Goal: Task Accomplishment & Management: Complete application form

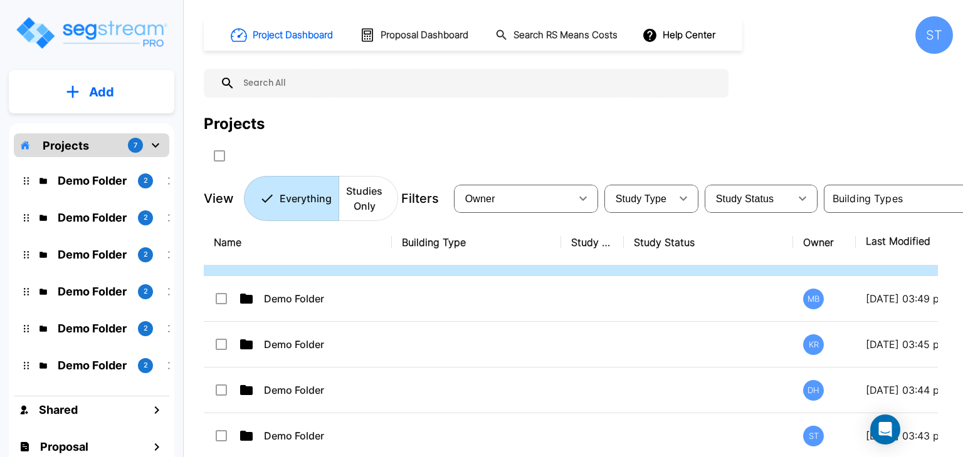
scroll to position [81, 0]
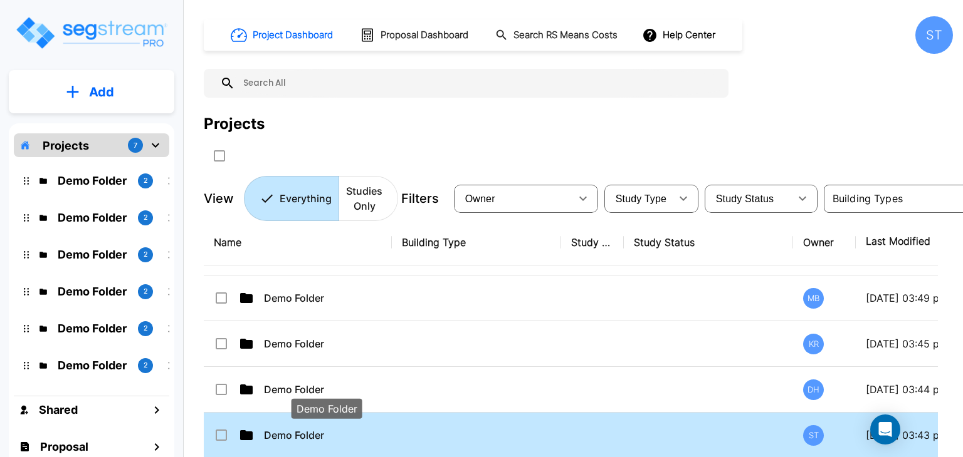
click at [298, 435] on p "Demo Folder" at bounding box center [326, 435] width 125 height 15
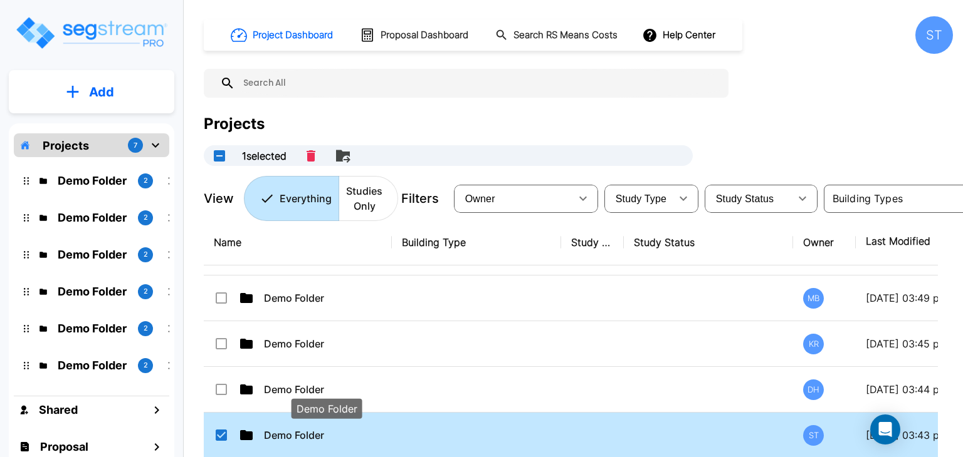
click at [283, 429] on p "Demo Folder" at bounding box center [326, 435] width 125 height 15
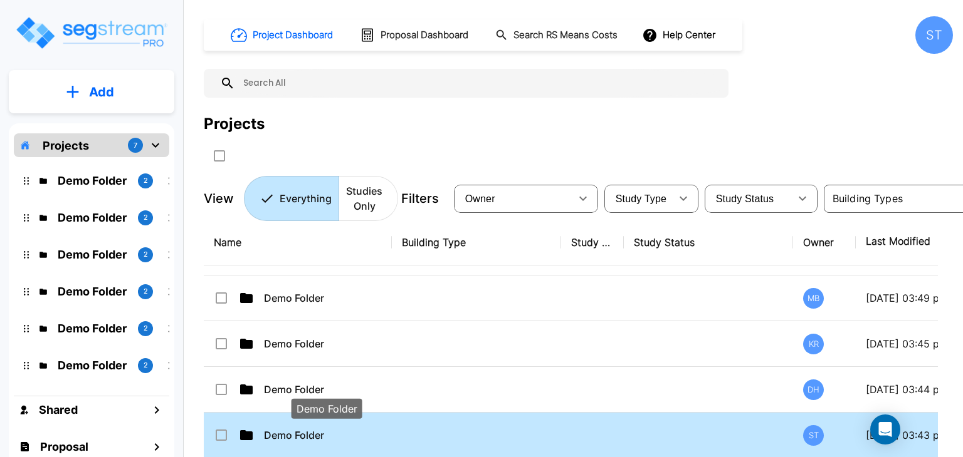
click at [283, 429] on p "Demo Folder" at bounding box center [326, 435] width 125 height 15
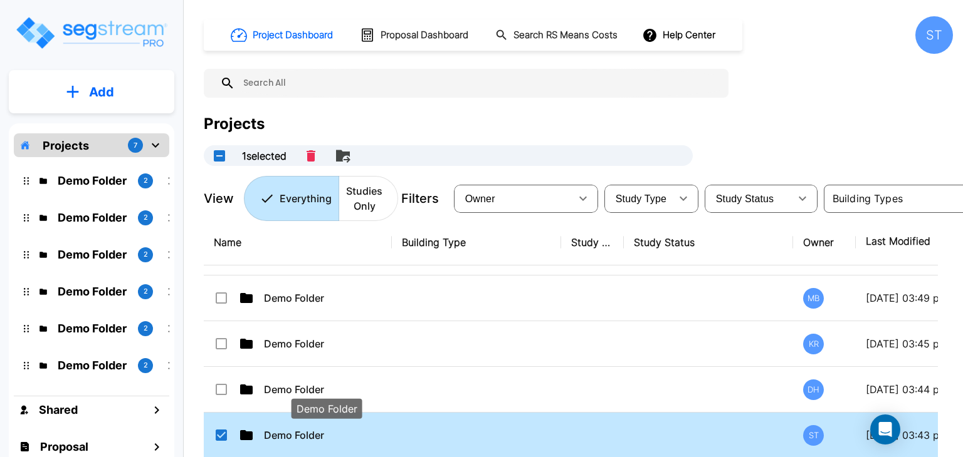
click at [283, 429] on p "Demo Folder" at bounding box center [326, 435] width 125 height 15
checkbox input "false"
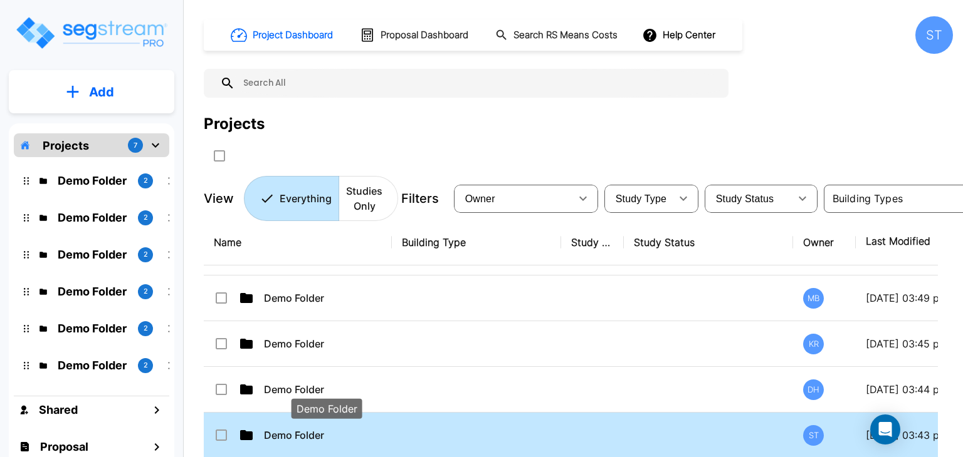
click at [283, 429] on p "Demo Folder" at bounding box center [326, 435] width 125 height 15
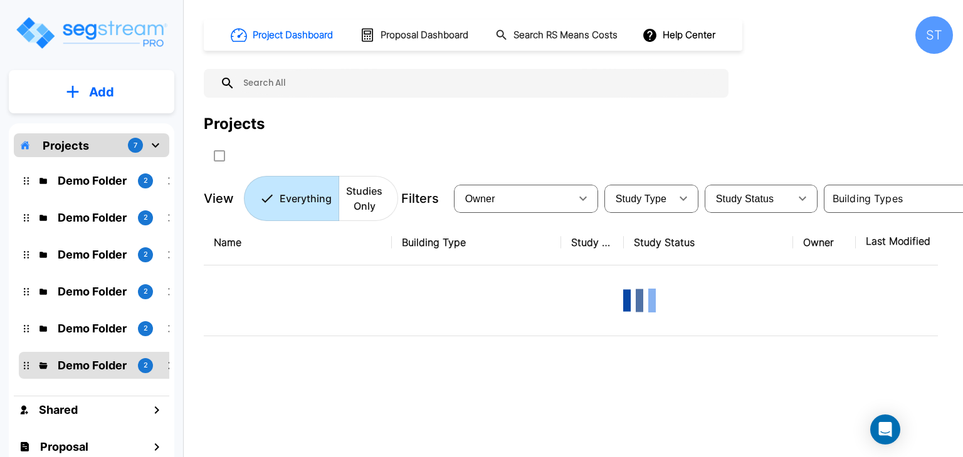
scroll to position [0, 0]
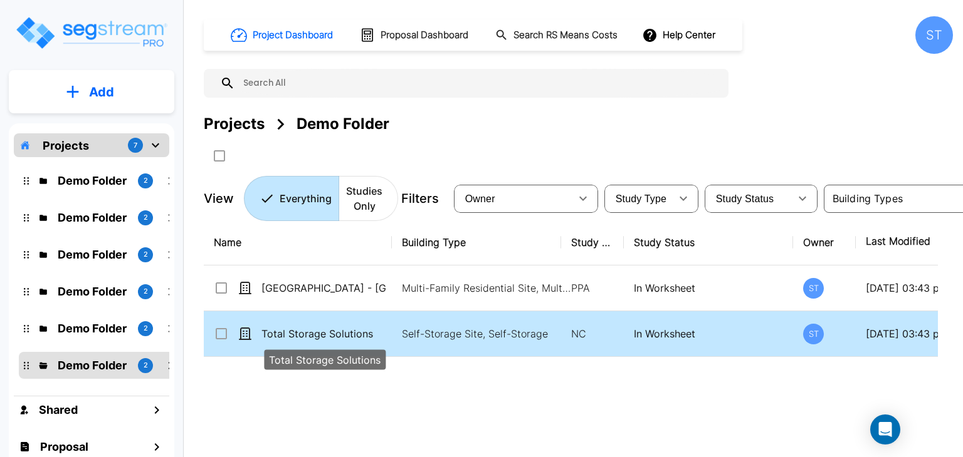
click at [331, 330] on p "Total Storage Solutions" at bounding box center [323, 334] width 125 height 15
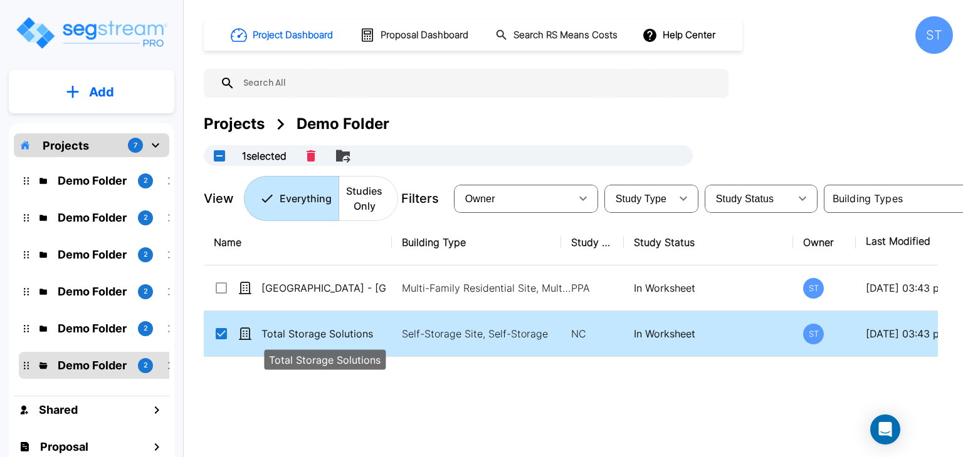
click at [331, 330] on p "Total Storage Solutions" at bounding box center [323, 334] width 125 height 15
checkbox input "false"
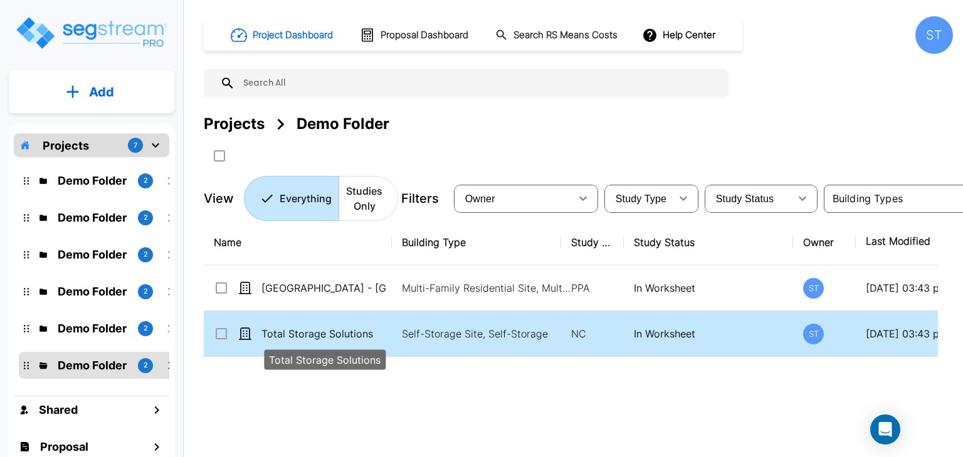
click at [331, 330] on p "Total Storage Solutions" at bounding box center [323, 334] width 125 height 15
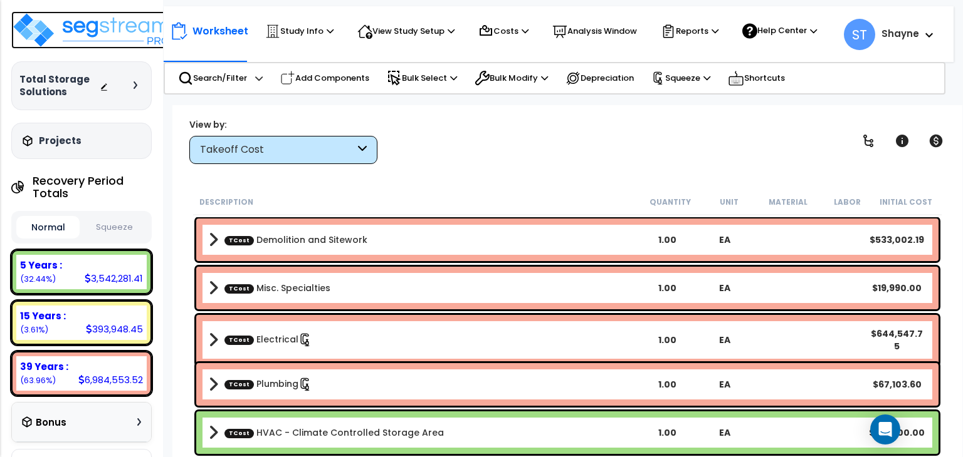
click at [99, 29] on img at bounding box center [92, 30] width 163 height 38
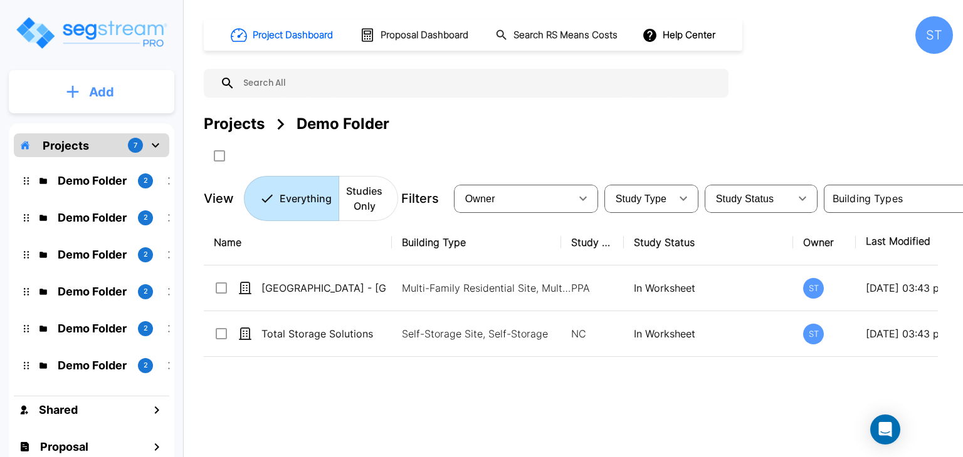
click at [107, 88] on p "Add" at bounding box center [101, 92] width 25 height 19
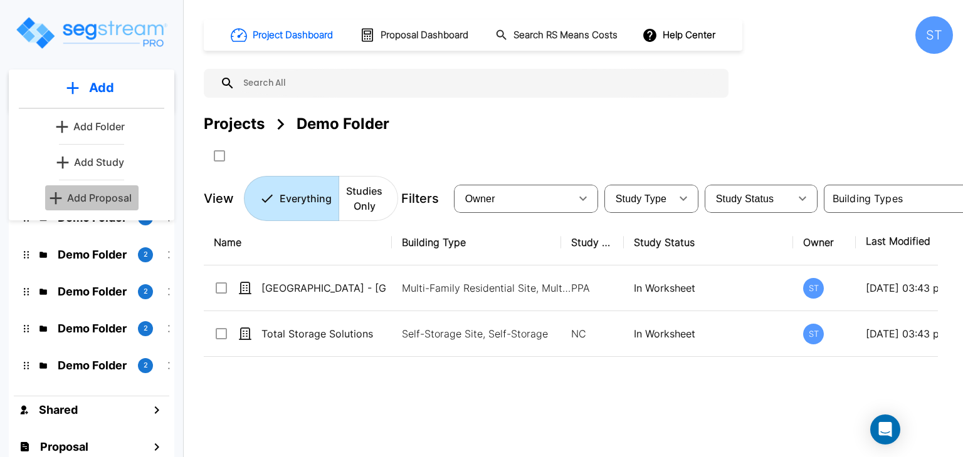
click at [93, 199] on p "Add Proposal" at bounding box center [99, 198] width 65 height 15
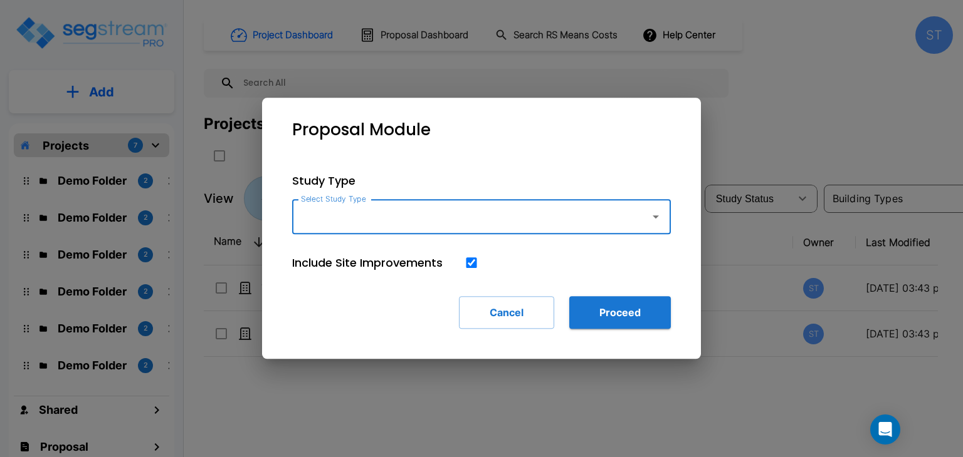
click at [652, 224] on icon "button" at bounding box center [655, 216] width 15 height 15
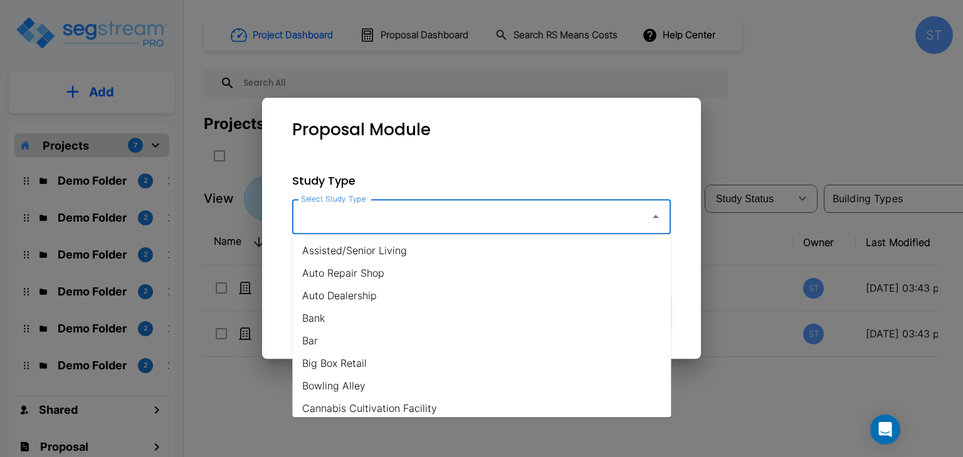
click at [483, 301] on li "Auto Dealership" at bounding box center [481, 296] width 379 height 23
type input "Auto Dealership"
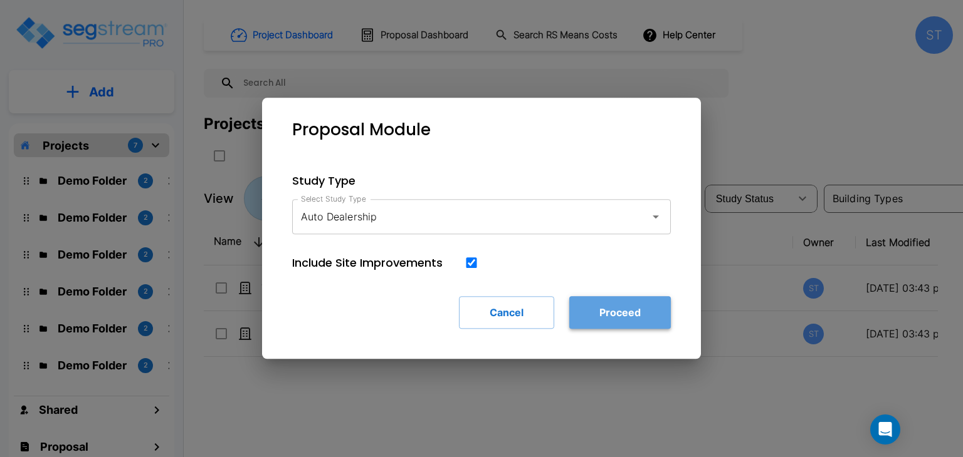
click at [587, 316] on button "Proceed" at bounding box center [620, 312] width 102 height 33
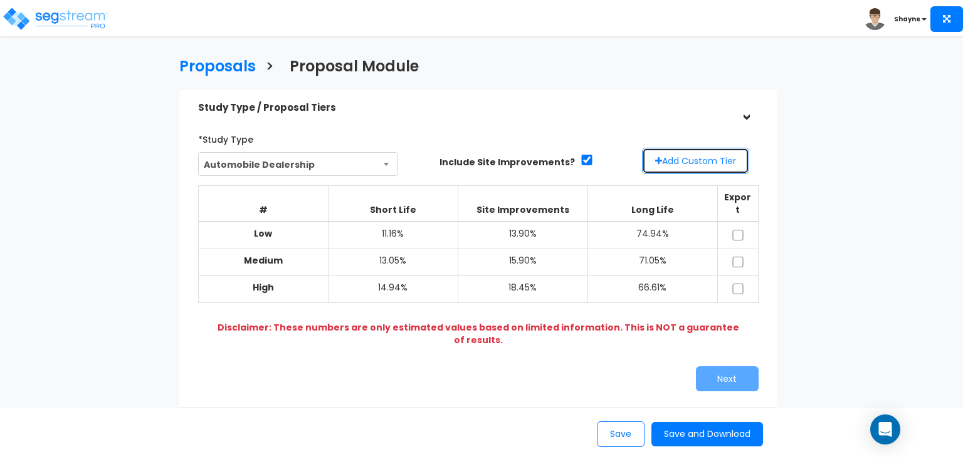
click at [704, 154] on button "Add Custom Tier" at bounding box center [695, 161] width 107 height 26
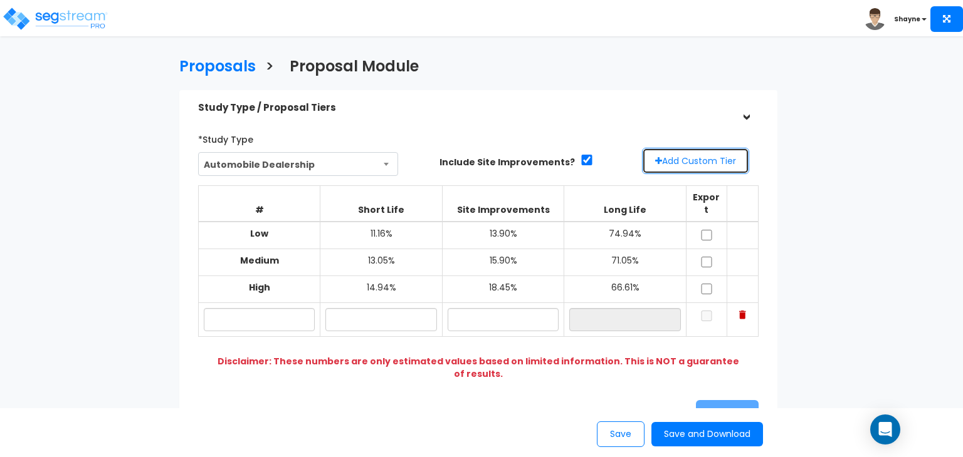
click at [704, 154] on button "Add Custom Tier" at bounding box center [695, 161] width 107 height 26
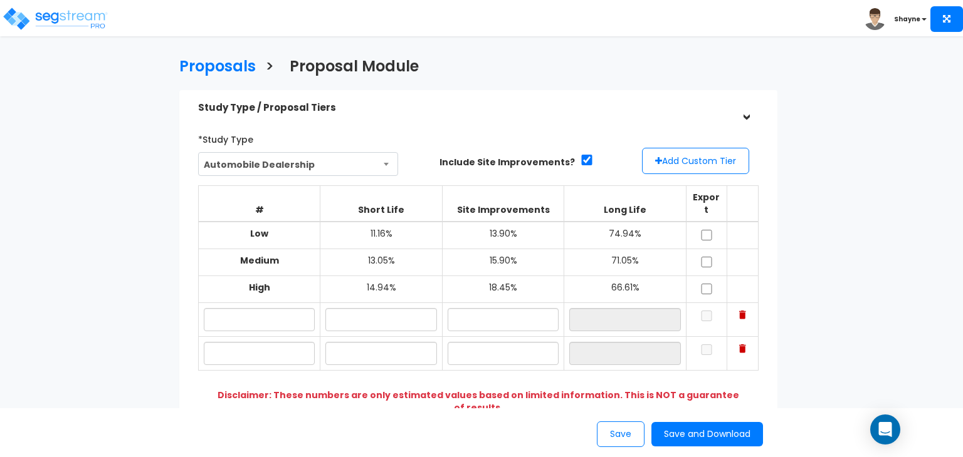
click at [704, 126] on div "*Study Type Automobile Dealership Assisted/Senior Living Auto Repair Shop Auto …" at bounding box center [478, 294] width 579 height 343
click at [386, 309] on input "text" at bounding box center [380, 319] width 111 height 23
type input "5.00%"
type input "12.00%"
type input "83.00%"
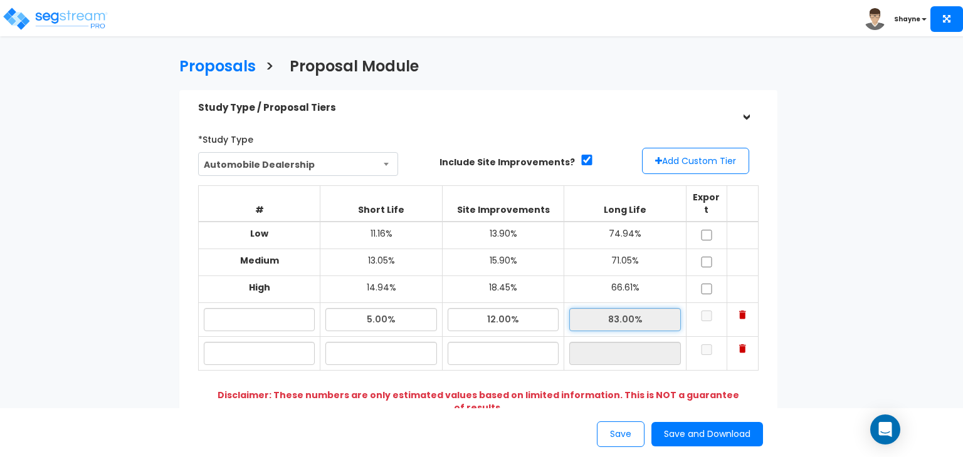
scroll to position [25, 0]
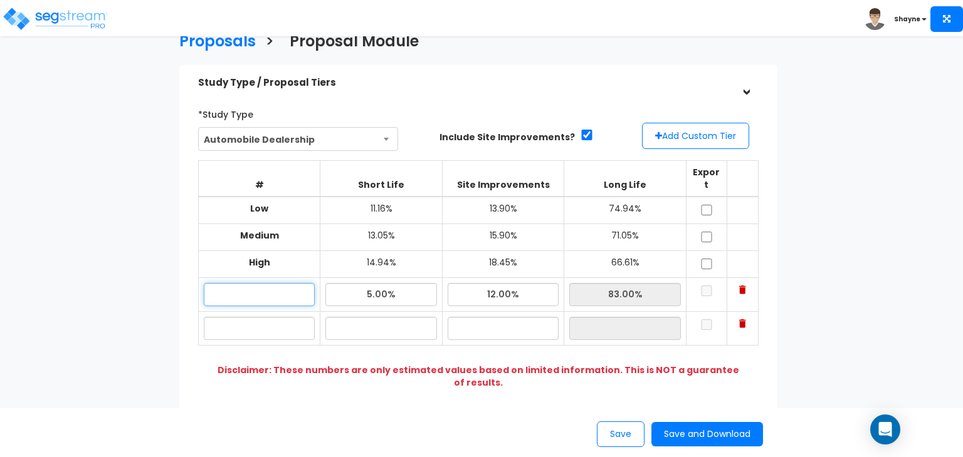
click at [296, 283] on input "text" at bounding box center [259, 294] width 111 height 23
type input "Test Low"
click at [266, 319] on input "text" at bounding box center [259, 328] width 111 height 23
type input "Test High"
type input "12.00%"
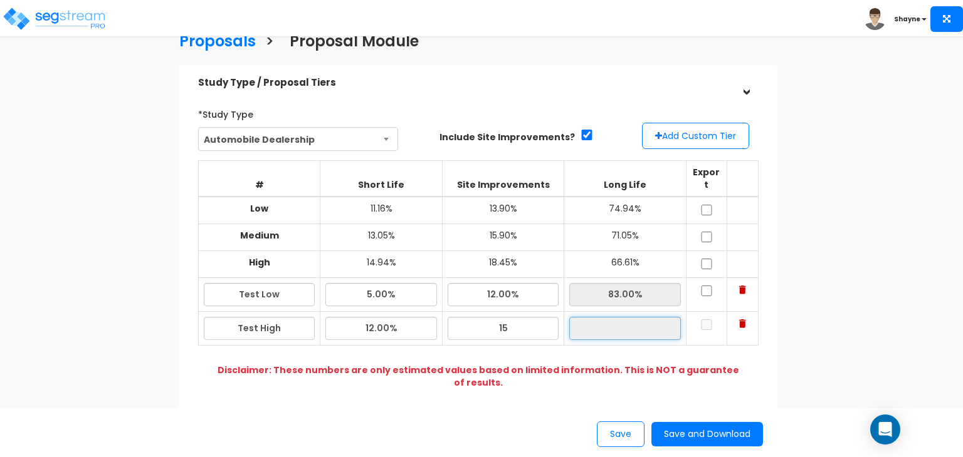
type input "15.00%"
type input "73.00%"
click at [343, 371] on div "*Study Type Automobile Dealership Assisted/Senior Living Auto Repair Shop Auto …" at bounding box center [478, 269] width 579 height 343
click at [704, 286] on input "checkbox" at bounding box center [706, 291] width 13 height 11
checkbox input "true"
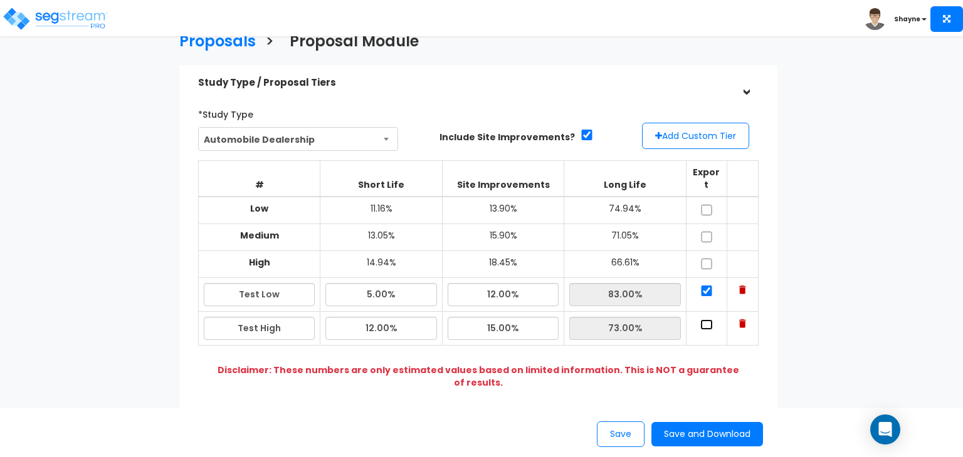
click at [707, 320] on input "checkbox" at bounding box center [706, 325] width 13 height 11
checkbox input "true"
click at [710, 409] on button "Next" at bounding box center [727, 421] width 63 height 25
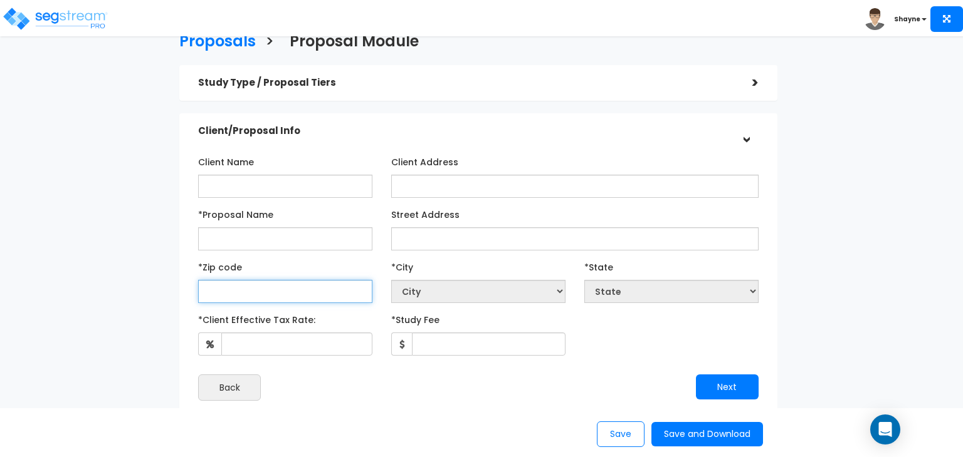
click at [346, 285] on input "text" at bounding box center [285, 291] width 174 height 23
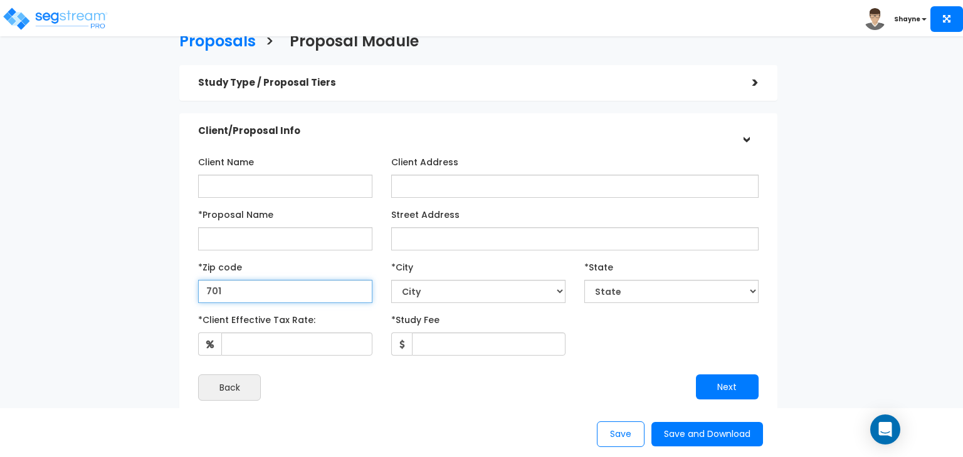
type input "7011"
select select "LA"
type input "701111"
select select
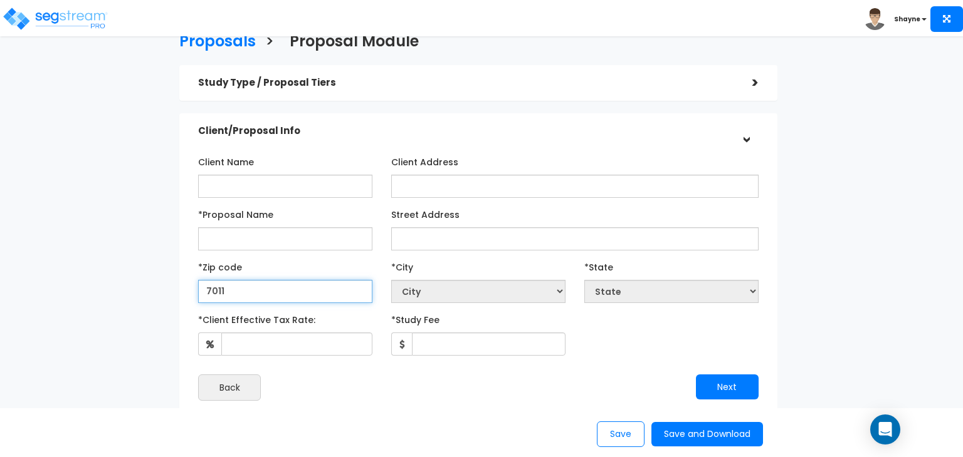
type input "701"
select select "LA"
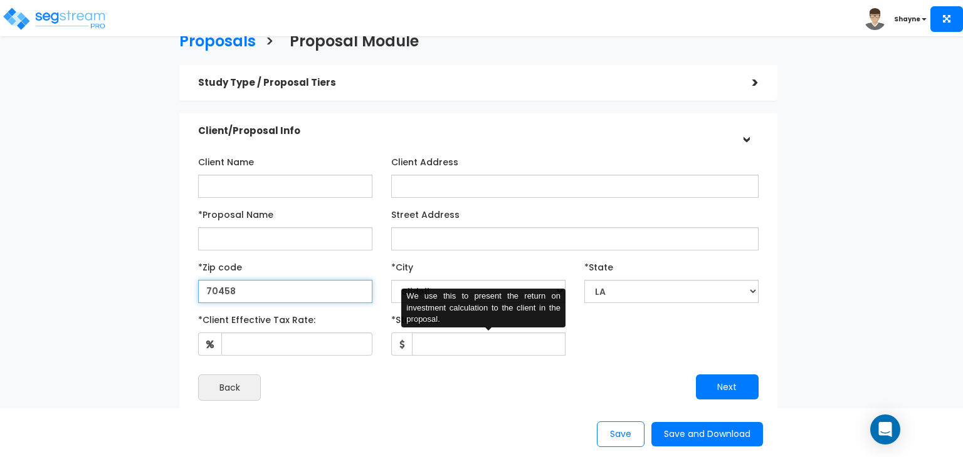
type input "70458"
click at [456, 337] on input "*Study Fee" at bounding box center [489, 344] width 154 height 23
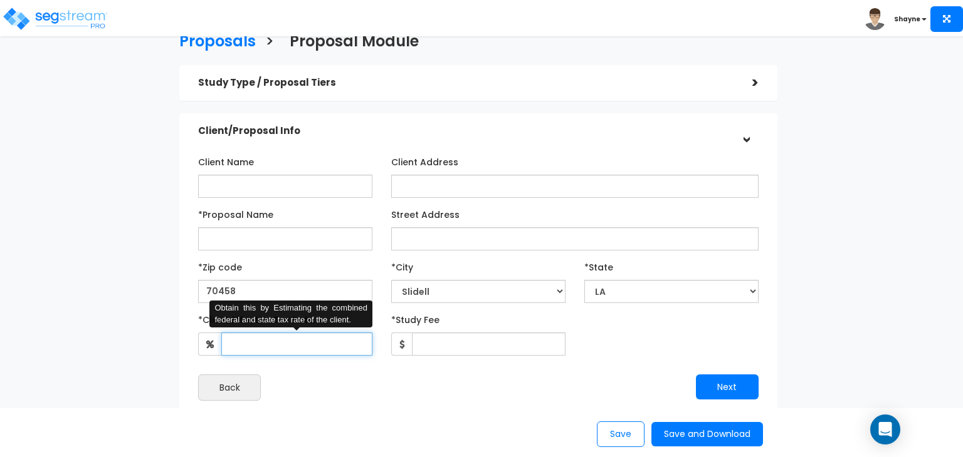
click at [289, 344] on input "*Client Effective Tax Rate:" at bounding box center [296, 344] width 151 height 23
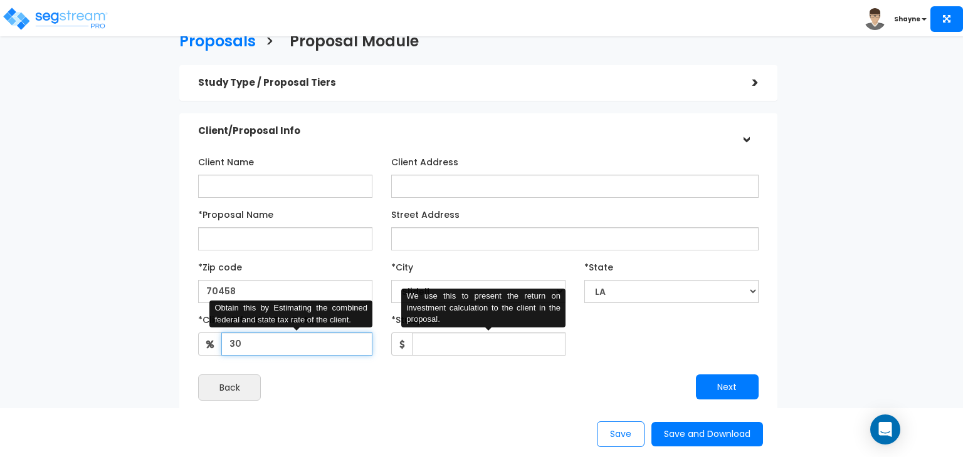
type input "30"
click at [461, 343] on input "*Study Fee" at bounding box center [489, 344] width 154 height 23
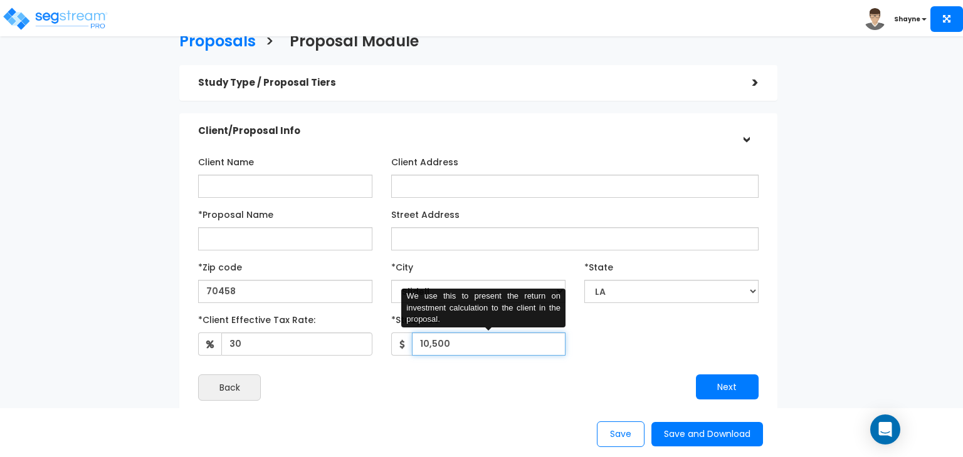
type input "10,500"
click at [429, 427] on div "Save Save and Download" at bounding box center [481, 435] width 777 height 26
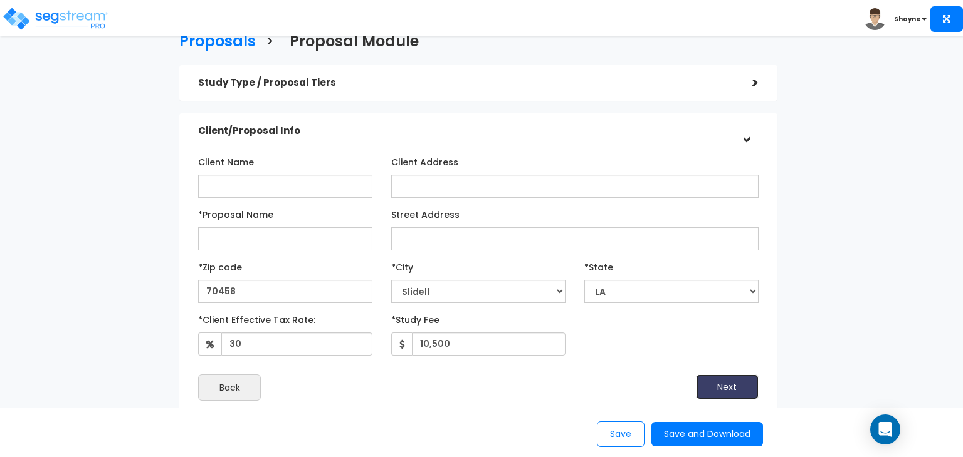
click at [726, 382] on button "Next" at bounding box center [727, 387] width 63 height 25
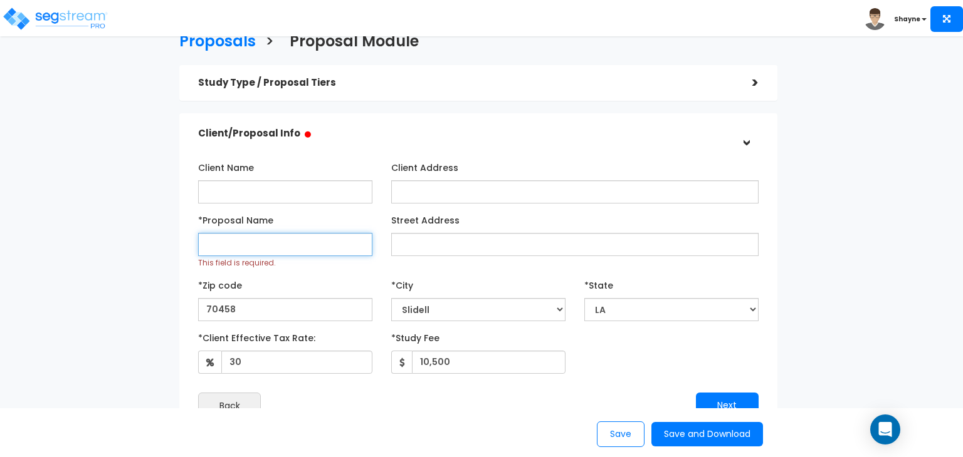
click at [293, 243] on input "*Proposal Name" at bounding box center [285, 244] width 174 height 23
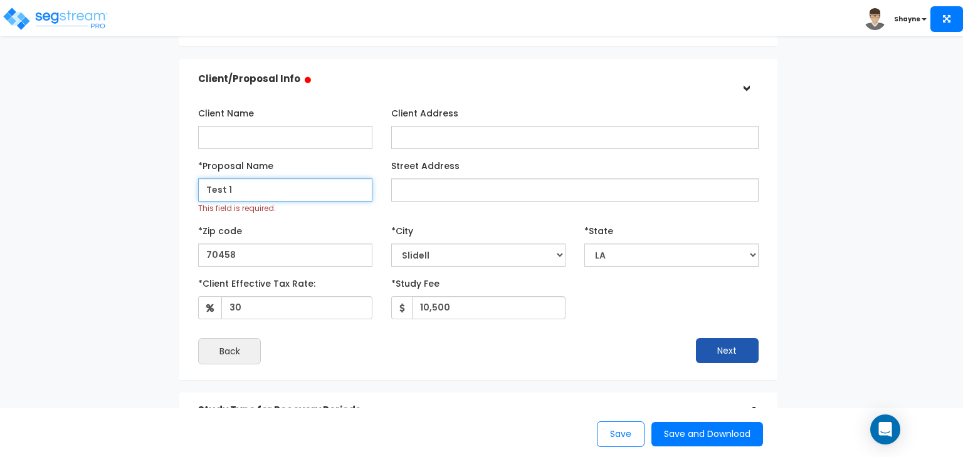
scroll to position [80, 0]
type input "Test 1"
click at [729, 346] on button "Next" at bounding box center [727, 350] width 63 height 25
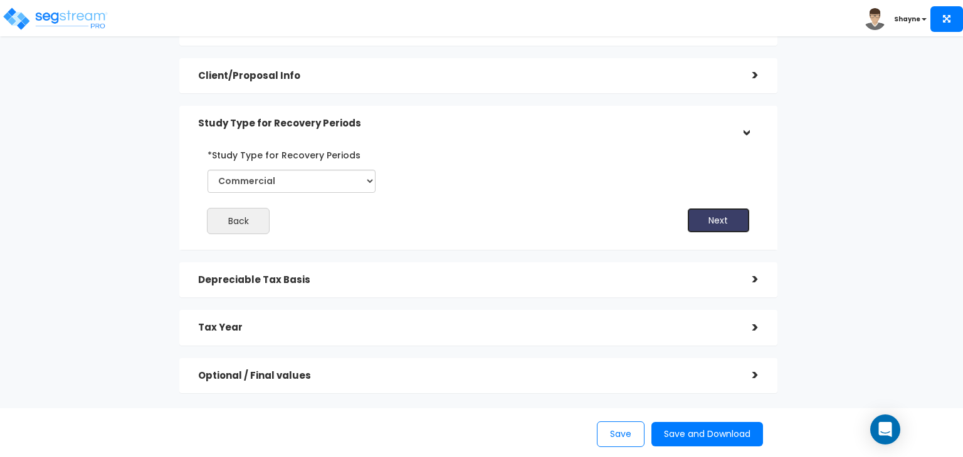
click at [725, 214] on button "Next" at bounding box center [718, 220] width 63 height 25
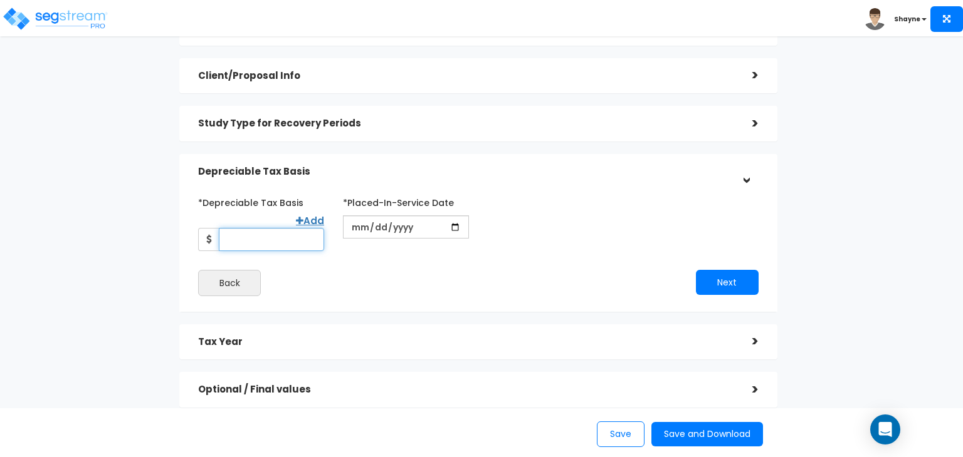
click at [258, 241] on input "*Depreciable Tax Basis" at bounding box center [271, 239] width 105 height 23
type input "1,000,000"
click at [429, 230] on input "date" at bounding box center [406, 227] width 126 height 23
click at [503, 200] on div "*Depreciable Tax Basis Add 1,000,000 *Placed-In-Service Date 0024-10-24 *Purcha…" at bounding box center [478, 221] width 579 height 58
click at [437, 221] on input "0024-10-24" at bounding box center [406, 227] width 126 height 23
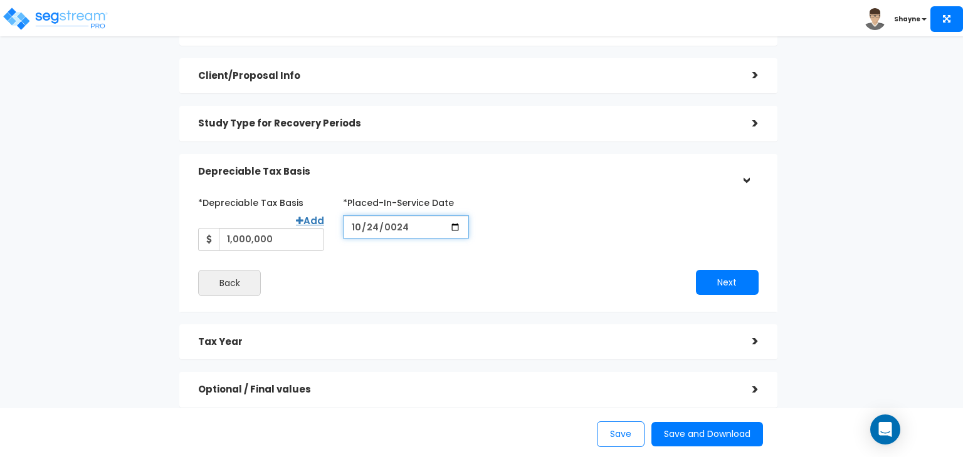
click at [421, 223] on input "0024-10-24" at bounding box center [406, 227] width 126 height 23
type input "2024-10-24"
click at [584, 246] on div "*Depreciable Tax Basis Add 1,000,000 *Placed-In-Service Date 2024-10-24 *Purcha…" at bounding box center [478, 221] width 579 height 58
click at [737, 281] on button "Next" at bounding box center [727, 282] width 63 height 25
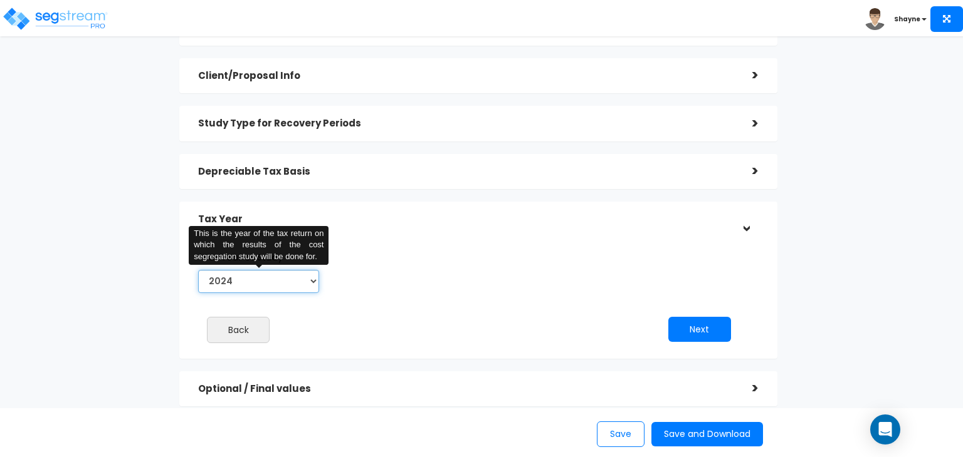
click at [313, 275] on select "2024 2025 2026" at bounding box center [258, 281] width 121 height 23
click at [198, 270] on select "2024 2025 2026" at bounding box center [258, 281] width 121 height 23
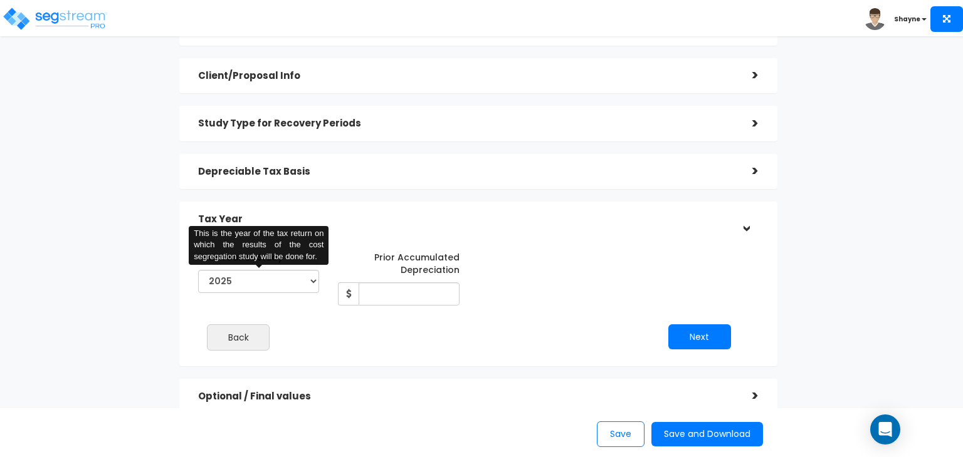
click at [338, 339] on div "Back" at bounding box center [329, 338] width 280 height 26
click at [311, 286] on select "2024 2025 2026" at bounding box center [258, 281] width 121 height 23
select select "2024"
click at [198, 270] on select "2024 2025 2026" at bounding box center [258, 281] width 121 height 23
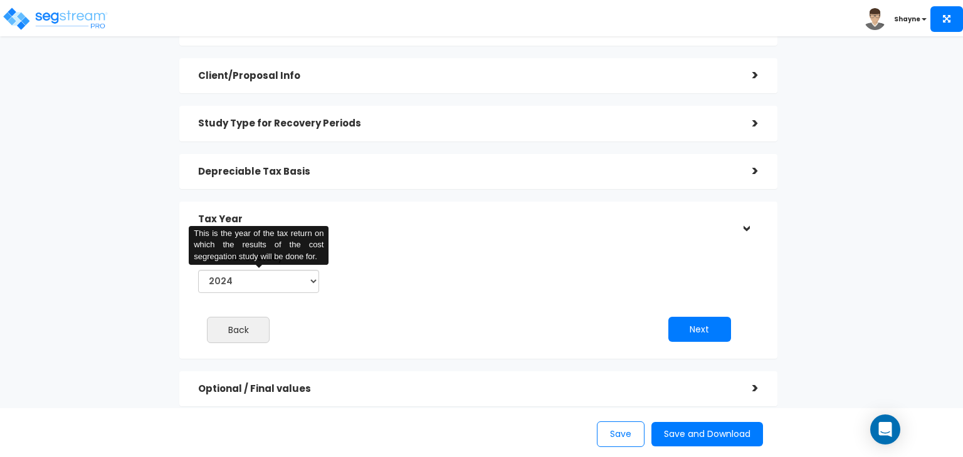
click at [393, 318] on div "Back" at bounding box center [329, 330] width 280 height 26
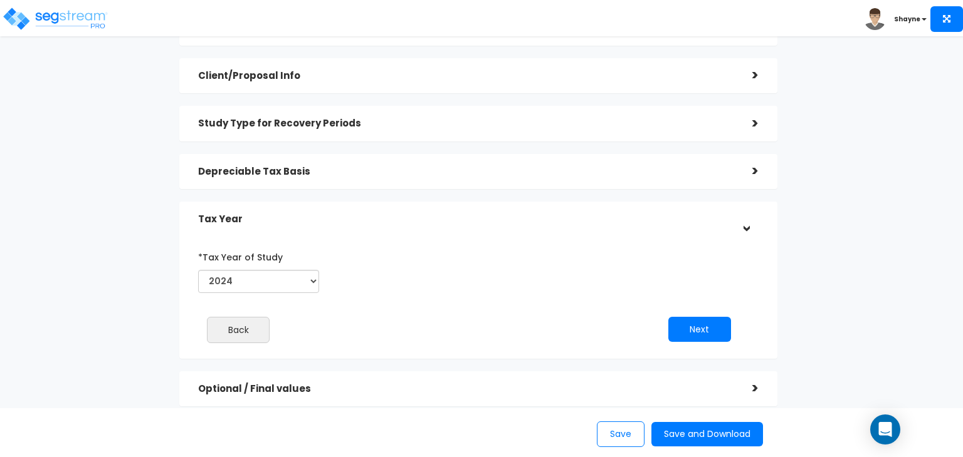
scroll to position [133, 0]
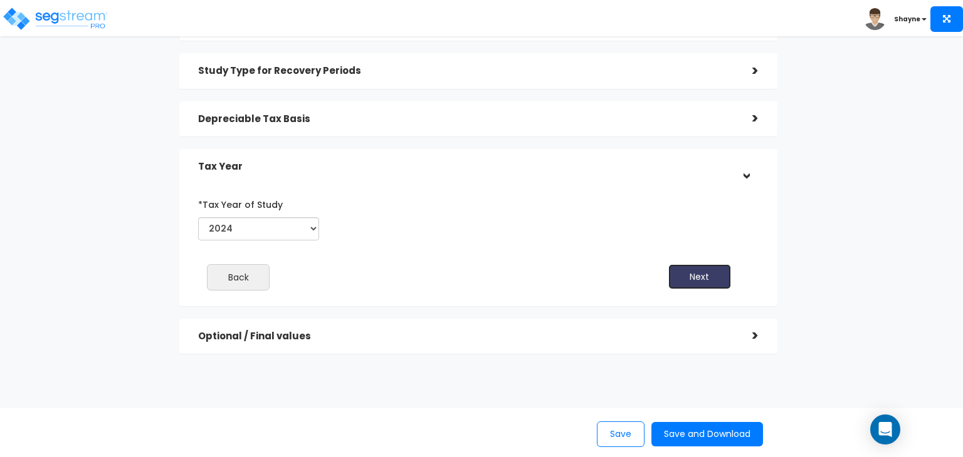
click at [679, 278] on button "Next" at bounding box center [699, 276] width 63 height 25
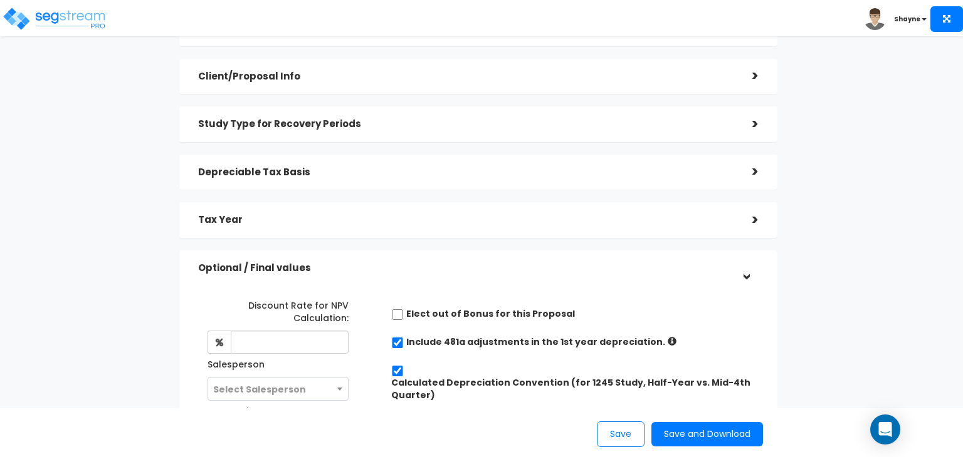
scroll to position [72, 0]
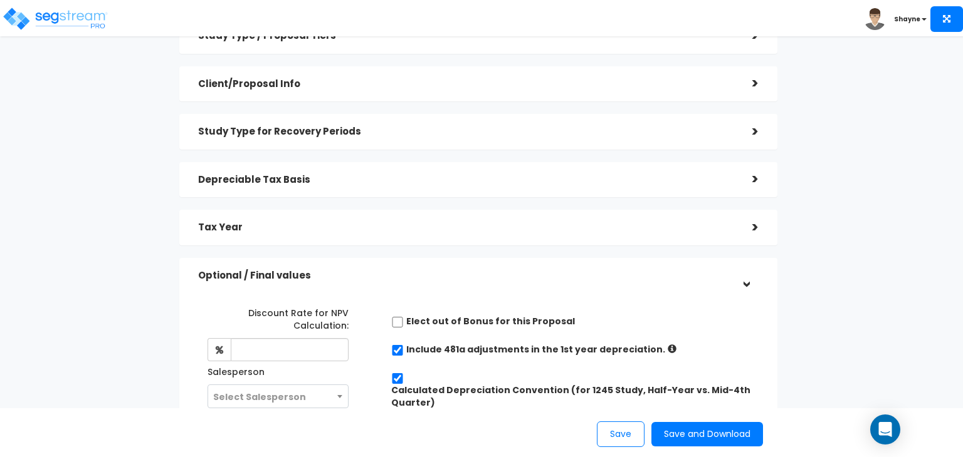
click at [639, 181] on h5 "Depreciable Tax Basis" at bounding box center [465, 180] width 535 height 11
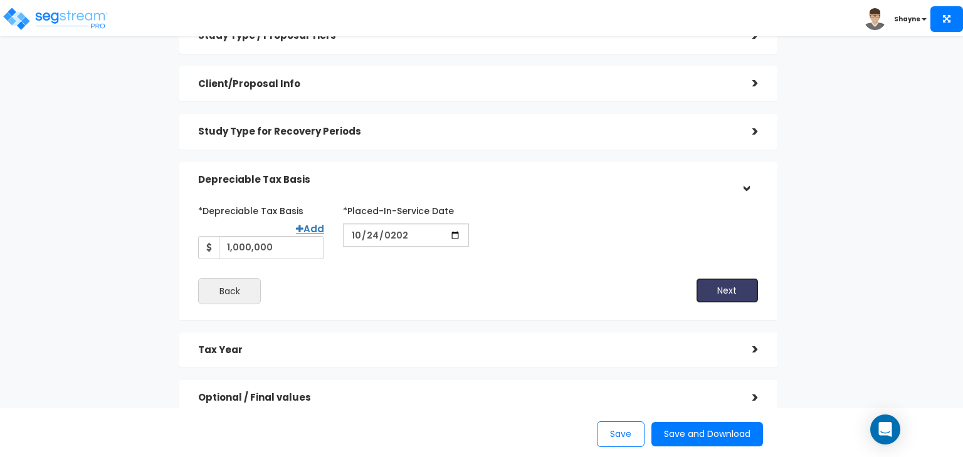
click at [712, 294] on button "Next" at bounding box center [727, 290] width 63 height 25
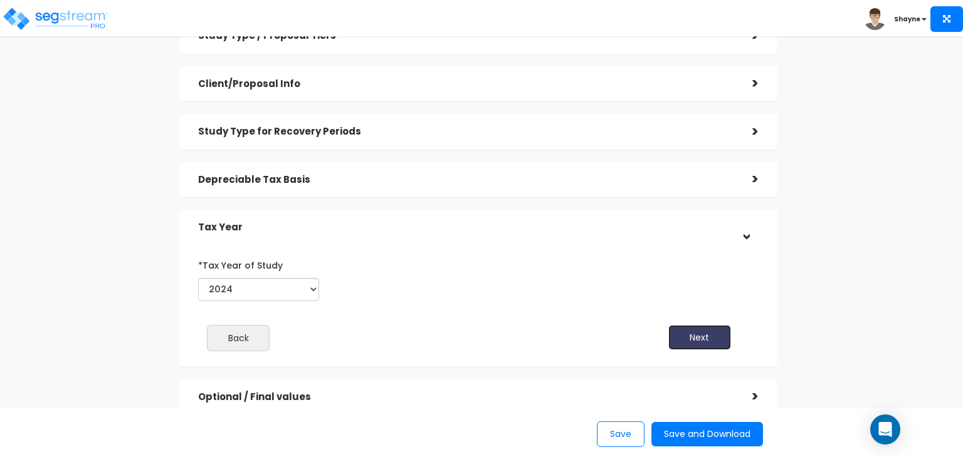
click at [709, 335] on button "Next" at bounding box center [699, 337] width 63 height 25
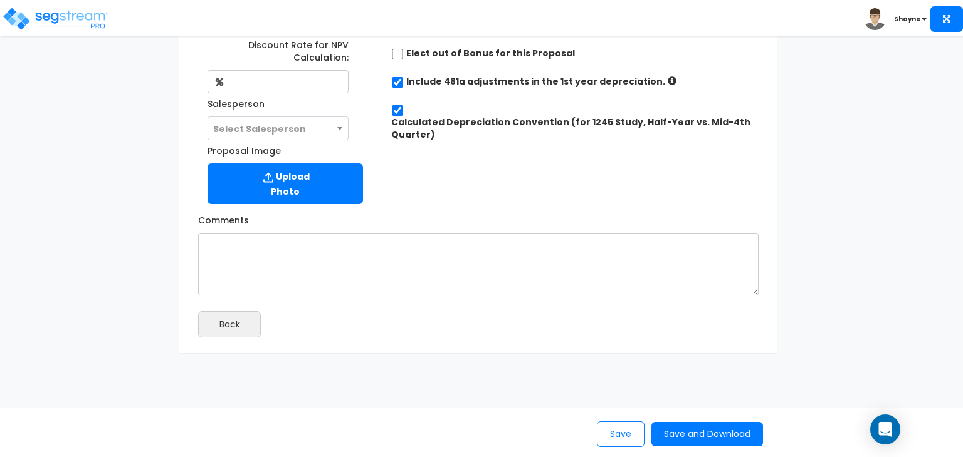
scroll to position [340, 0]
click at [395, 110] on input "Calculated Depreciation Convention (for 1245 Study, Half-Year vs. Mid-4th Quart…" at bounding box center [397, 111] width 13 height 11
checkbox input "false"
radio input "true"
click at [395, 110] on input "Calculated Depreciation Convention (for 1245 Study, Half-Year vs. Mid-4th Quart…" at bounding box center [397, 111] width 13 height 11
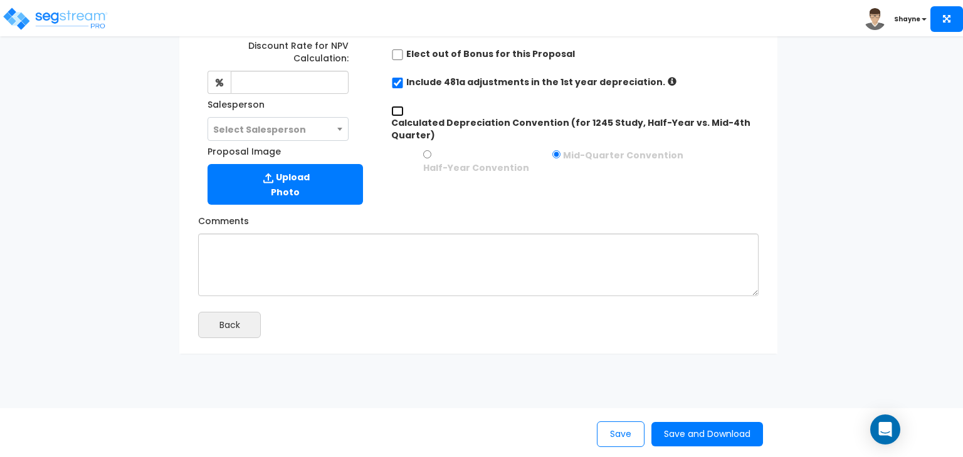
checkbox input "true"
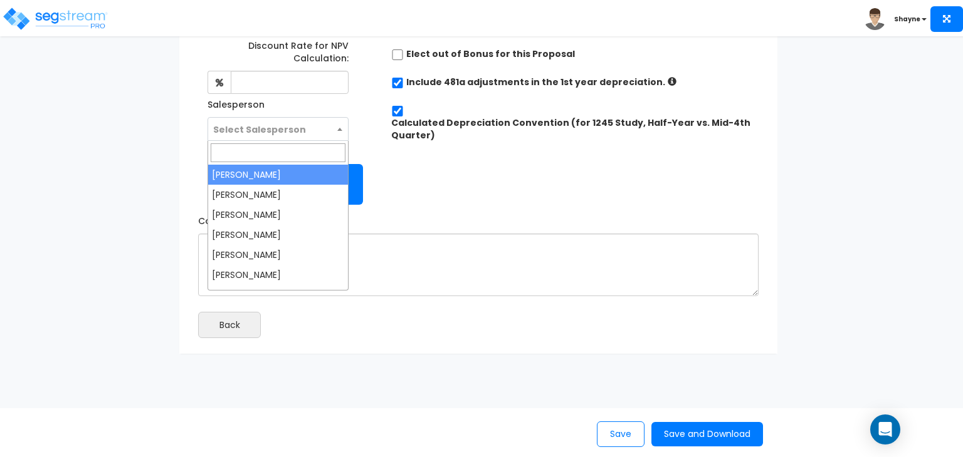
click at [335, 133] on span "Select Salesperson" at bounding box center [278, 130] width 140 height 24
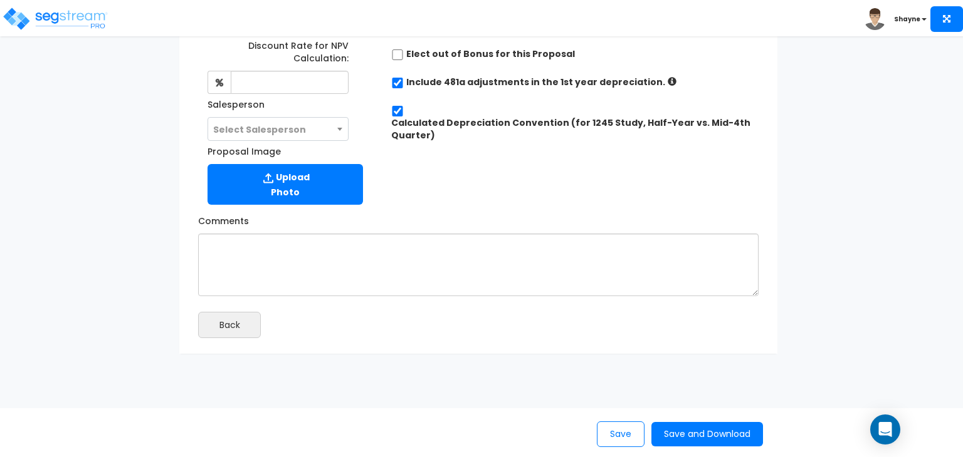
click at [451, 190] on div "Discount Rate for NPV Calculation: Salesperson Select Salesperson Select Salesp…" at bounding box center [478, 120] width 579 height 182
click at [682, 434] on button "Save and Download" at bounding box center [707, 434] width 112 height 24
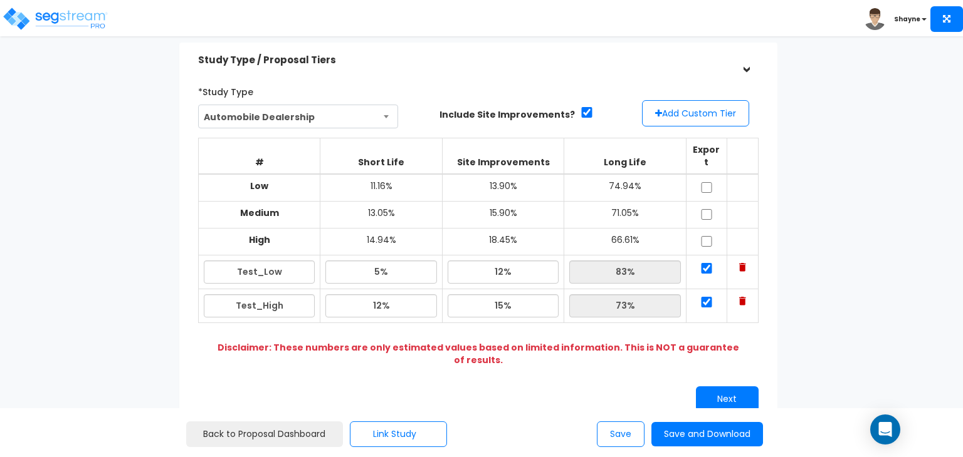
scroll to position [80, 0]
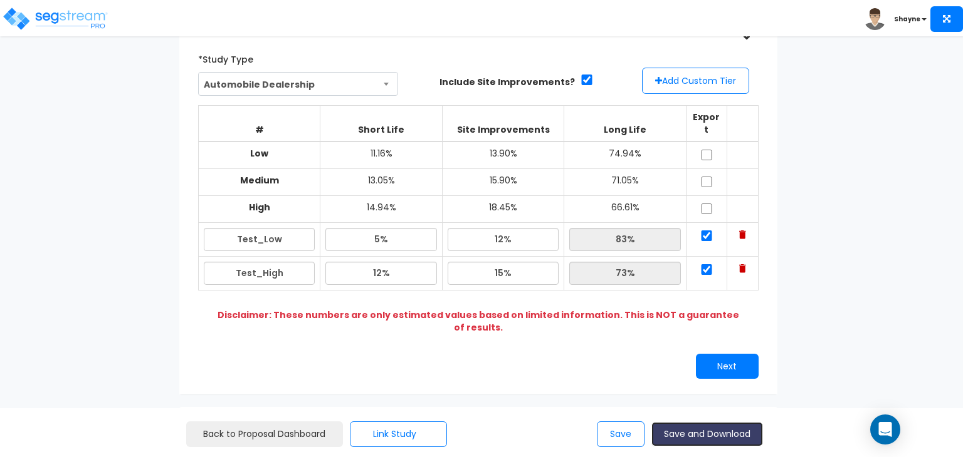
click at [696, 434] on button "Save and Download" at bounding box center [707, 434] width 112 height 24
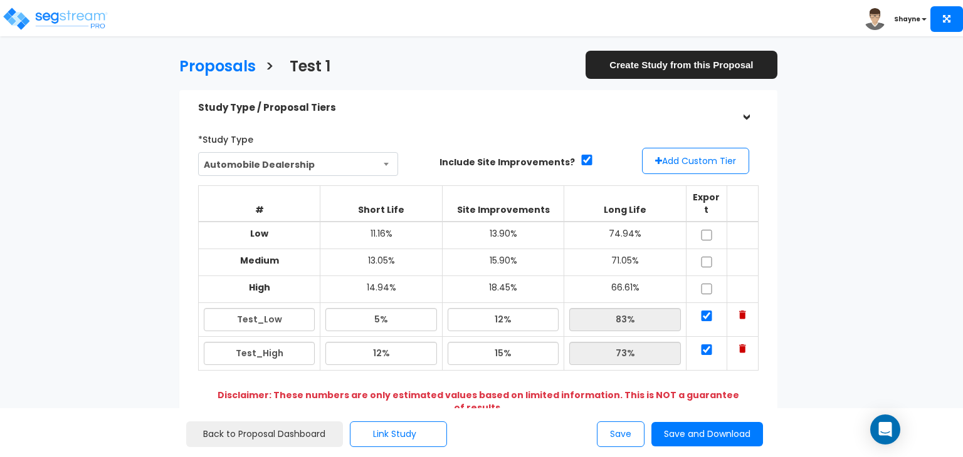
click at [912, 18] on b "Shayne" at bounding box center [907, 18] width 26 height 9
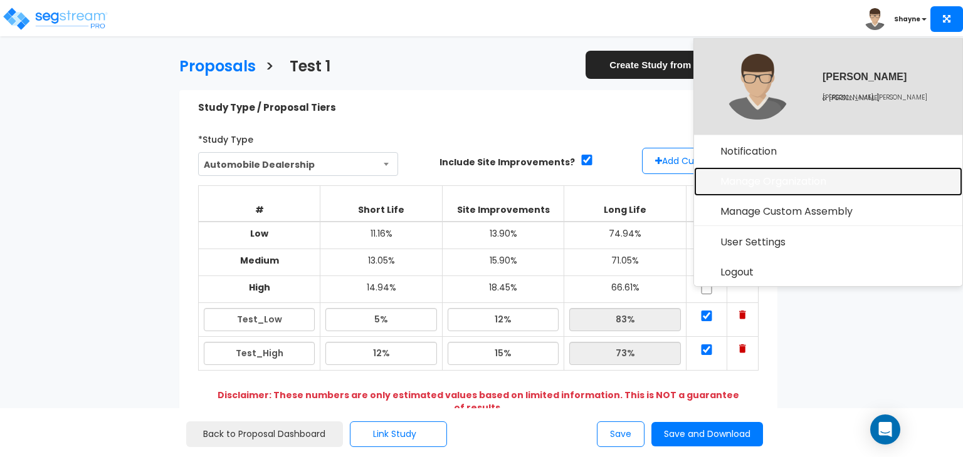
click at [810, 183] on link "Manage Organization" at bounding box center [828, 181] width 268 height 29
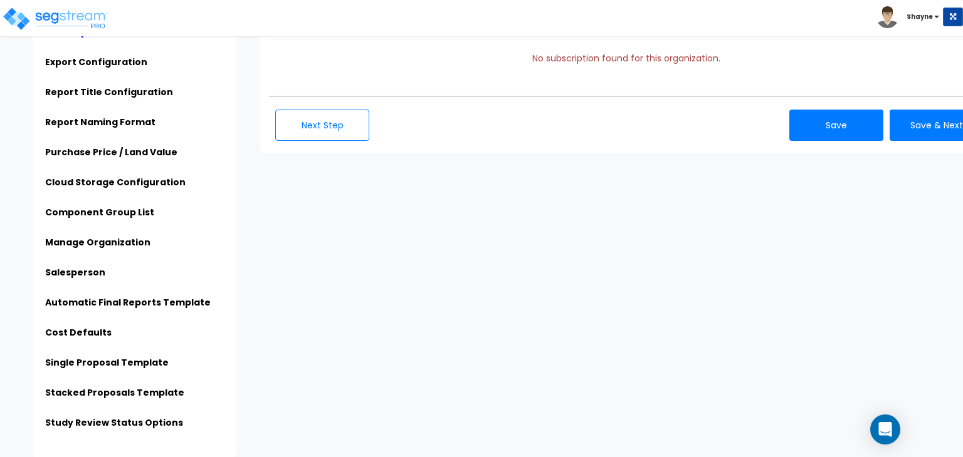
scroll to position [87, 0]
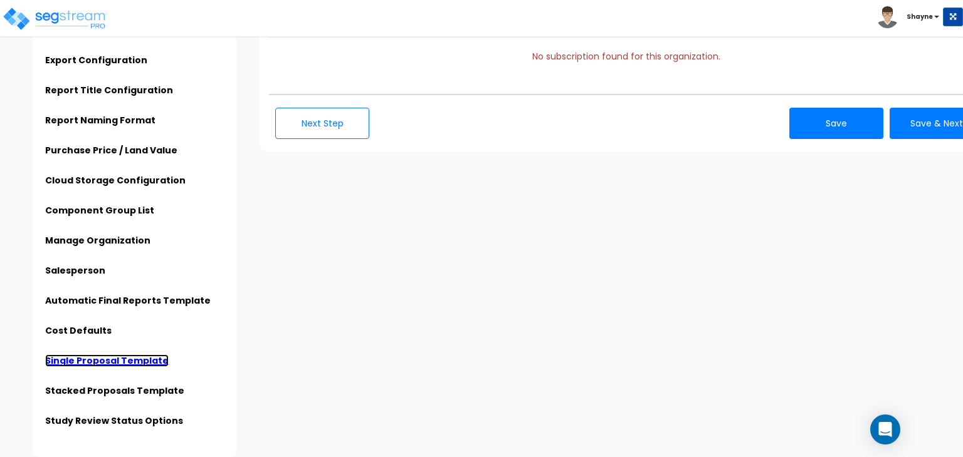
click at [100, 362] on link "Single Proposal Template" at bounding box center [106, 361] width 123 height 13
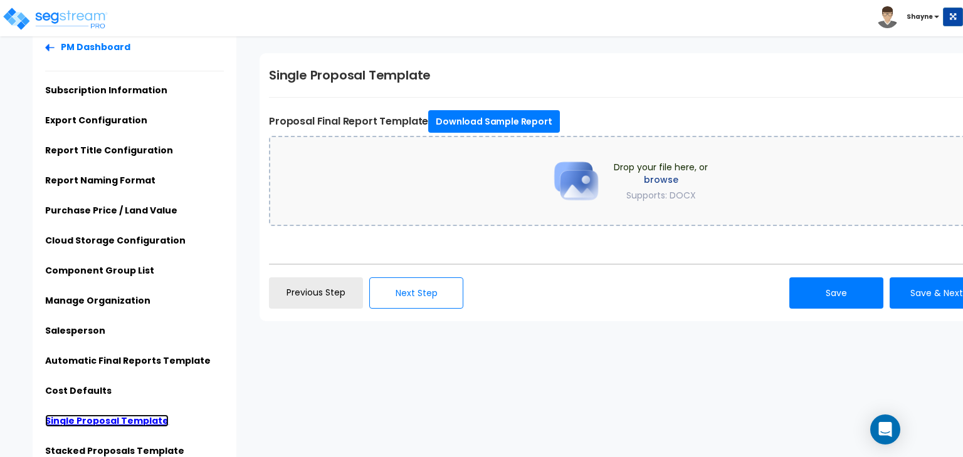
scroll to position [30, 0]
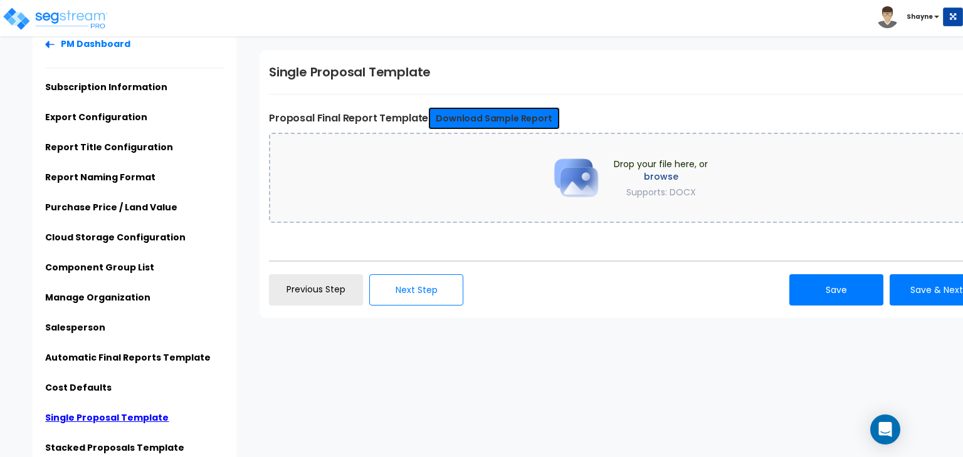
click at [502, 121] on link "Download Sample Report" at bounding box center [493, 118] width 131 height 23
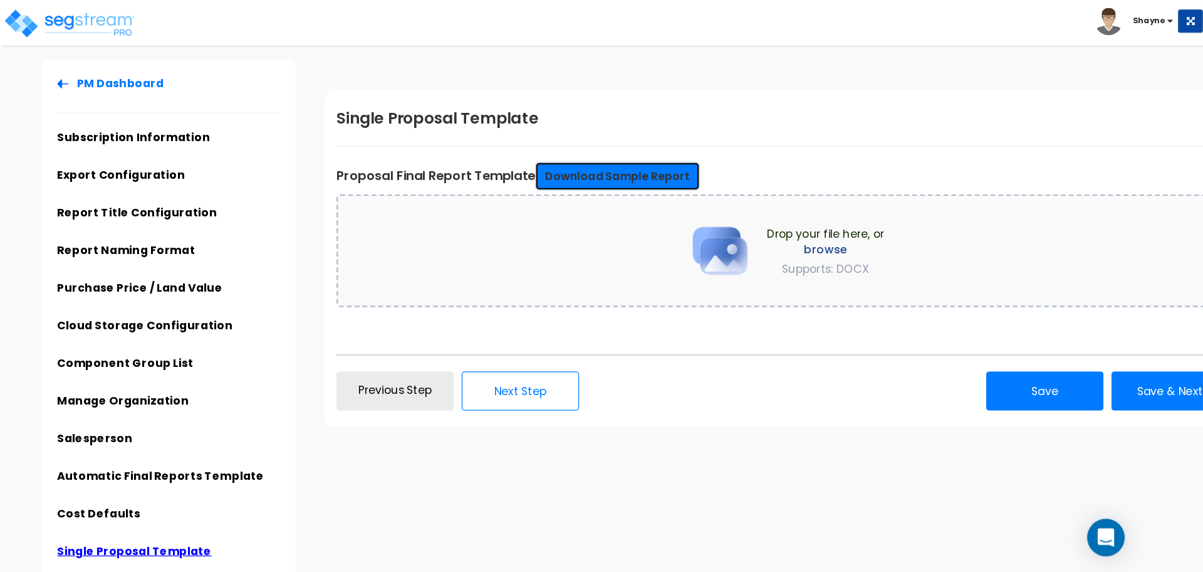
scroll to position [0, 0]
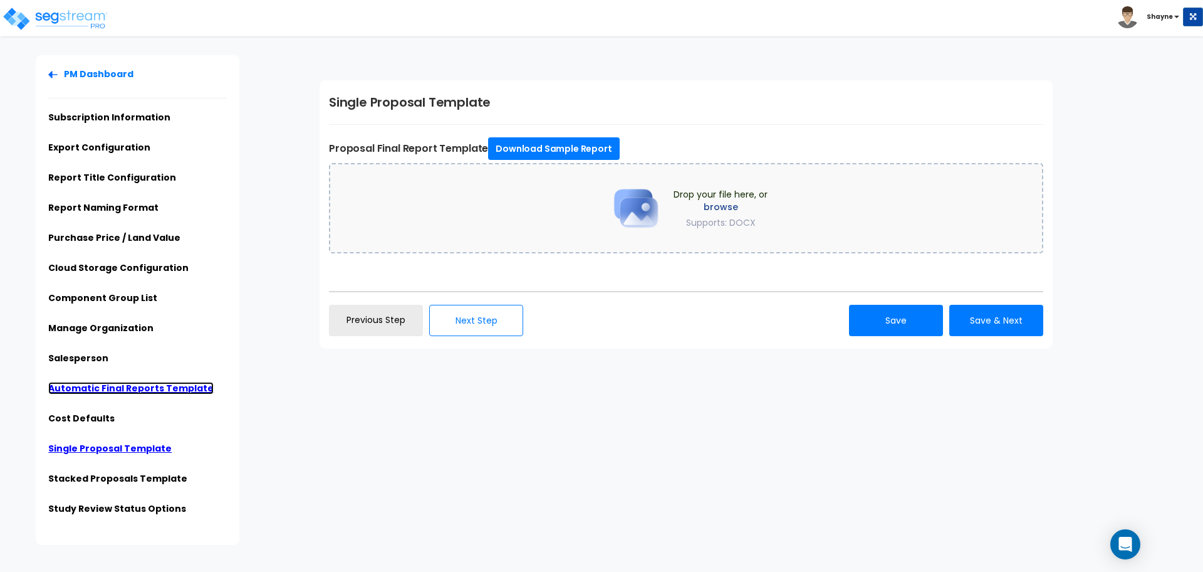
click at [175, 385] on link "Automatic Final Reports Template" at bounding box center [130, 388] width 165 height 13
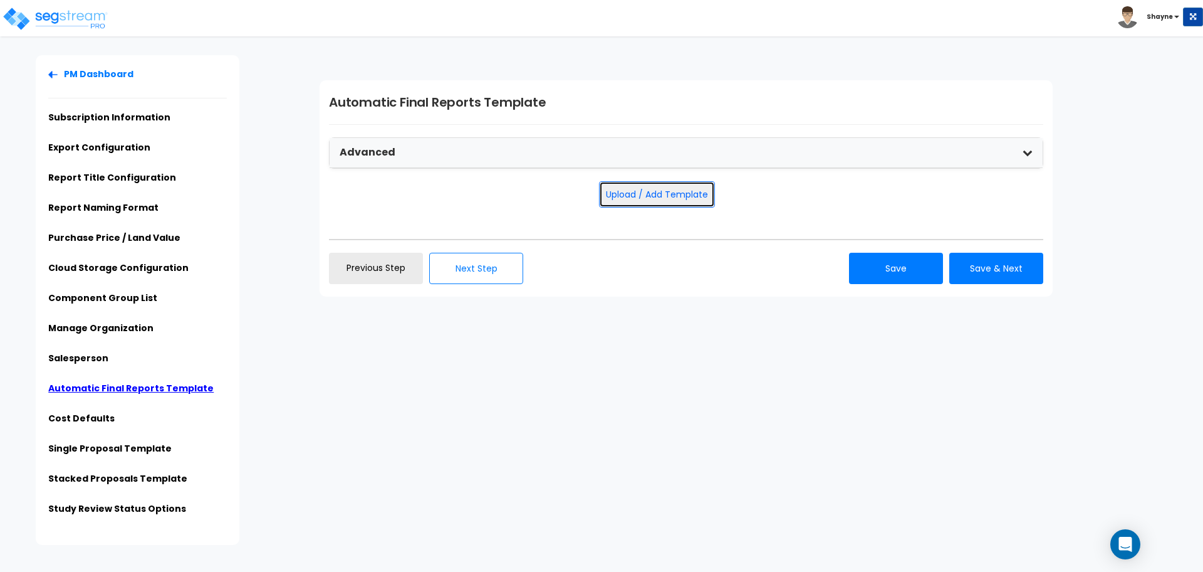
click at [679, 194] on button "Upload / Add Template" at bounding box center [657, 194] width 116 height 26
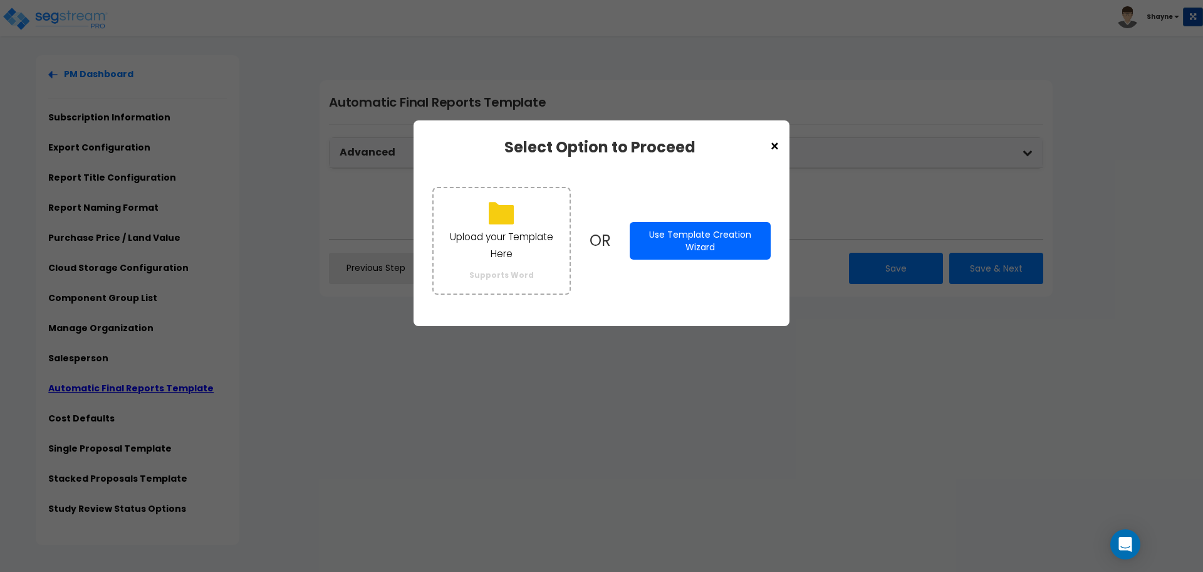
click at [706, 235] on button "Use Template Creation Wizard" at bounding box center [700, 241] width 141 height 38
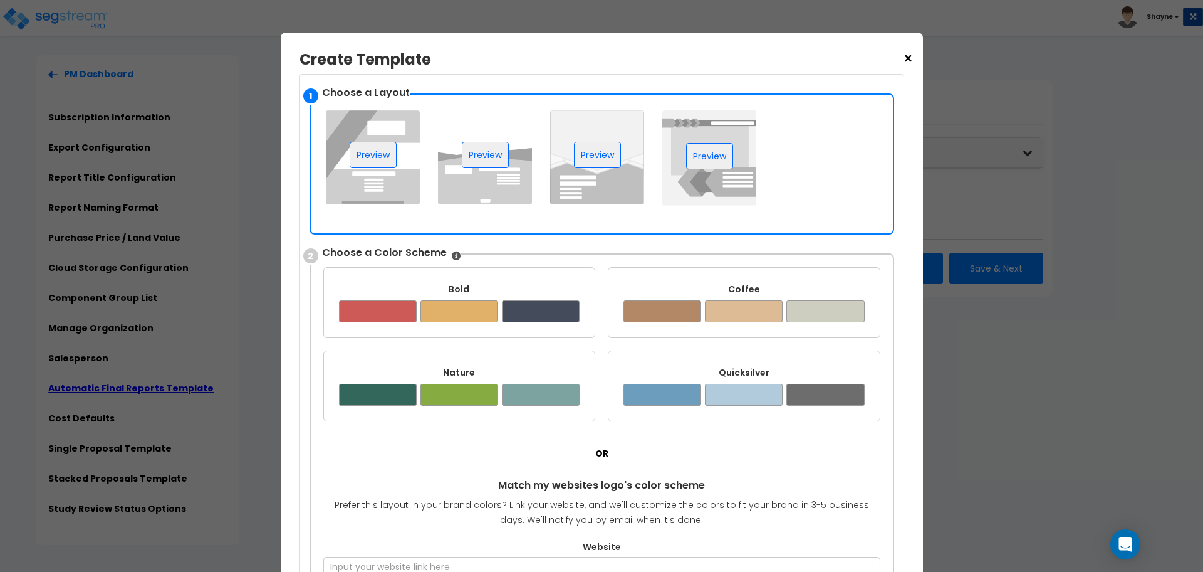
scroll to position [87, 0]
click at [530, 150] on img at bounding box center [485, 158] width 94 height 94
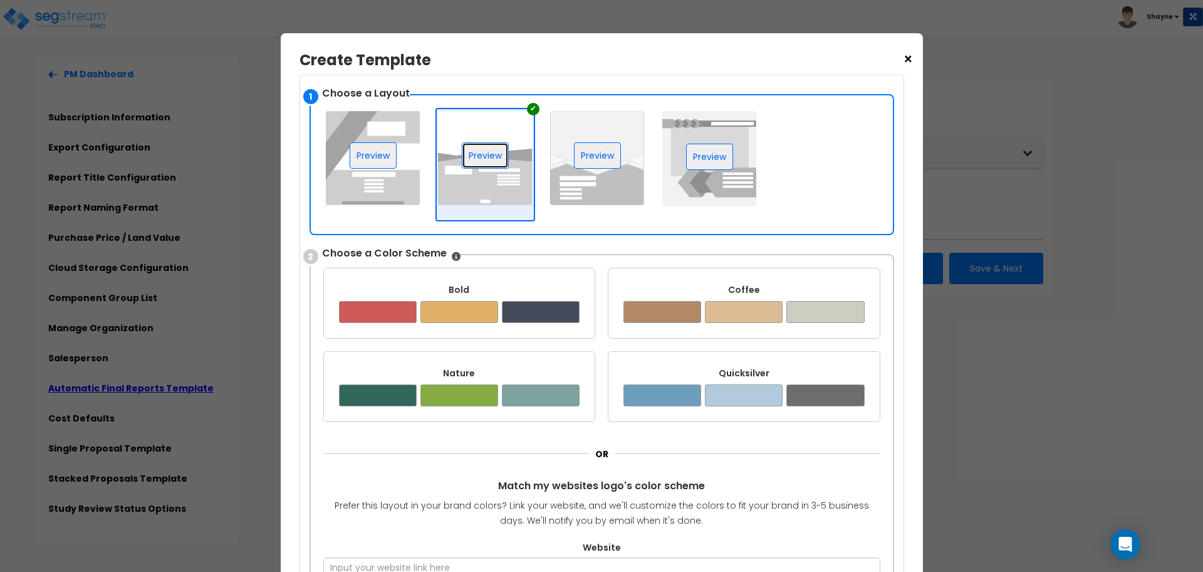
click at [469, 160] on button "Preview" at bounding box center [485, 155] width 47 height 26
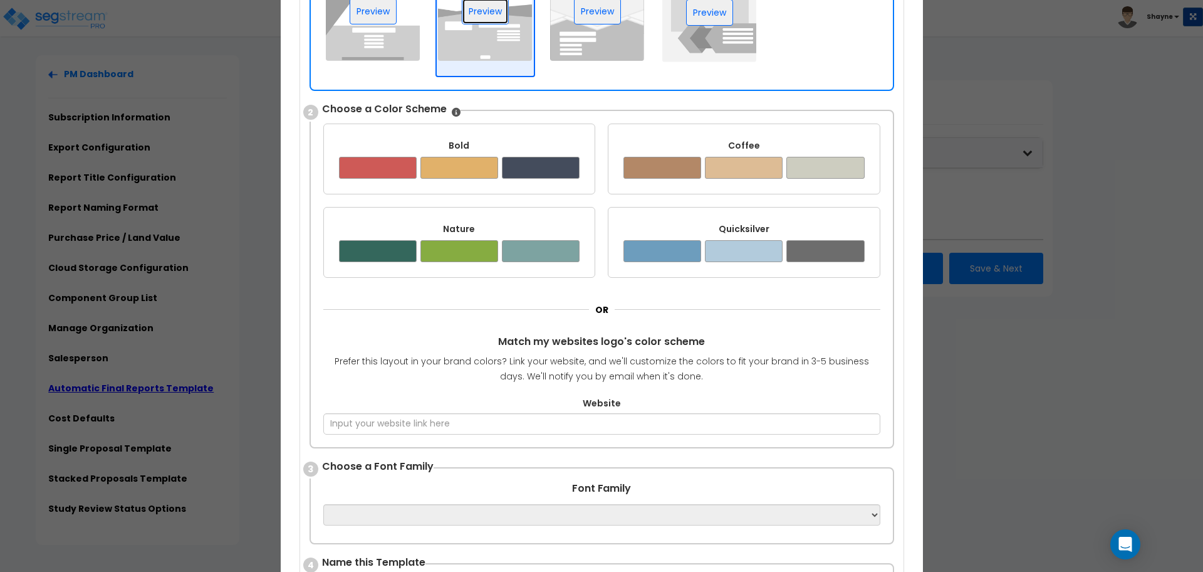
scroll to position [229, 0]
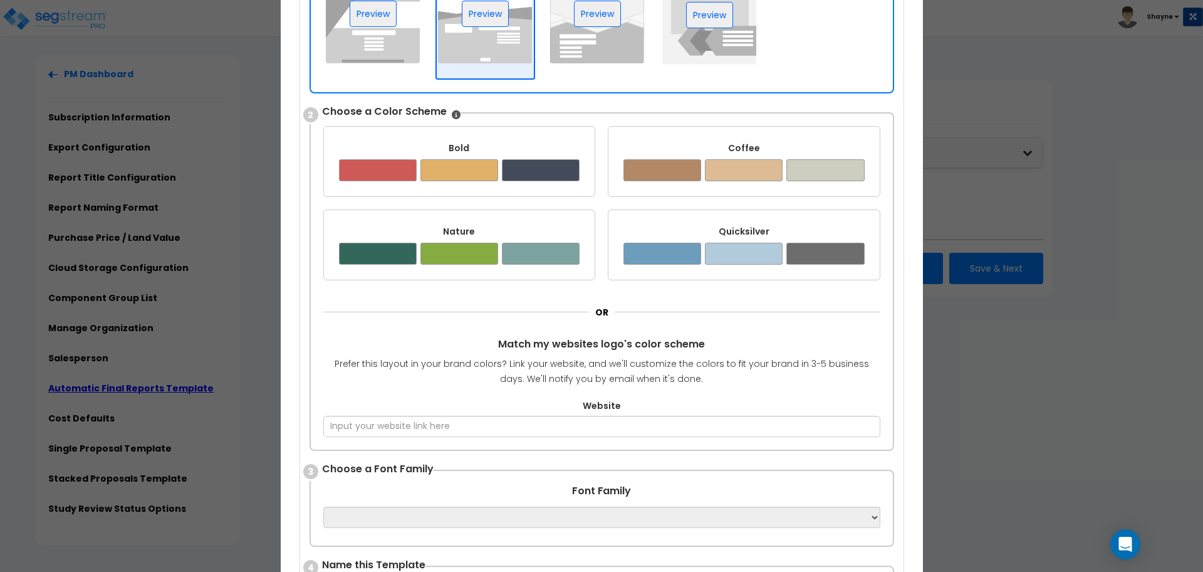
click at [701, 243] on div at bounding box center [663, 254] width 78 height 22
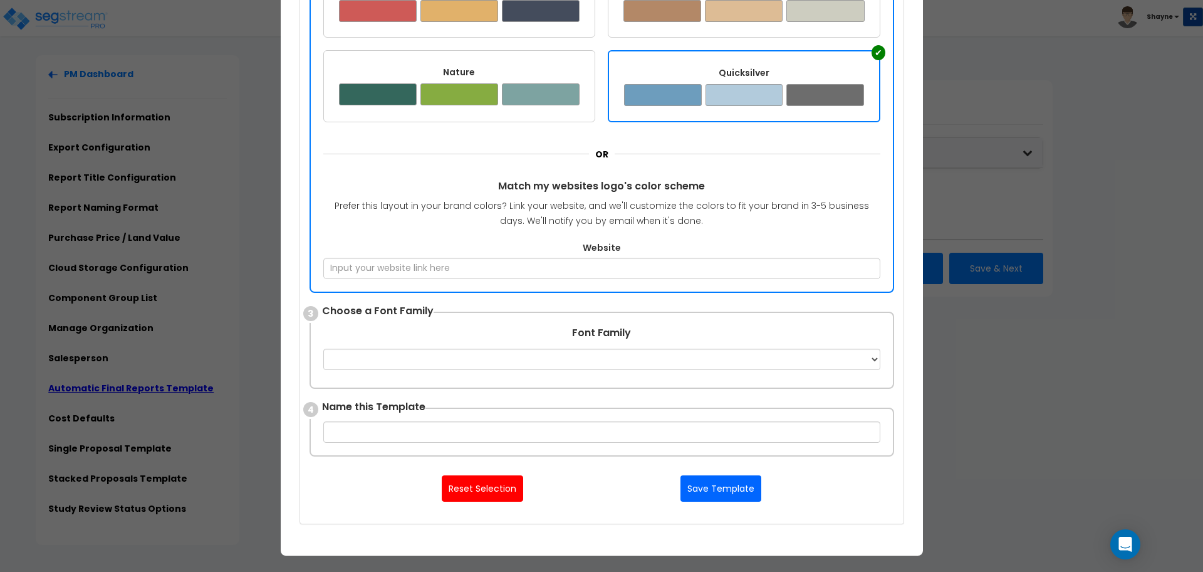
scroll to position [389, 0]
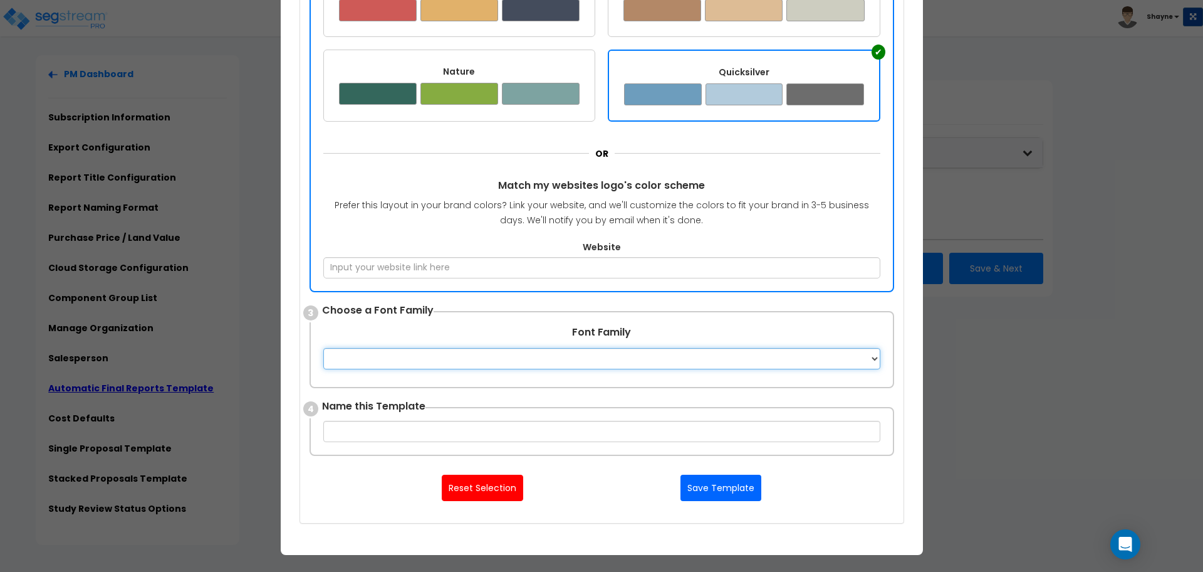
click at [505, 357] on select "Apple Chancery Aptos Arial Avenir Baskerville Calibri Cambria Century Gothic Co…" at bounding box center [601, 358] width 557 height 21
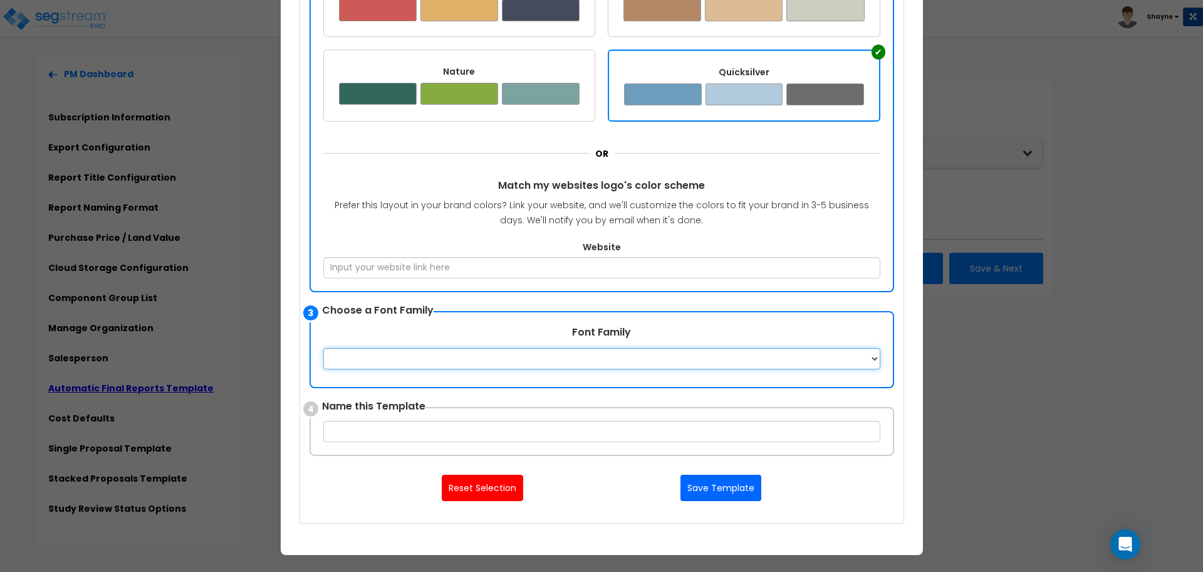
select select "Courier New"
click at [323, 348] on select "Apple Chancery Aptos Arial Avenir Baskerville Calibri Cambria Century Gothic Co…" at bounding box center [601, 358] width 557 height 21
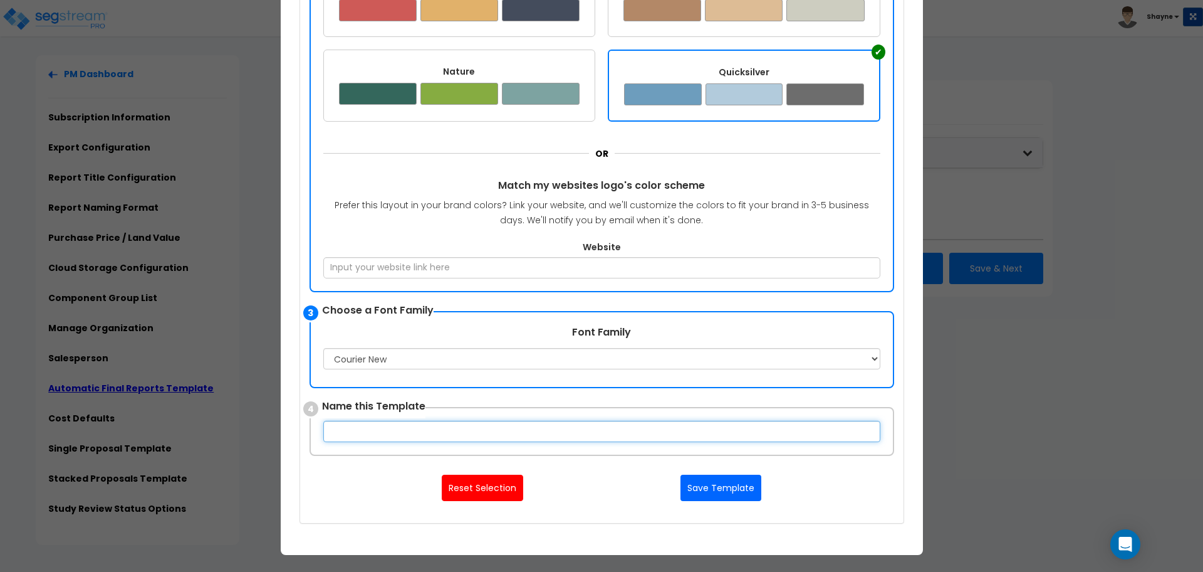
click at [408, 426] on input "text" at bounding box center [601, 431] width 557 height 21
type input "Test 1"
click at [701, 457] on button "Save Template" at bounding box center [721, 487] width 81 height 26
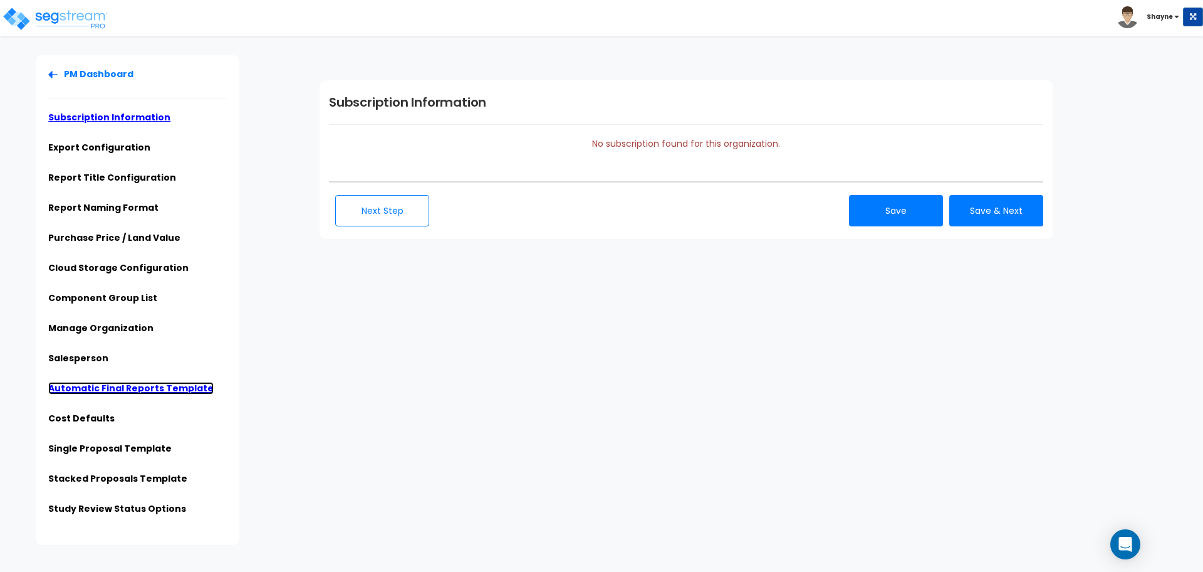
click at [131, 389] on link "Automatic Final Reports Template" at bounding box center [130, 388] width 165 height 13
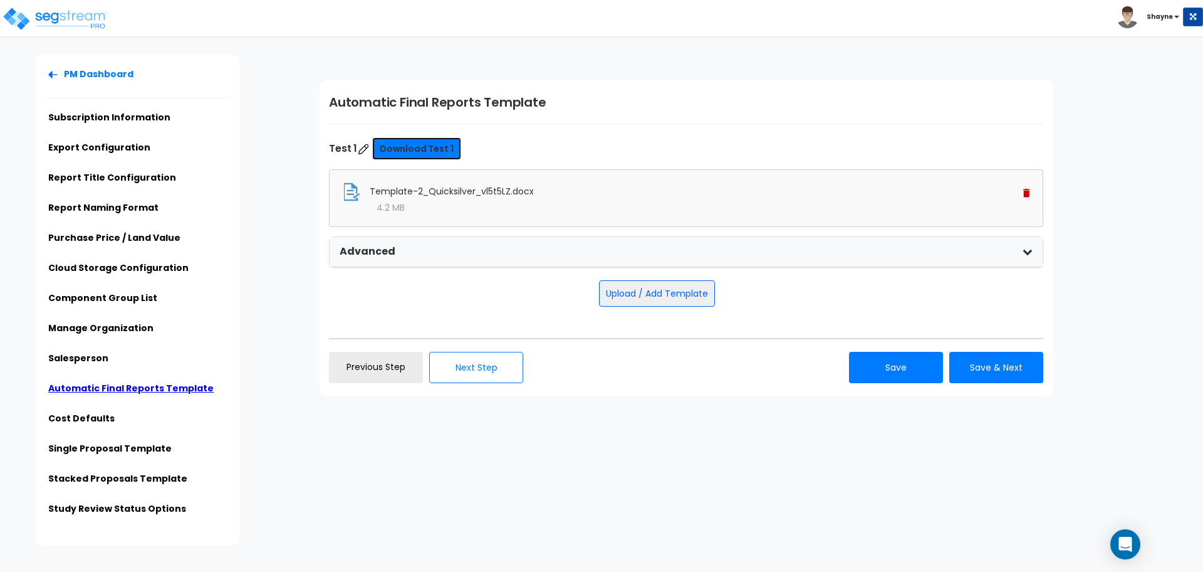
click at [429, 147] on link "Download Test 1" at bounding box center [416, 148] width 89 height 23
click at [1127, 550] on icon "Open Intercom Messenger" at bounding box center [1125, 544] width 16 height 16
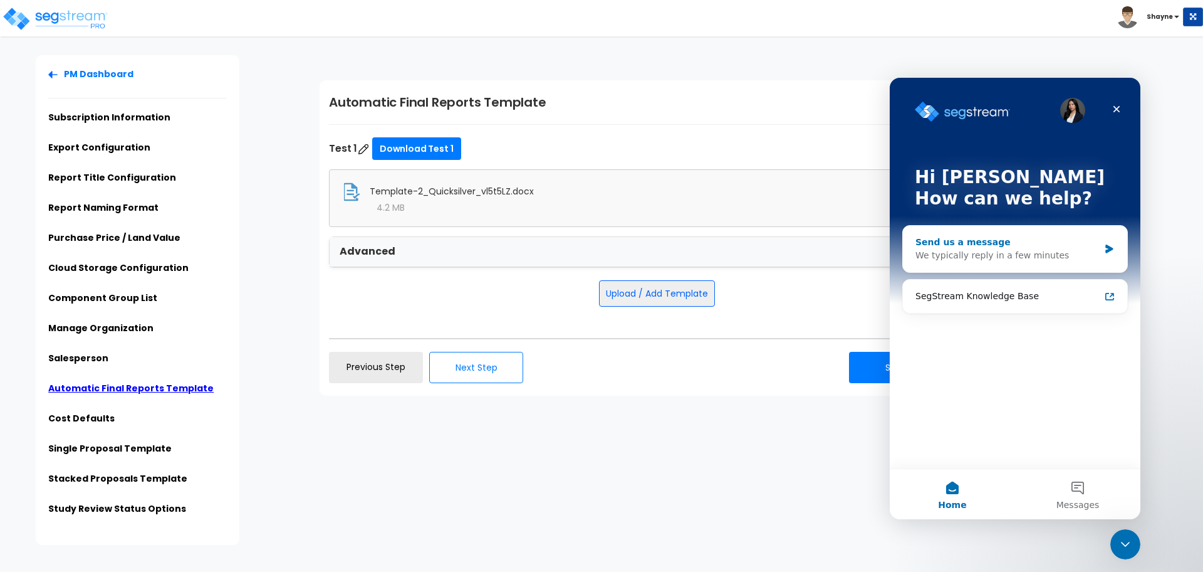
click at [990, 249] on div "We typically reply in a few minutes" at bounding box center [1008, 255] width 184 height 13
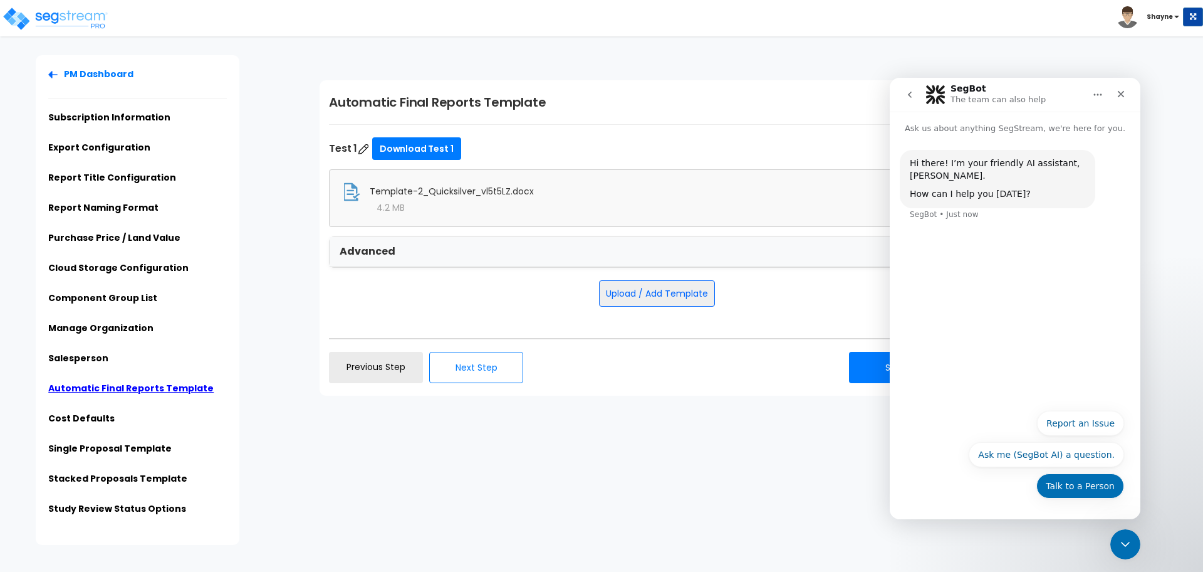
click at [1083, 483] on button "Talk to a Person" at bounding box center [1081, 485] width 88 height 25
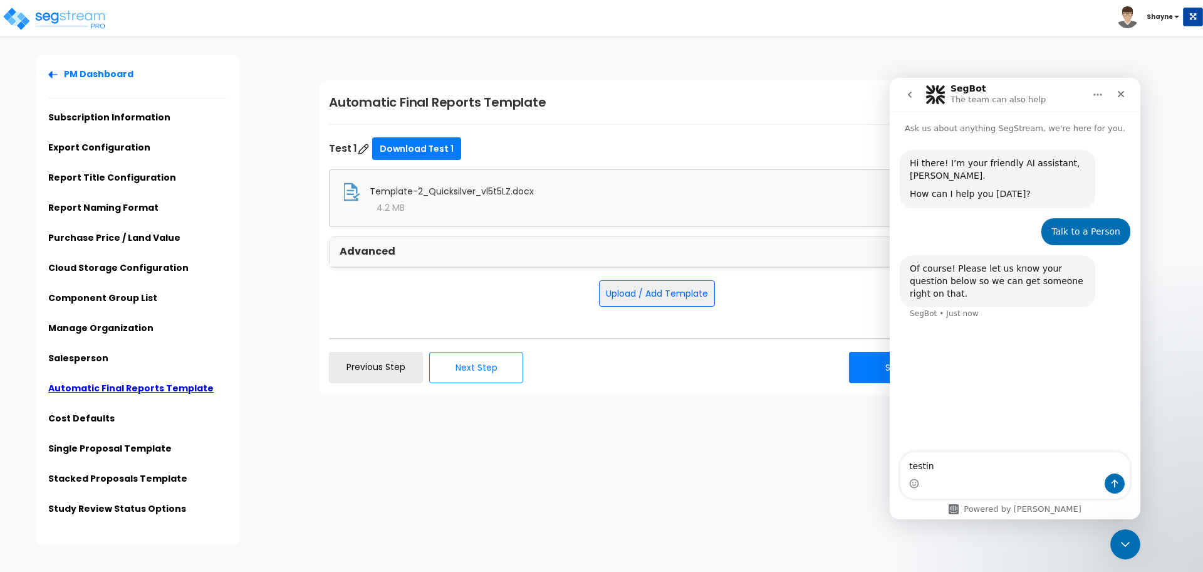
type textarea "testing"
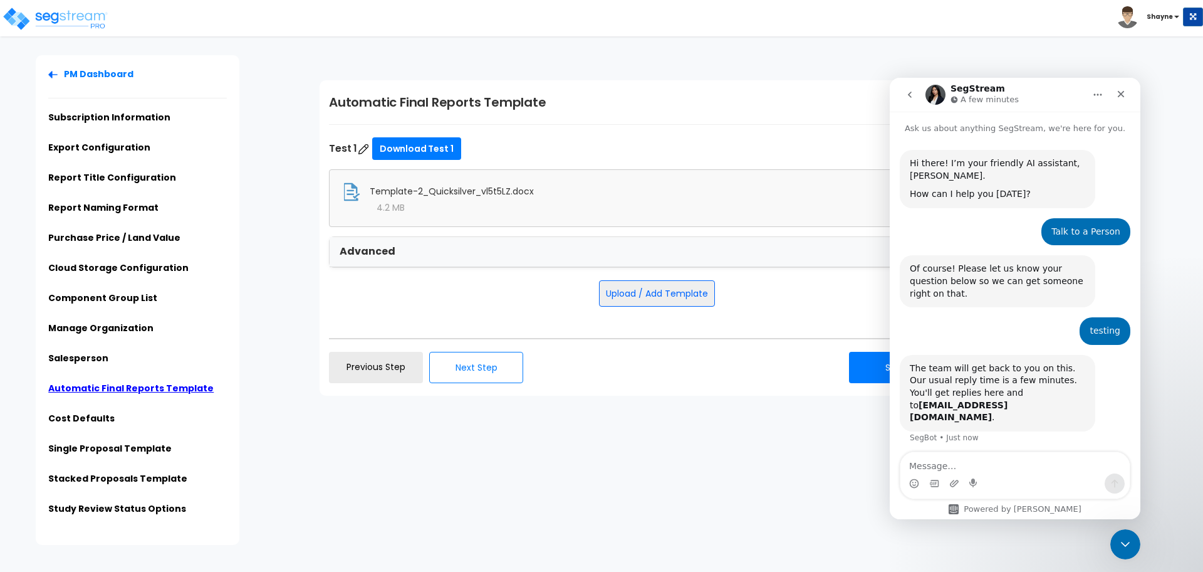
scroll to position [16, 0]
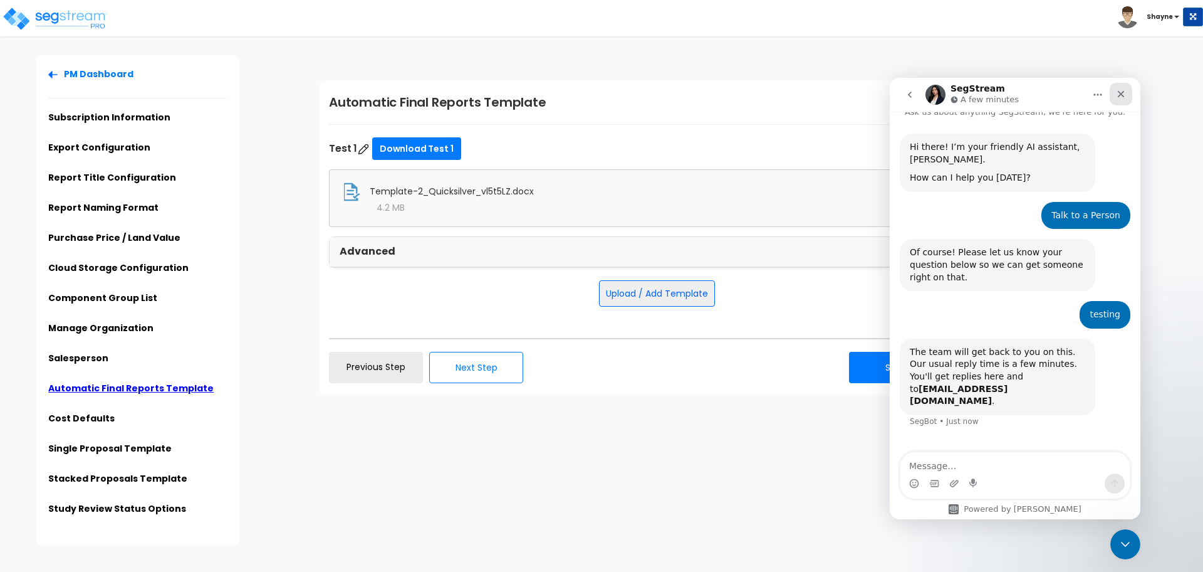
click at [1122, 103] on div "Close" at bounding box center [1121, 94] width 23 height 23
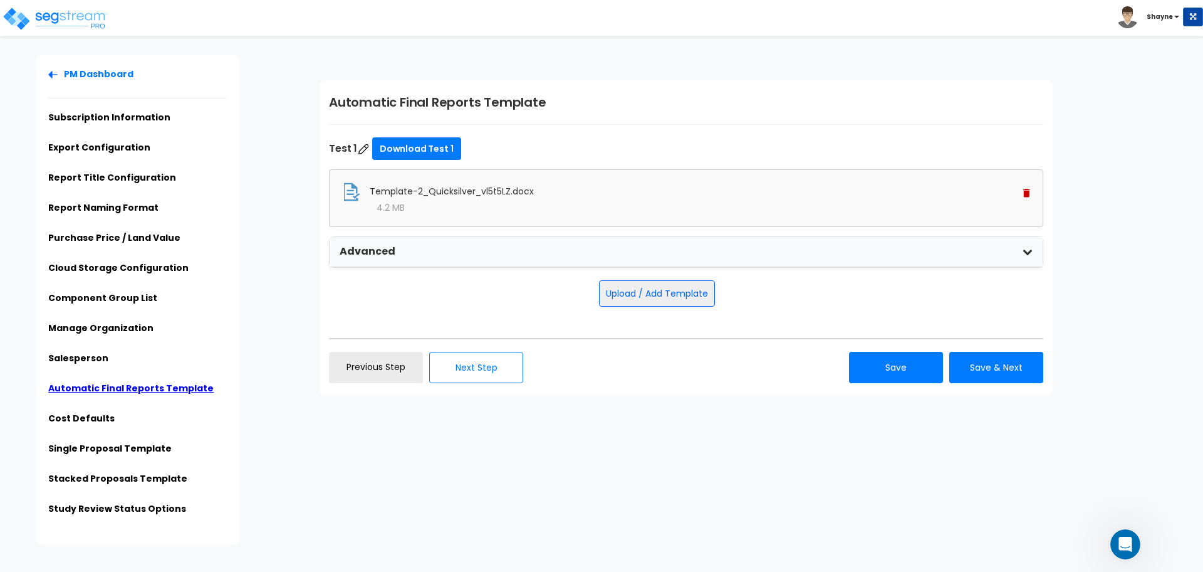
click at [533, 486] on div "PM Dashboard Subscription Information Export Configuration Report Title Configu…" at bounding box center [601, 299] width 1203 height 489
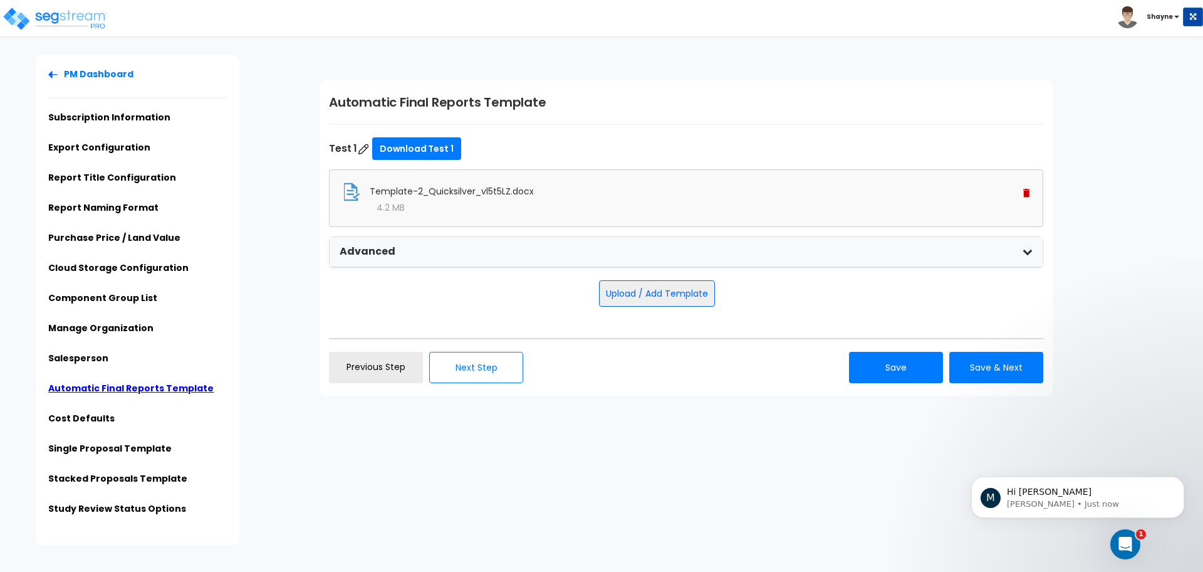
scroll to position [47, 0]
click at [127, 121] on link "Subscription Information" at bounding box center [109, 117] width 122 height 13
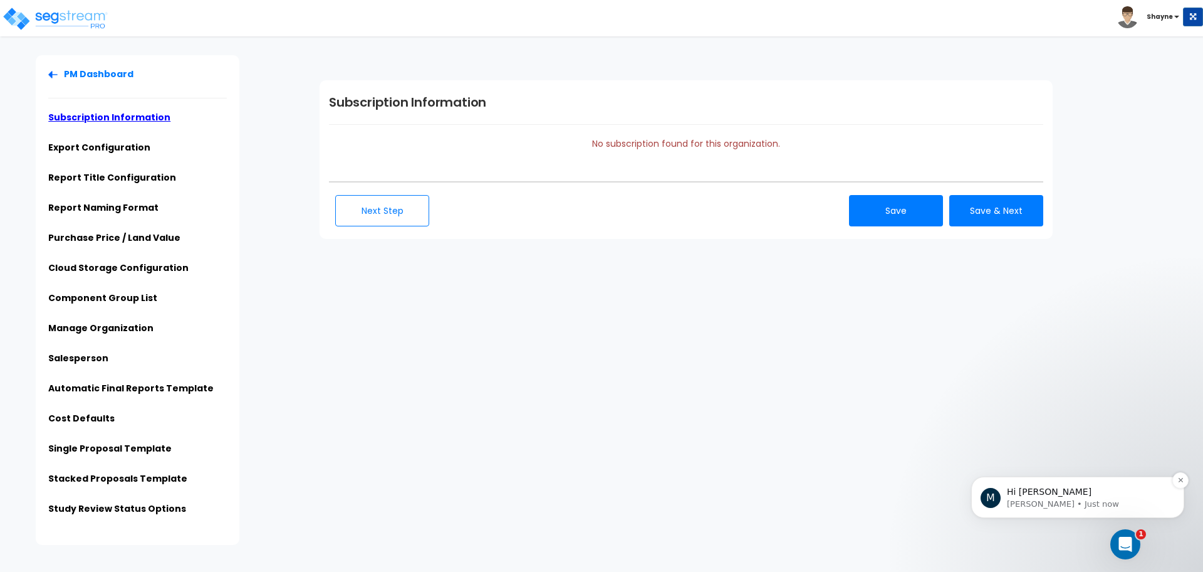
click at [1114, 512] on div "M Hi Shayne Michael • Just now" at bounding box center [1077, 496] width 213 height 41
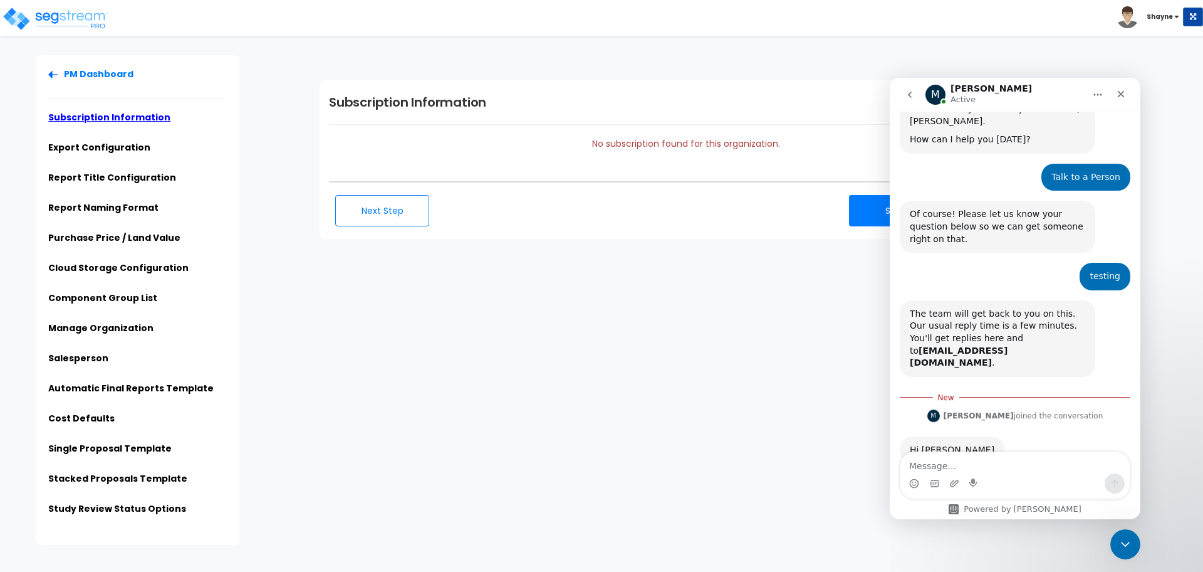
scroll to position [68, 0]
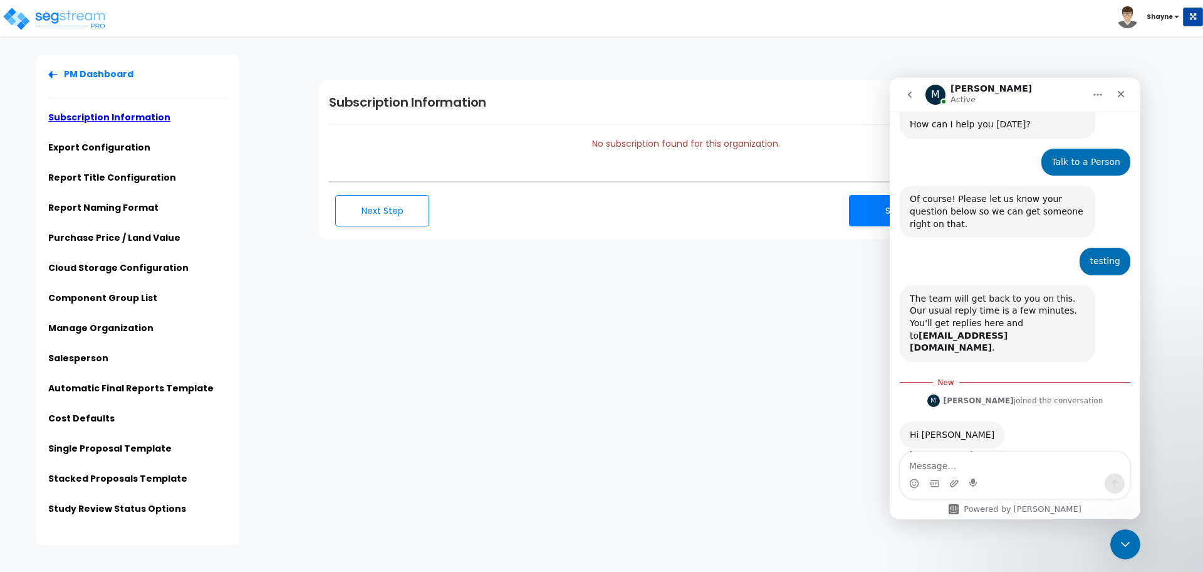
click at [693, 434] on div "PM Dashboard Subscription Information Export Configuration Report Title Configu…" at bounding box center [601, 299] width 1203 height 489
click at [1119, 96] on icon "Close" at bounding box center [1121, 94] width 7 height 7
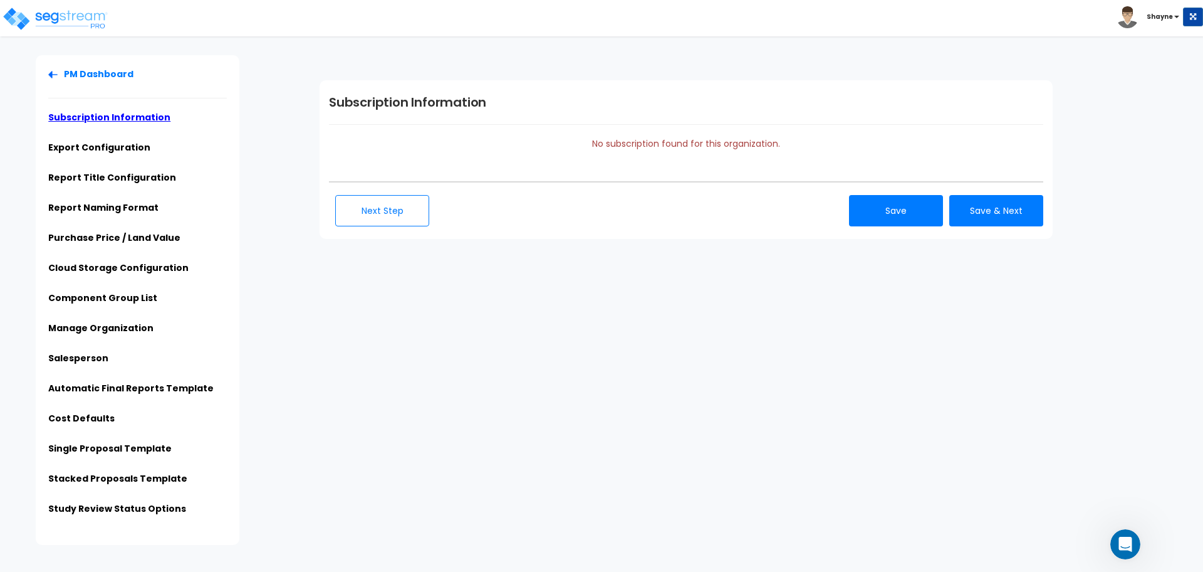
click at [743, 447] on div "PM Dashboard Subscription Information Export Configuration Report Title Configu…" at bounding box center [601, 299] width 1203 height 489
click at [134, 328] on link "Manage Organization" at bounding box center [100, 327] width 105 height 13
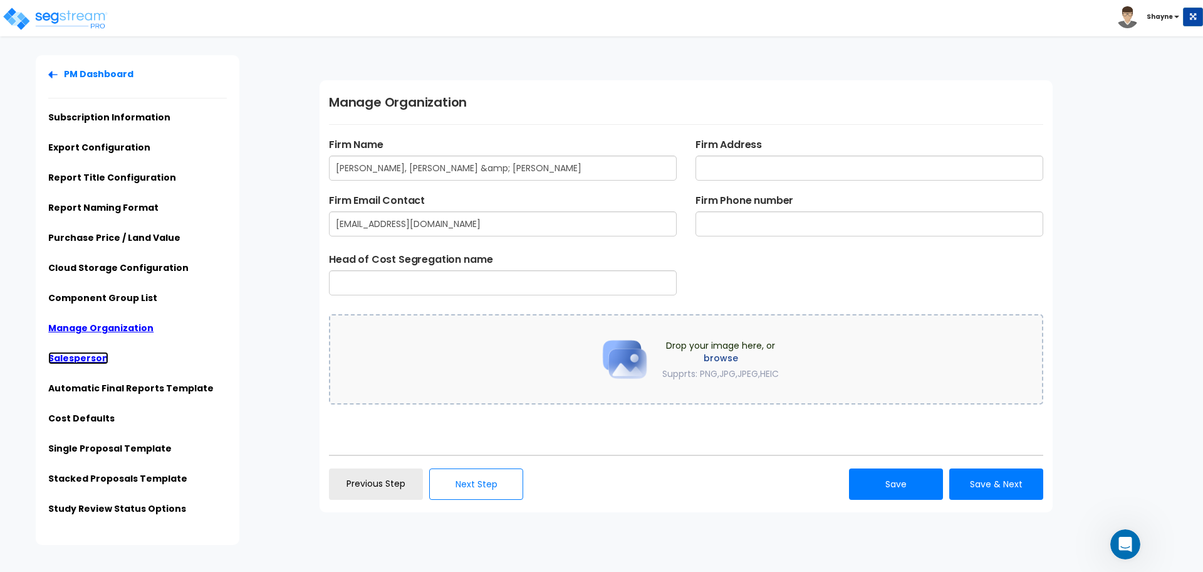
click at [74, 361] on link "Salesperson" at bounding box center [78, 358] width 60 height 13
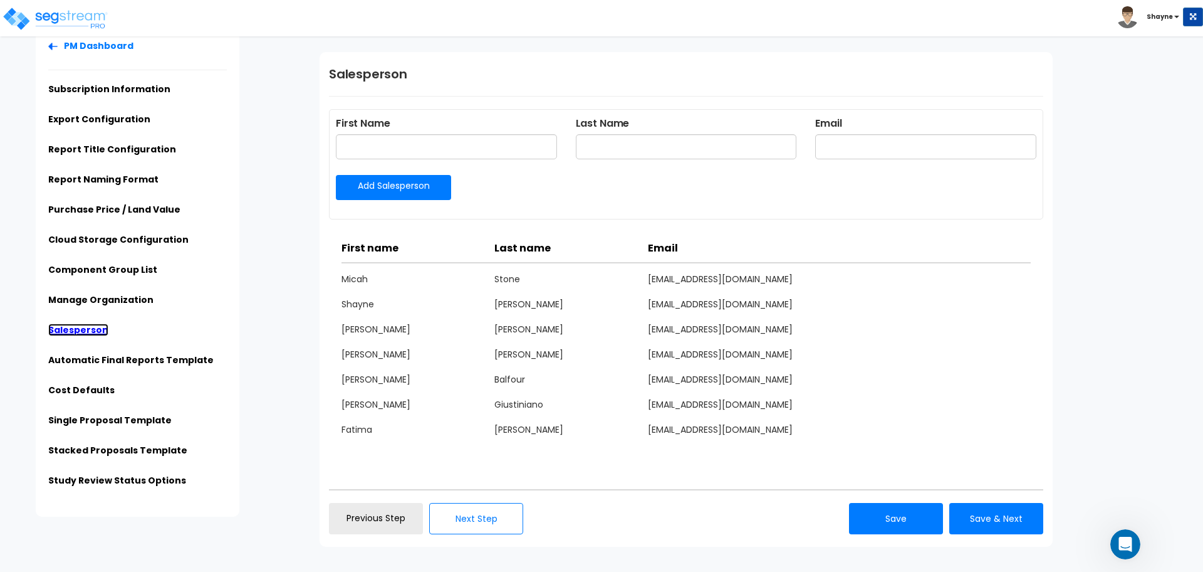
scroll to position [0, 0]
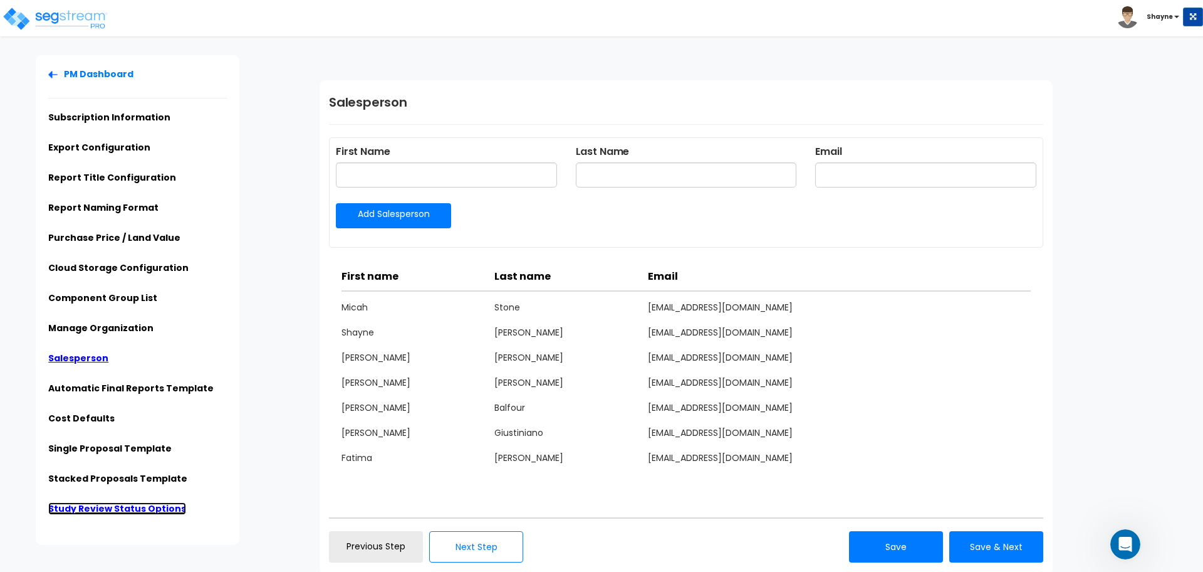
click at [88, 509] on link "Study Review Status Options" at bounding box center [117, 508] width 138 height 13
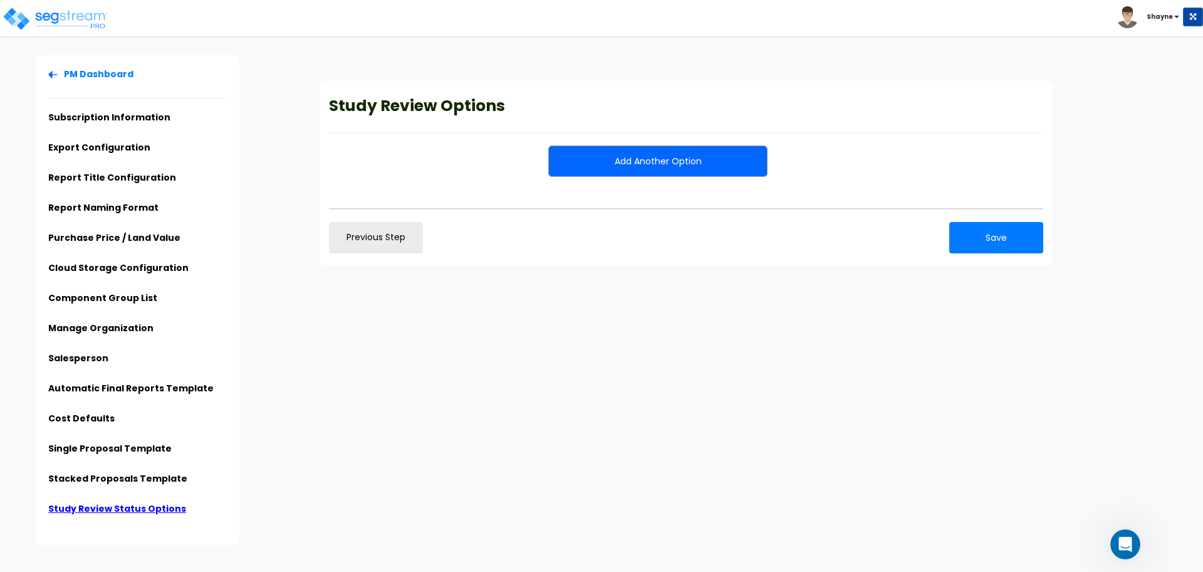
click at [681, 158] on button "Add Another Option" at bounding box center [657, 160] width 219 height 31
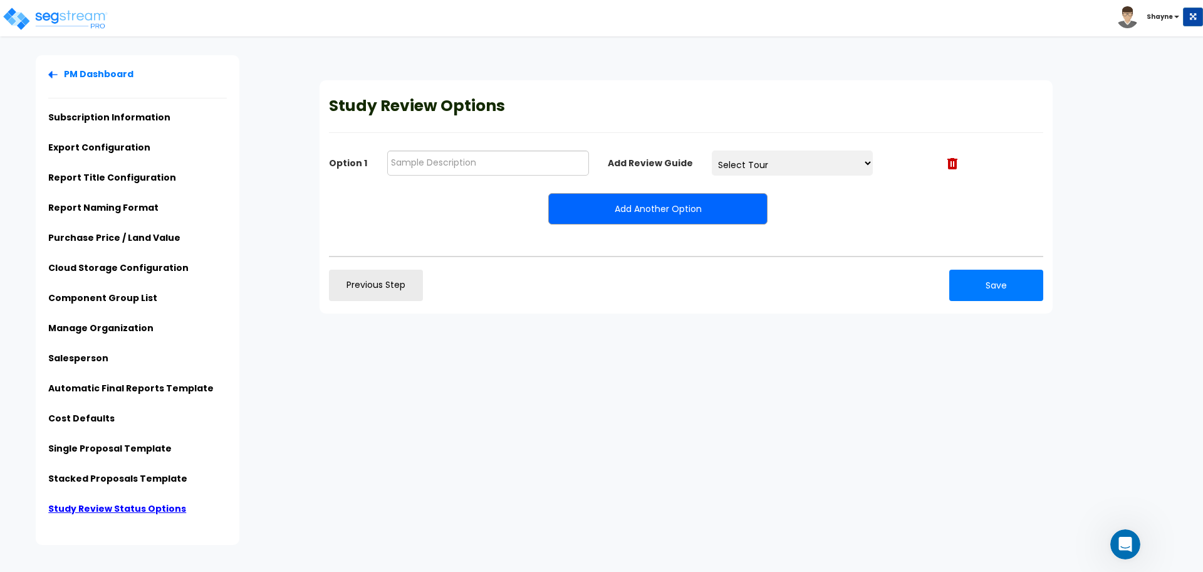
click at [867, 162] on select "Select Tour" at bounding box center [793, 162] width 162 height 25
click at [63, 26] on img at bounding box center [55, 18] width 107 height 25
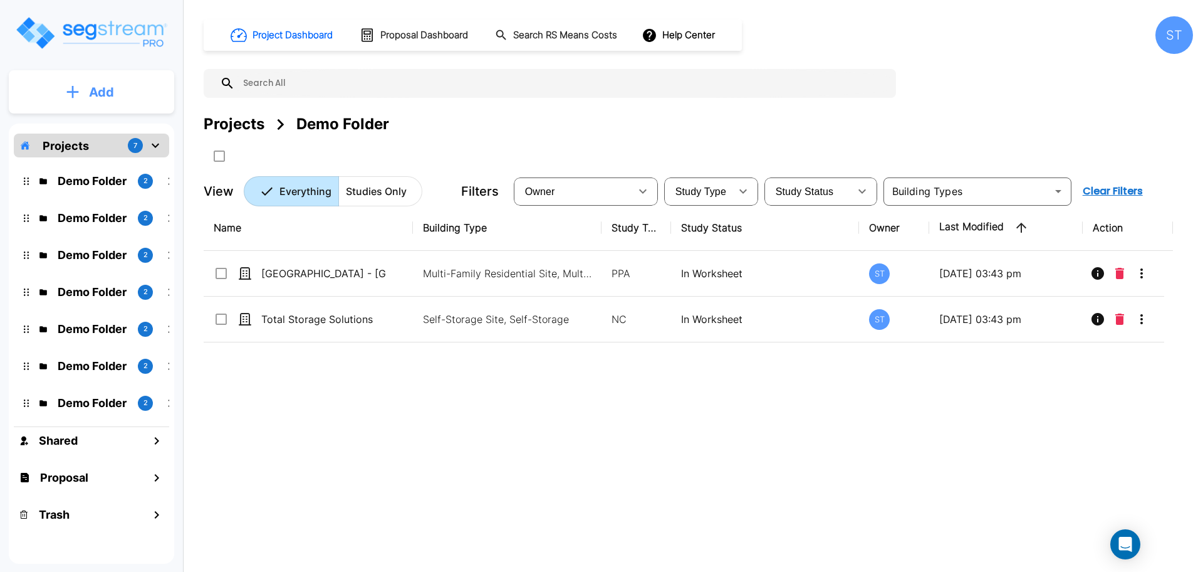
click at [133, 93] on button "Add" at bounding box center [91, 92] width 165 height 36
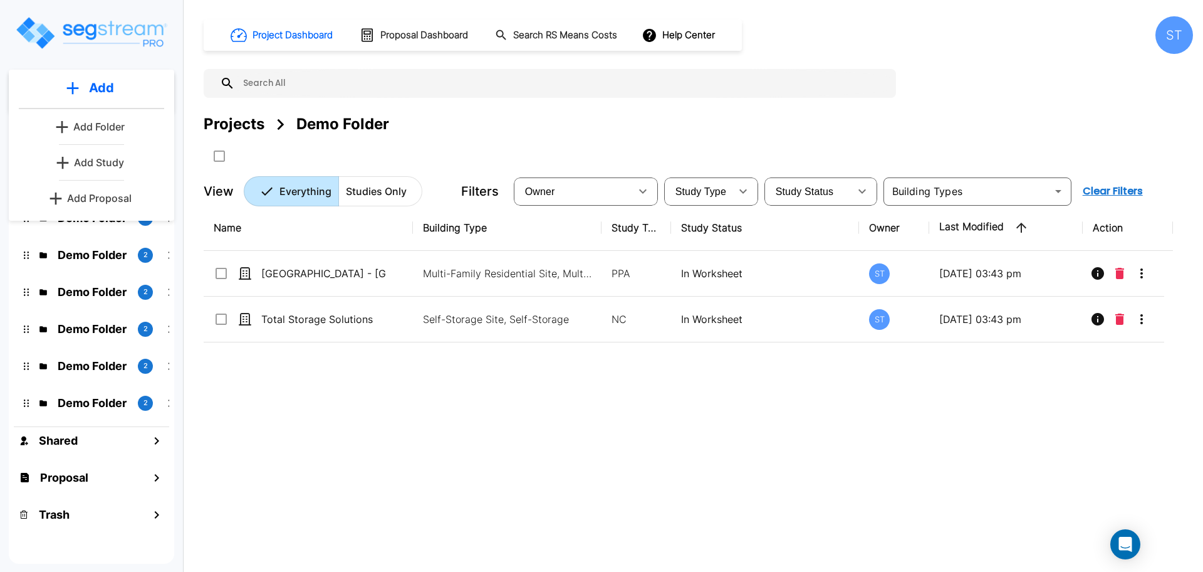
click at [123, 158] on p "Add Study" at bounding box center [99, 162] width 50 height 15
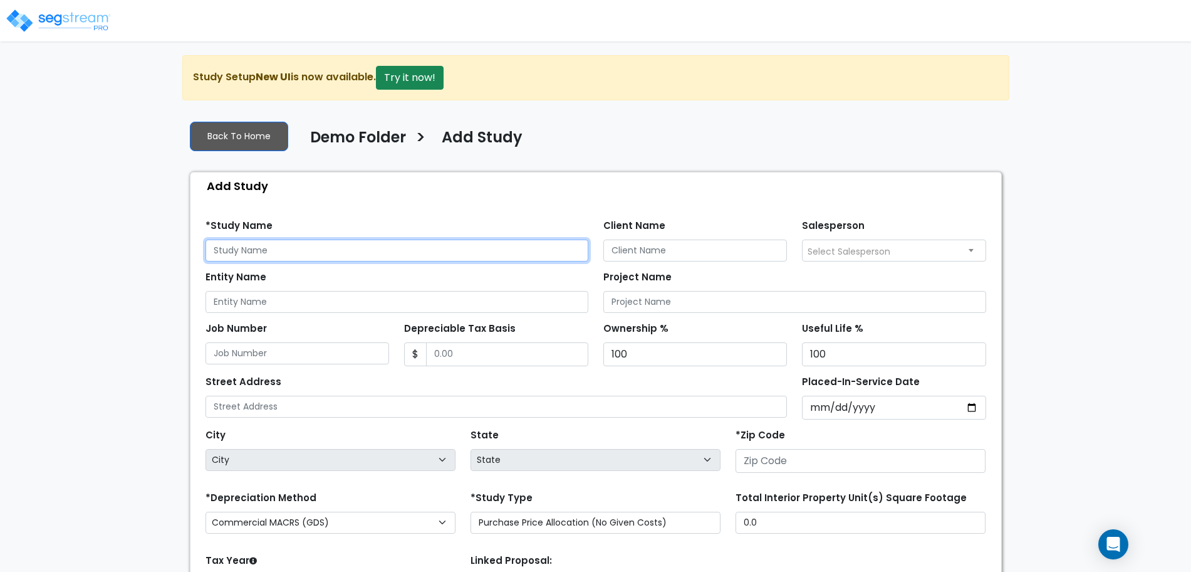
click at [379, 253] on input "text" at bounding box center [397, 250] width 383 height 22
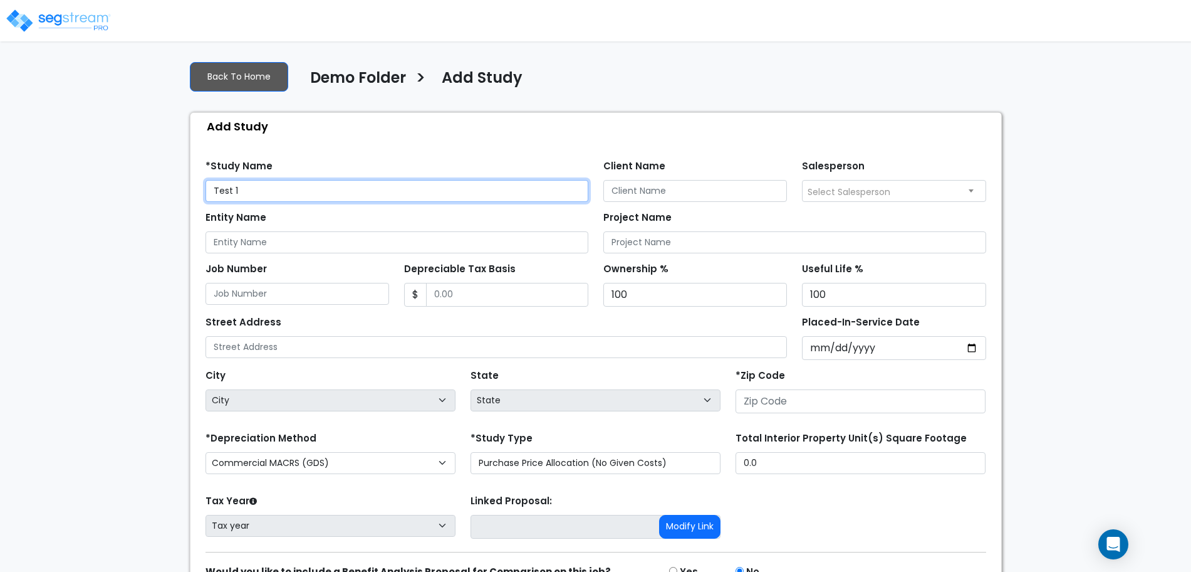
scroll to position [77, 0]
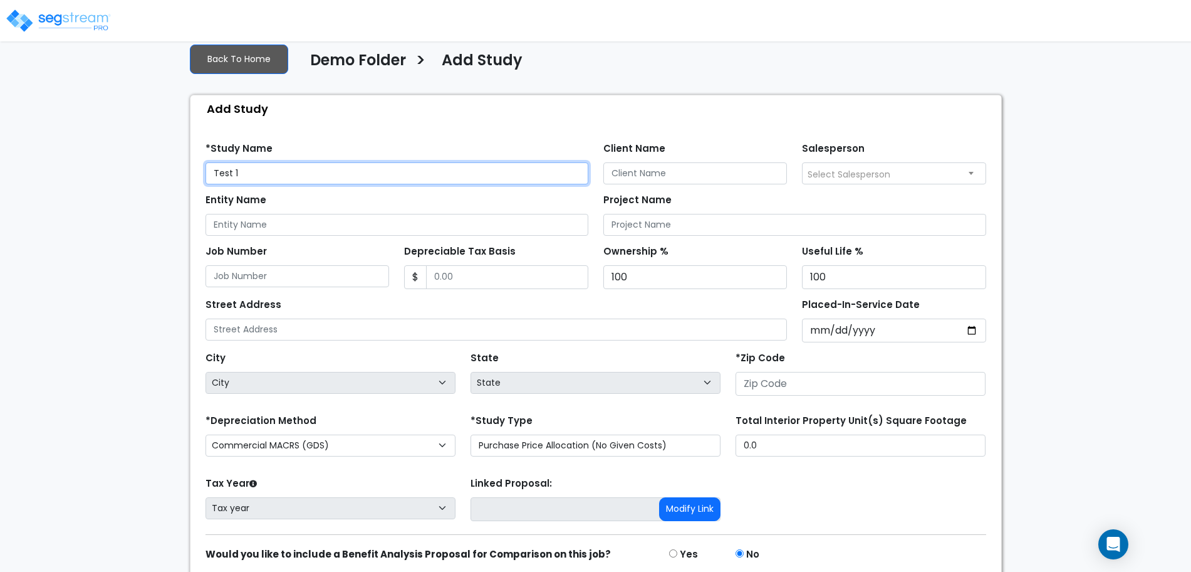
type input "Test 1"
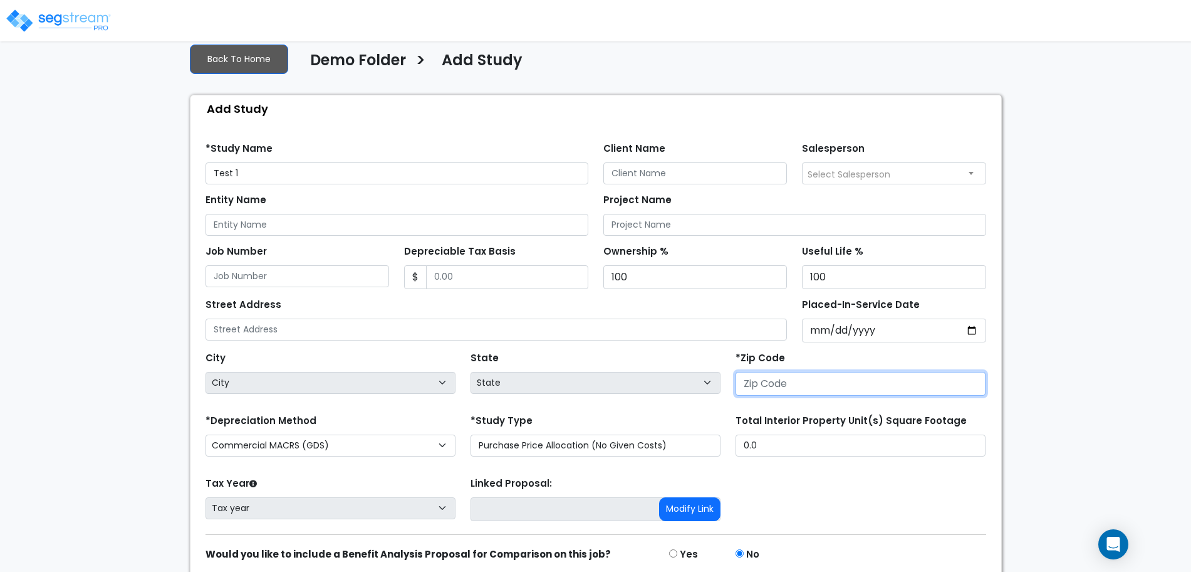
click at [780, 390] on input "number" at bounding box center [861, 384] width 250 height 24
type input "70"
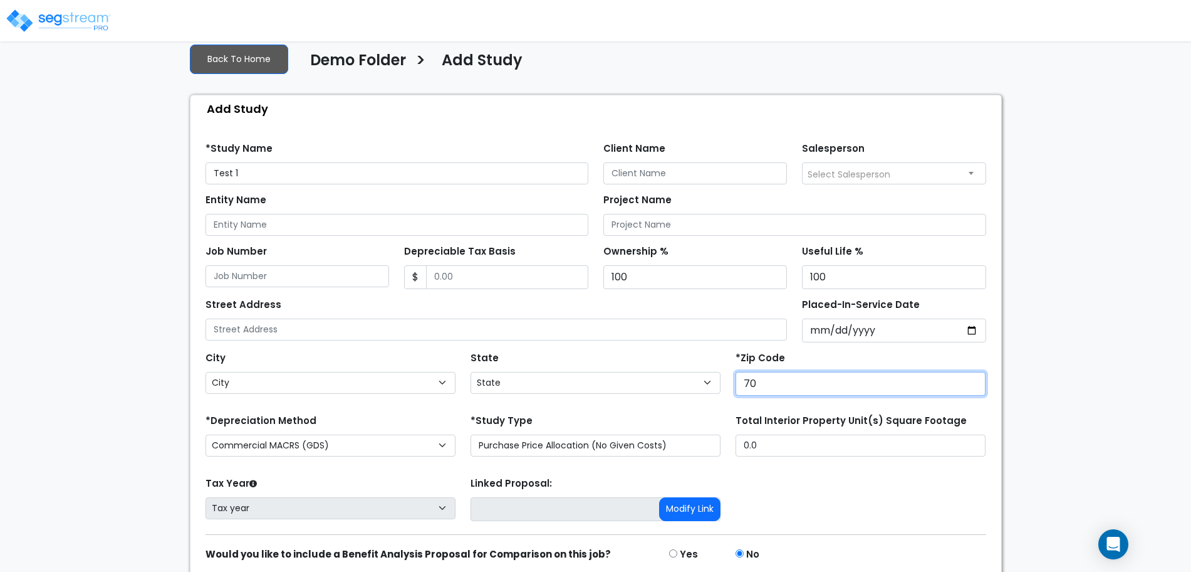
select select "LA"
type input "70458"
click at [776, 479] on div "Tax Year Please Enter The Placed In Service Date First. Tax year Prior Years De…" at bounding box center [596, 499] width 796 height 50
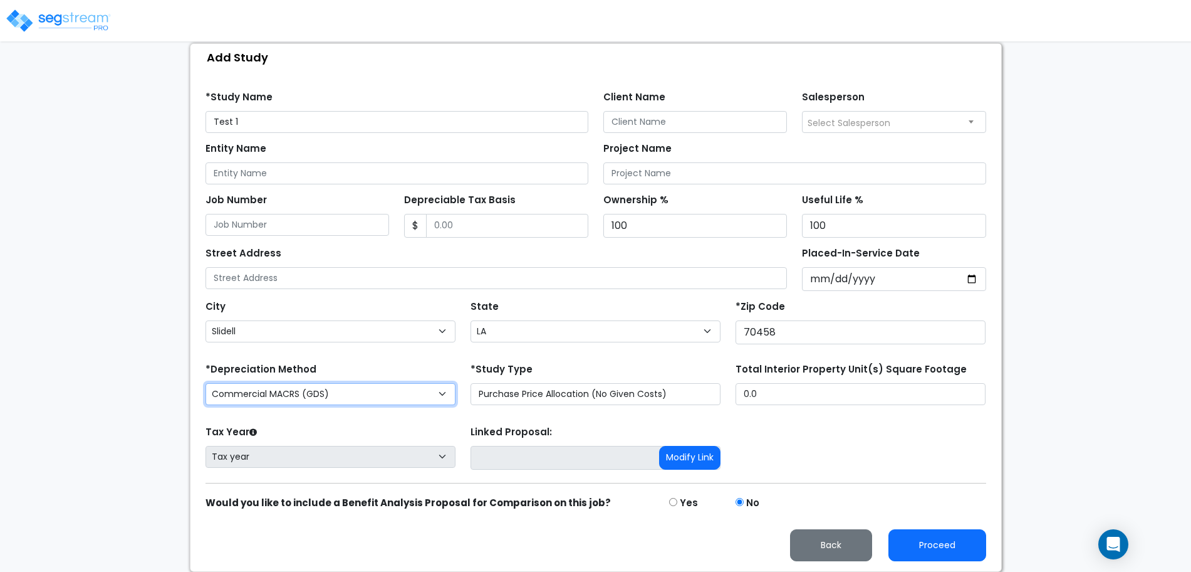
click at [325, 397] on select "Commercial MACRS (GDS) Commercial MACRS (ADS) Residential Rental MACRS (GDS) Fa…" at bounding box center [331, 394] width 250 height 22
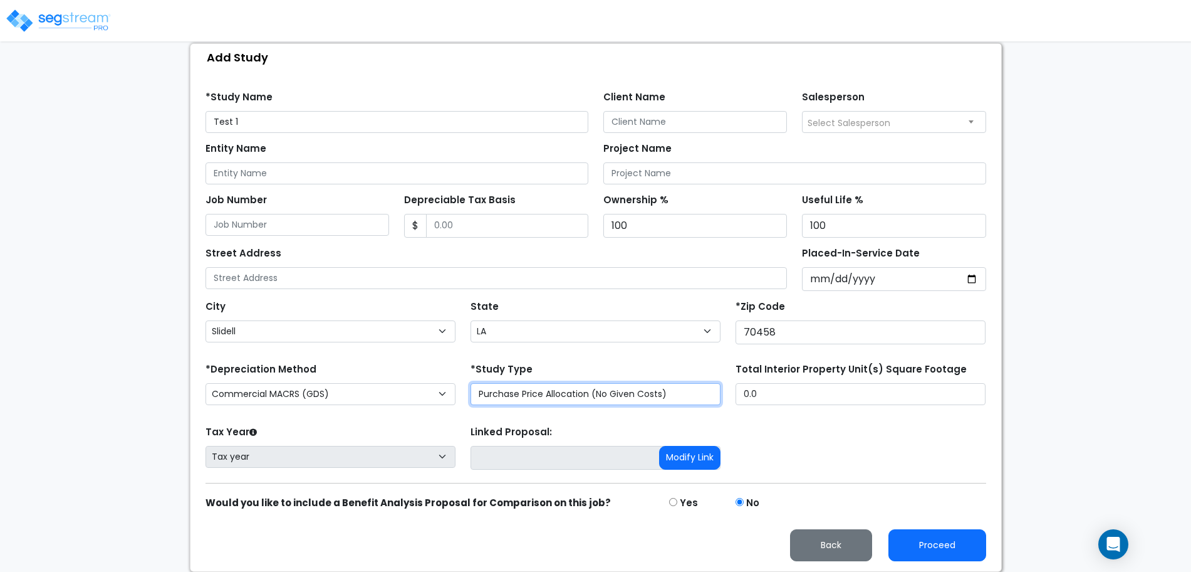
click at [609, 398] on select "Purchase Price Allocation (No Given Costs) New Construction / Reno / TI's (Give…" at bounding box center [596, 394] width 250 height 22
click at [813, 432] on div "Tax Year Please Enter The Placed In Service Date First. Tax year Prior Years De…" at bounding box center [596, 447] width 796 height 50
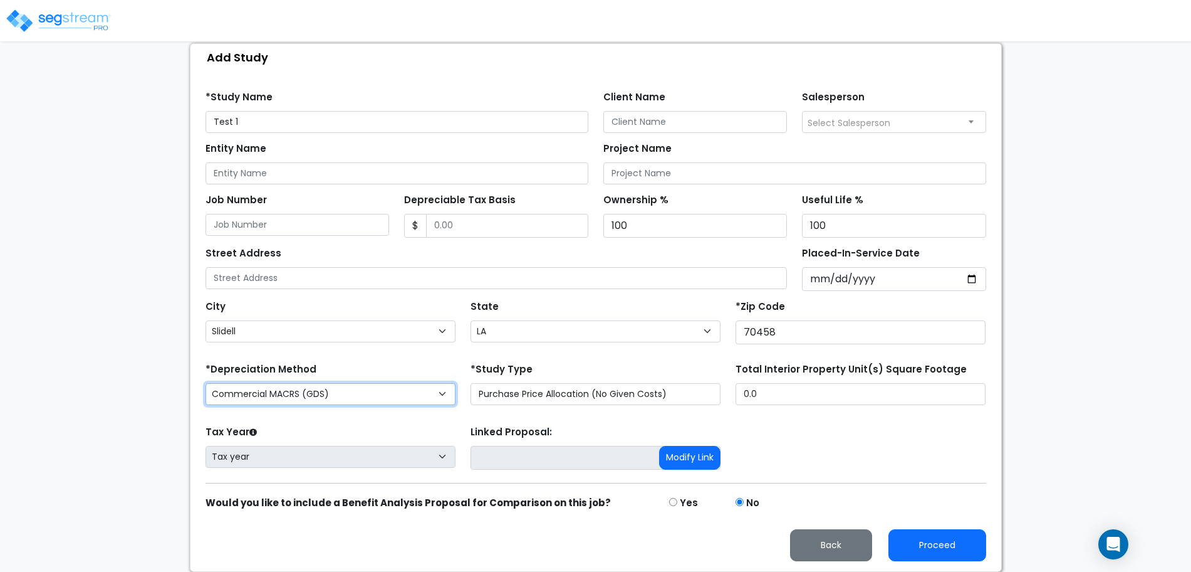
click at [446, 393] on select "Commercial MACRS (GDS) Commercial MACRS (ADS) Residential Rental MACRS (GDS) Fa…" at bounding box center [331, 394] width 250 height 22
click at [852, 439] on div "Tax Year Please Enter The Placed In Service Date First. Tax year Prior Years De…" at bounding box center [596, 447] width 796 height 50
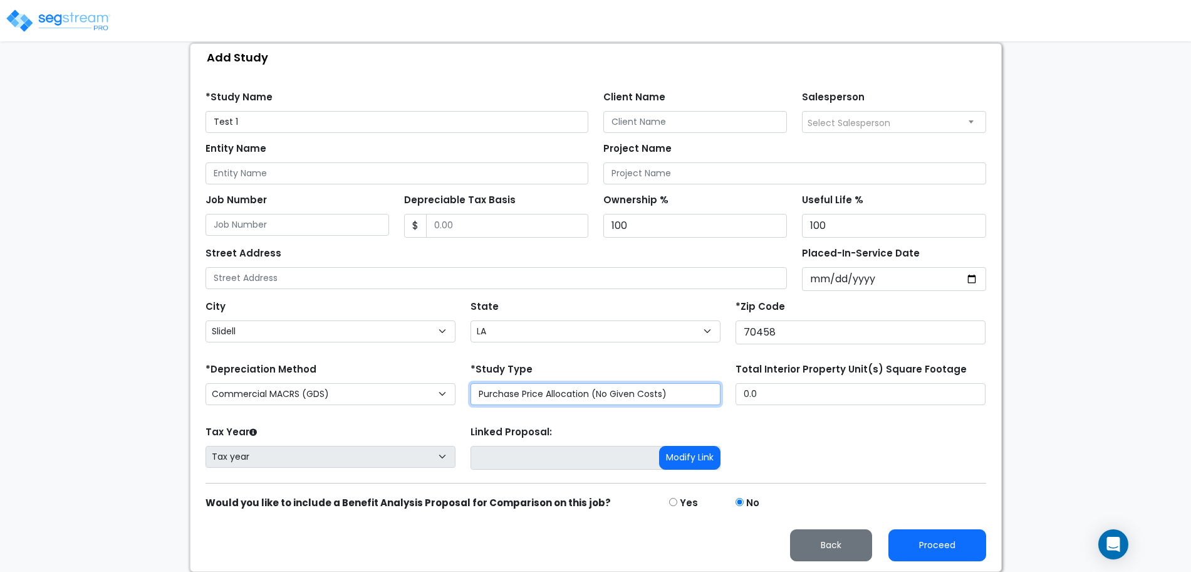
click at [701, 400] on select "Purchase Price Allocation (No Given Costs) New Construction / Reno / TI's (Give…" at bounding box center [596, 394] width 250 height 22
click at [788, 442] on div "Tax Year Please Enter The Placed In Service Date First. Tax year Prior Years De…" at bounding box center [596, 447] width 796 height 50
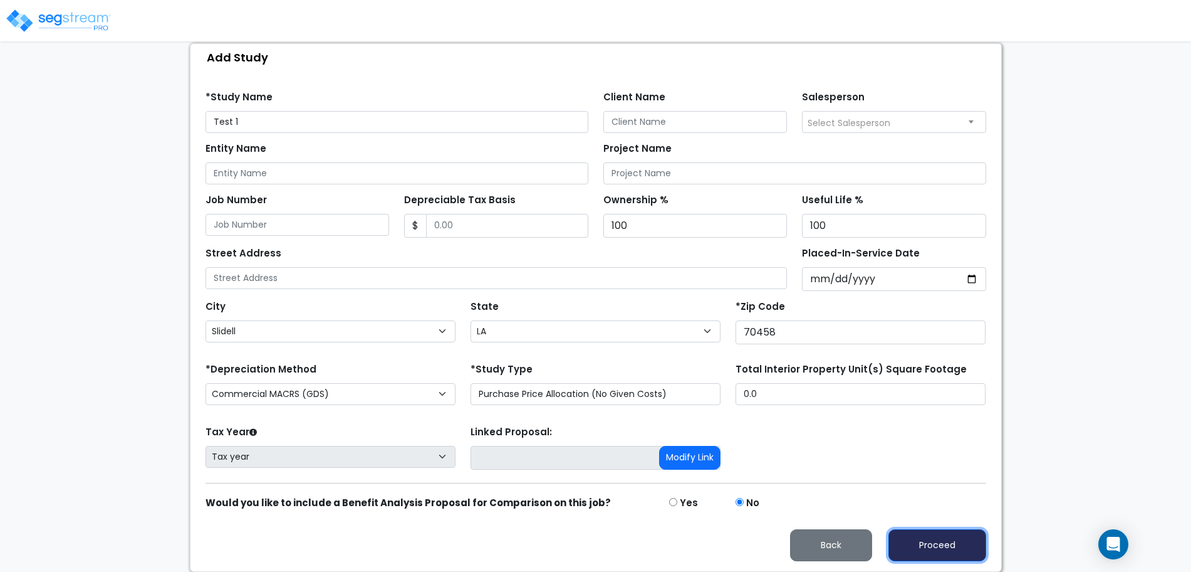
click at [912, 542] on button "Proceed" at bounding box center [938, 545] width 98 height 32
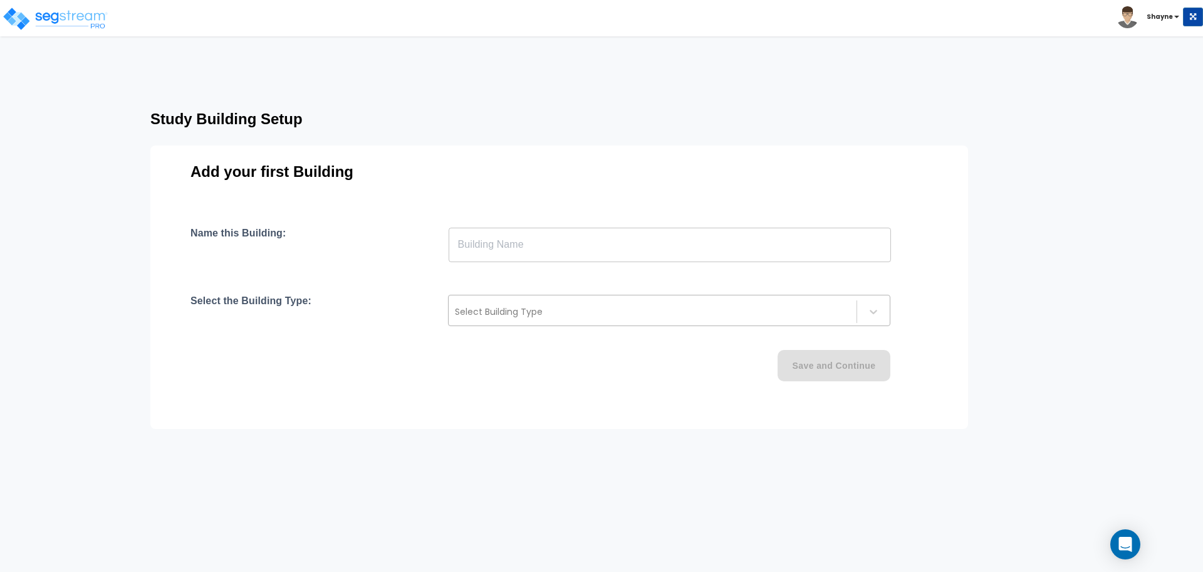
click at [565, 315] on div at bounding box center [652, 311] width 395 height 15
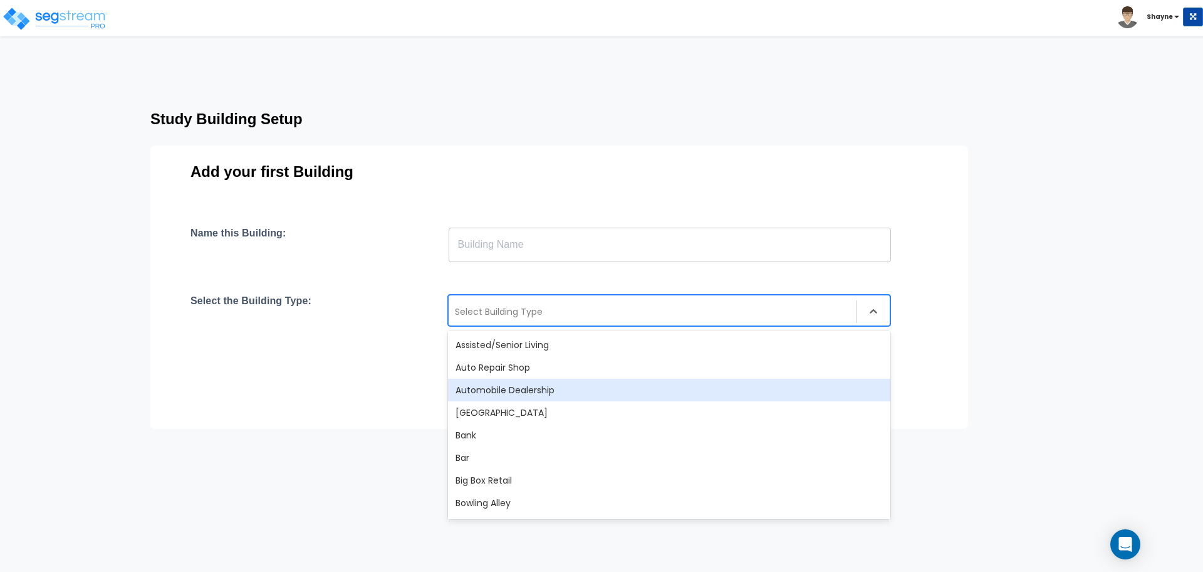
click at [560, 391] on div "Automobile Dealership" at bounding box center [669, 390] width 442 height 23
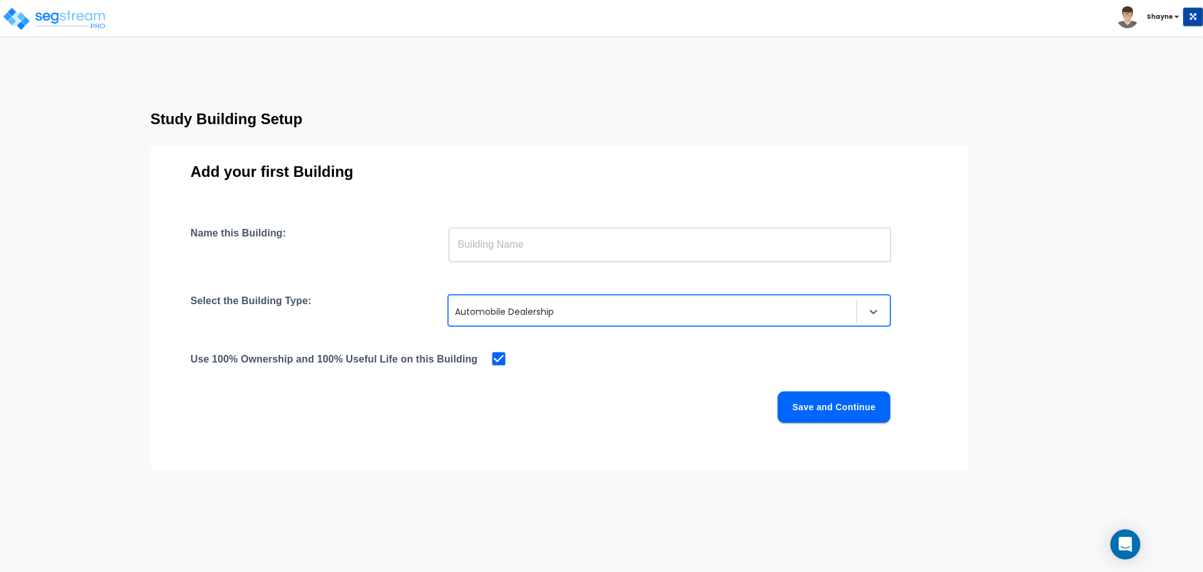
click at [521, 241] on input "text" at bounding box center [670, 244] width 442 height 35
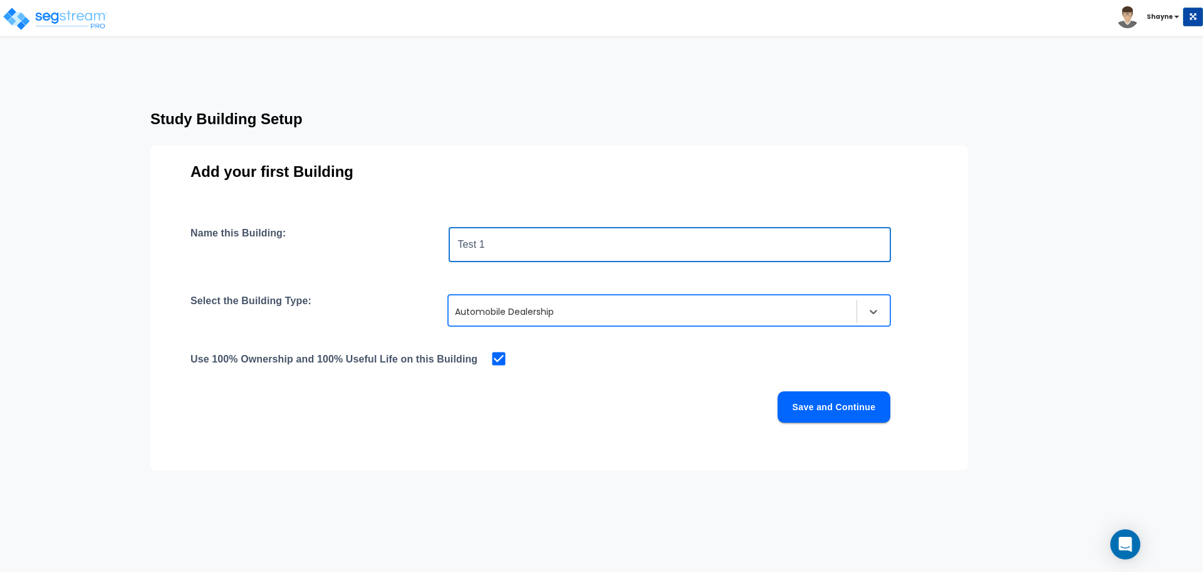
type input "Test 1"
click at [566, 366] on div "Use 100% Ownership and 100% Useful Life on this Building" at bounding box center [560, 359] width 738 height 18
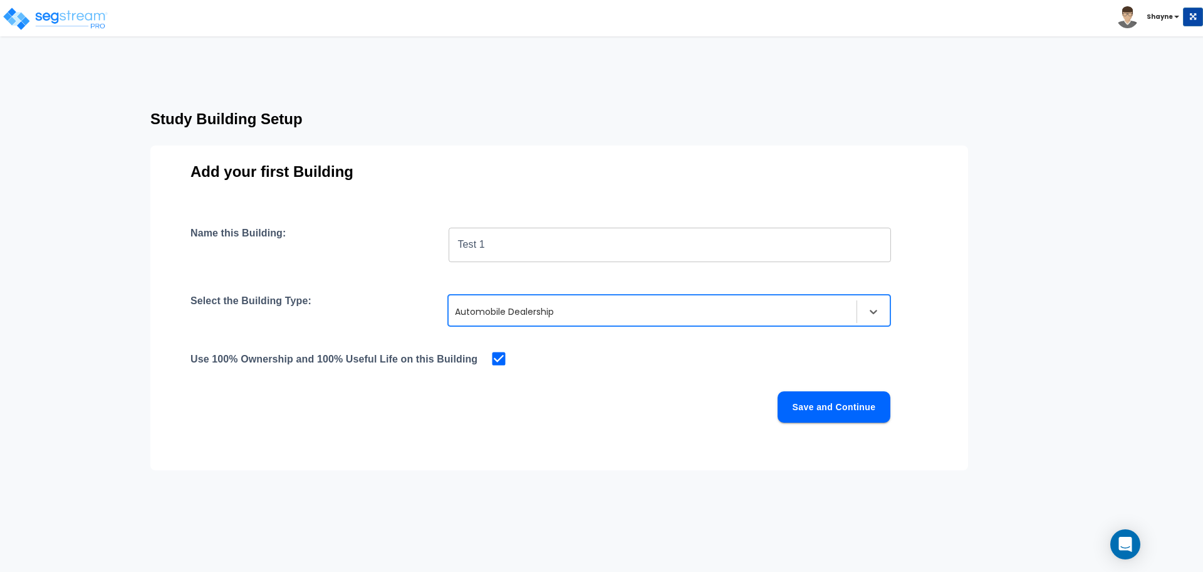
click at [597, 306] on div at bounding box center [652, 311] width 395 height 15
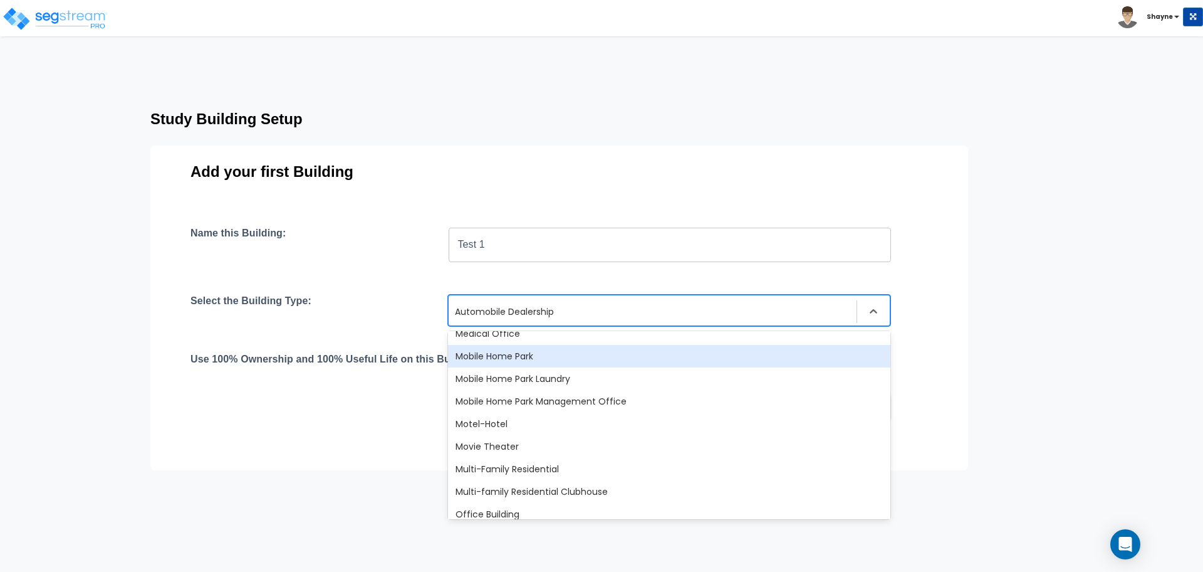
scroll to position [749, 0]
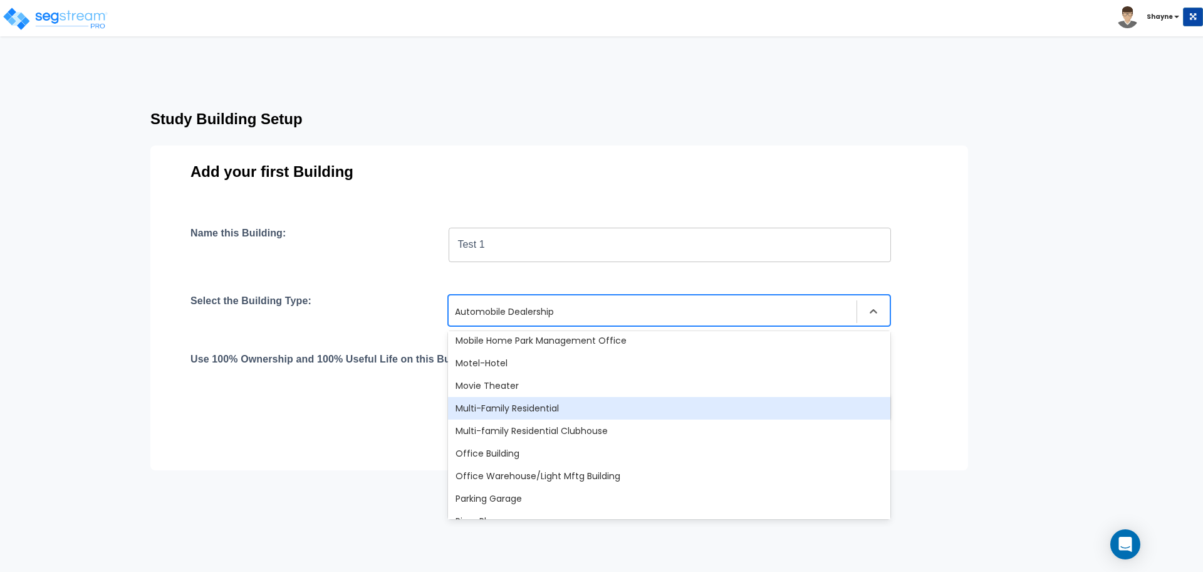
click at [560, 409] on div "Multi-Family Residential" at bounding box center [669, 408] width 442 height 23
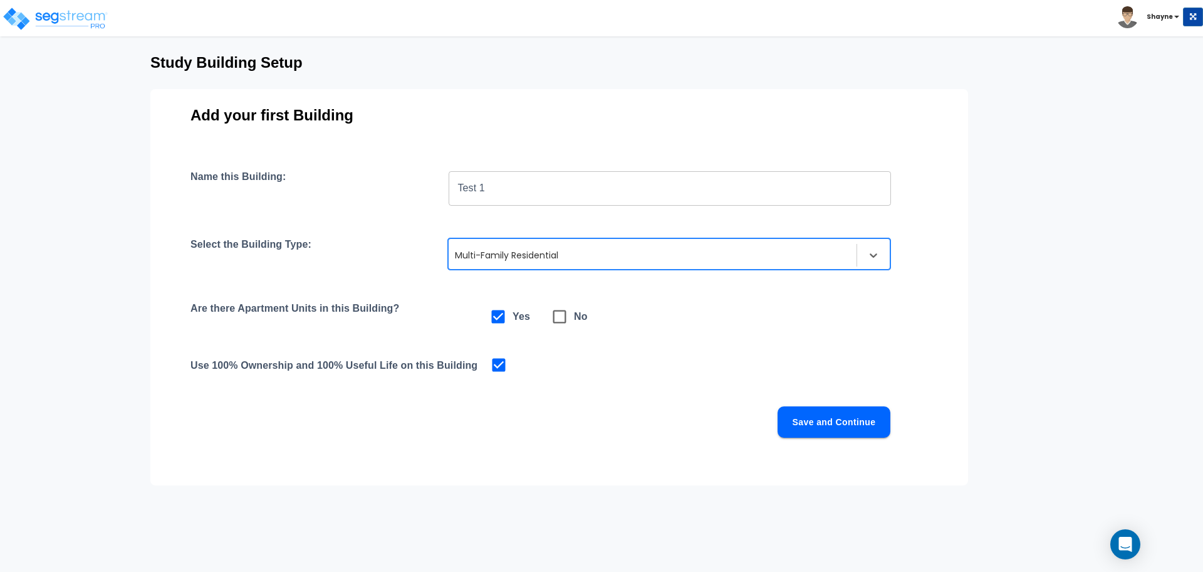
scroll to position [61, 0]
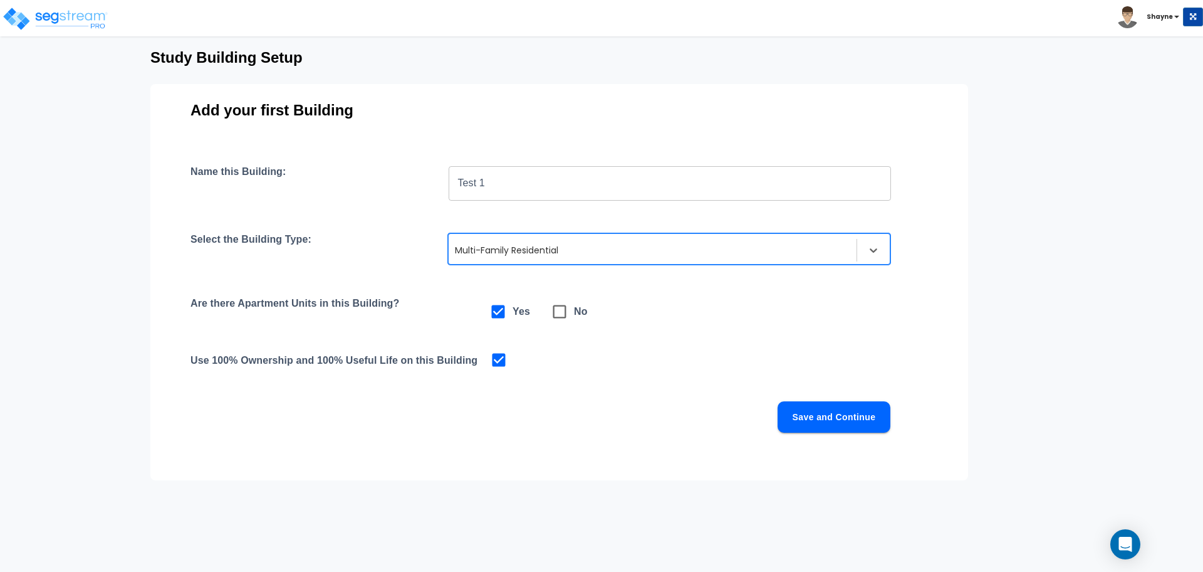
click at [854, 401] on button "Save and Continue" at bounding box center [834, 416] width 113 height 31
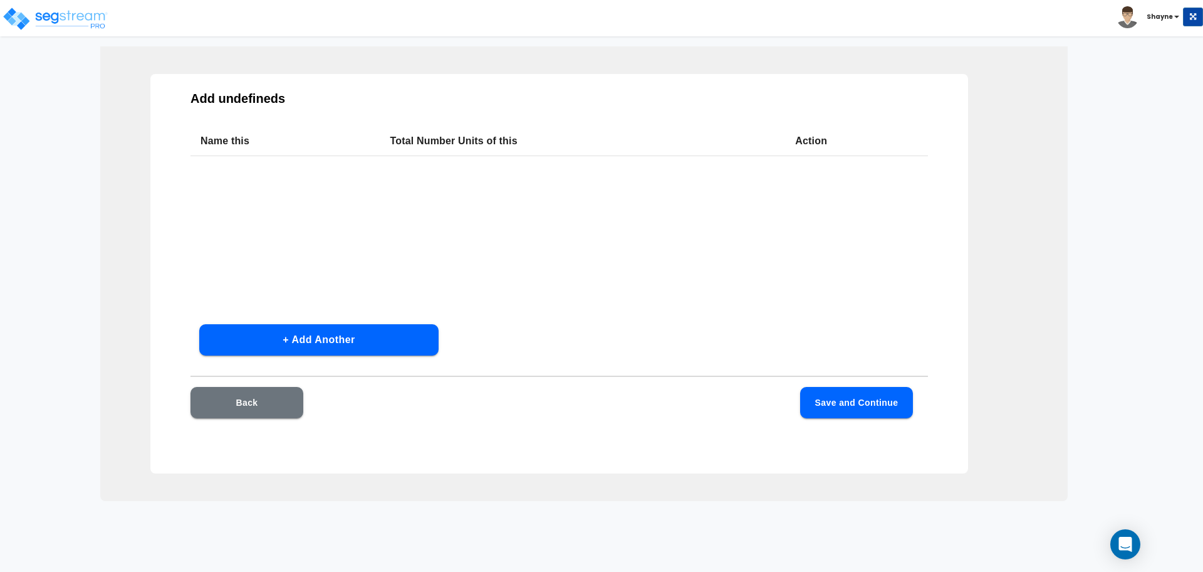
scroll to position [36, 0]
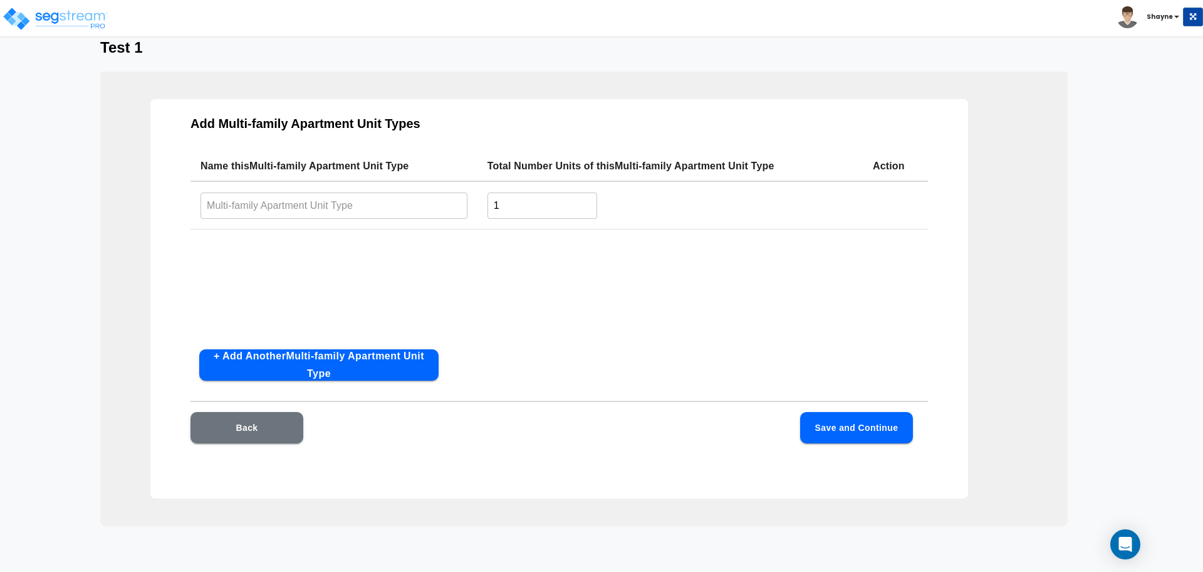
click at [372, 205] on input "text" at bounding box center [334, 205] width 267 height 27
type input "Studio"
type input "12"
click at [319, 353] on button "+ Add Another Multi-family Apartment Unit Type" at bounding box center [318, 364] width 239 height 31
click at [266, 258] on input "text" at bounding box center [334, 255] width 267 height 27
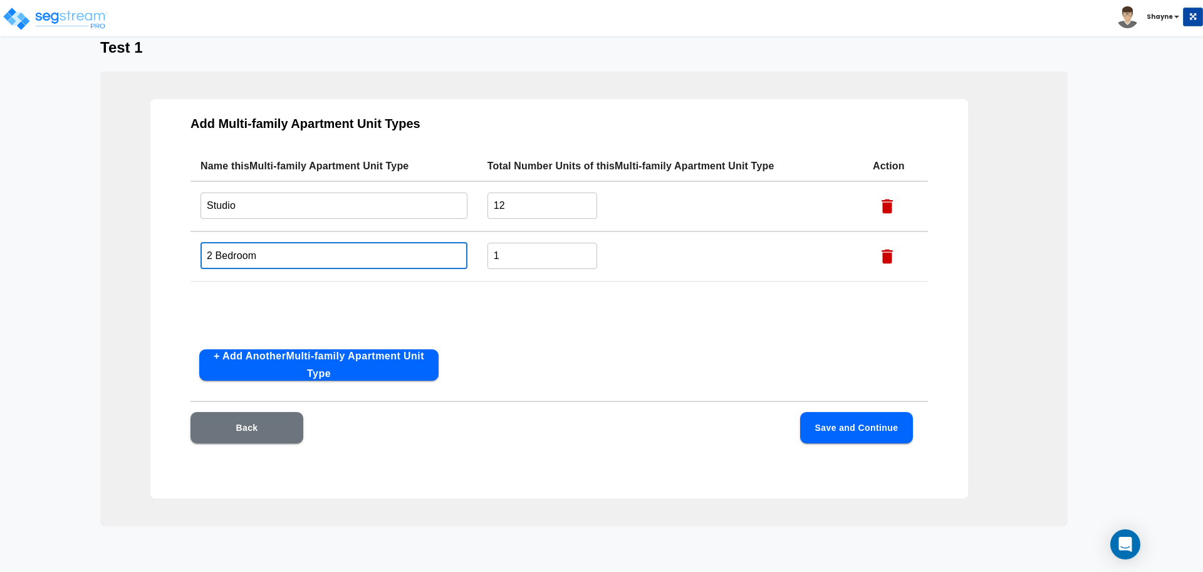
type input "2 Bedroom"
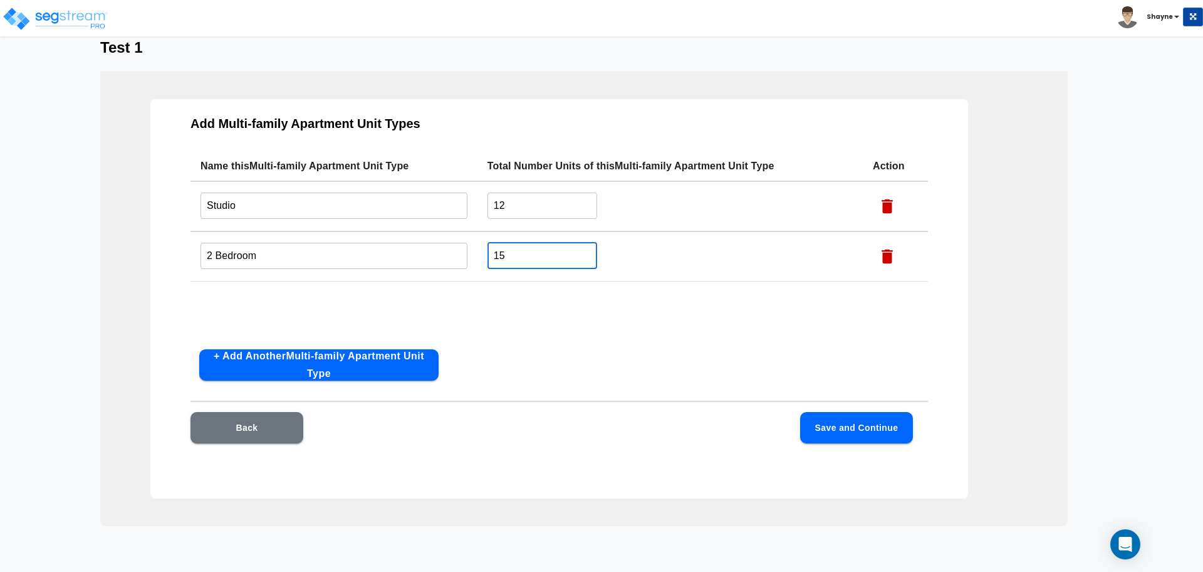
type input "15"
click at [420, 319] on div "Name this Multi-family Apartment Unit Type Total Number Units of this Multi-fam…" at bounding box center [560, 245] width 738 height 188
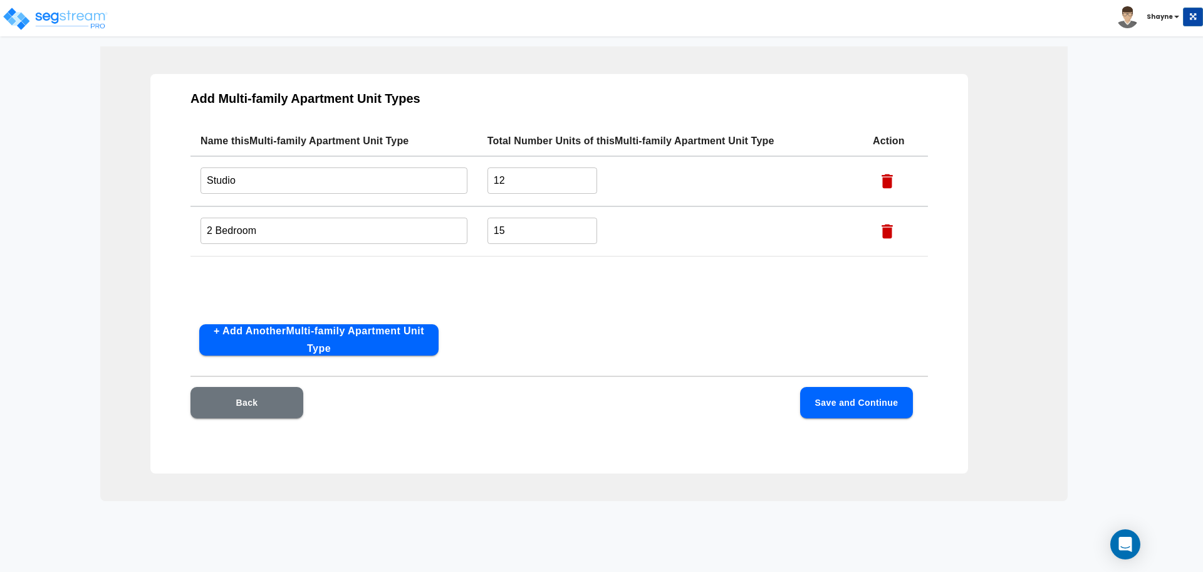
scroll to position [62, 0]
click at [825, 396] on button "Save and Continue" at bounding box center [856, 401] width 113 height 31
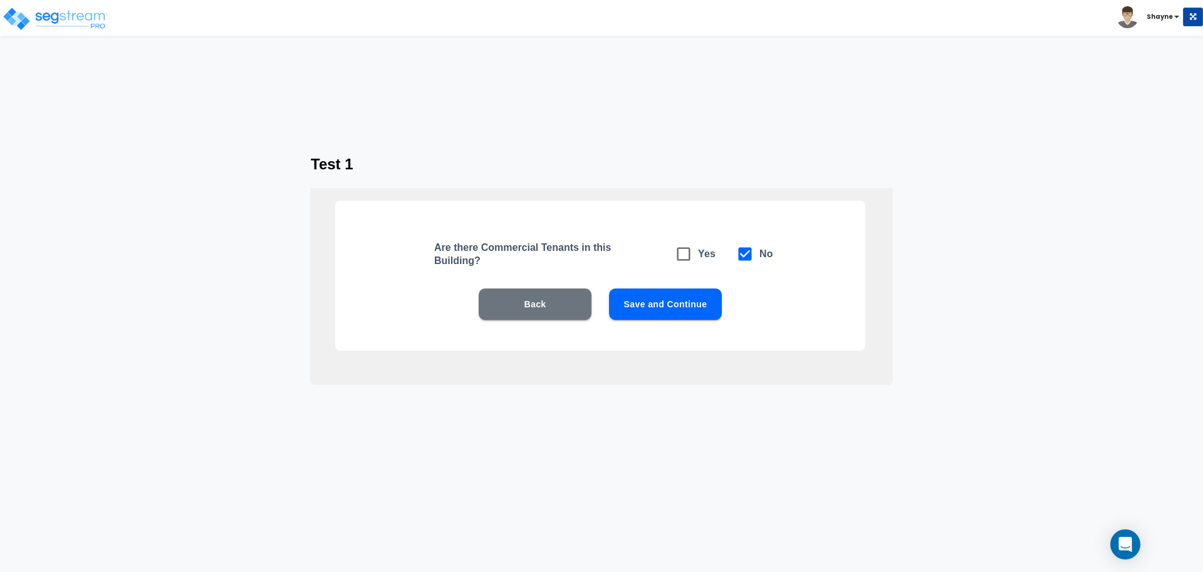
scroll to position [0, 0]
click at [682, 248] on icon at bounding box center [683, 254] width 13 height 13
checkbox input "true"
checkbox input "false"
click at [688, 299] on button "Save and Continue" at bounding box center [665, 303] width 113 height 31
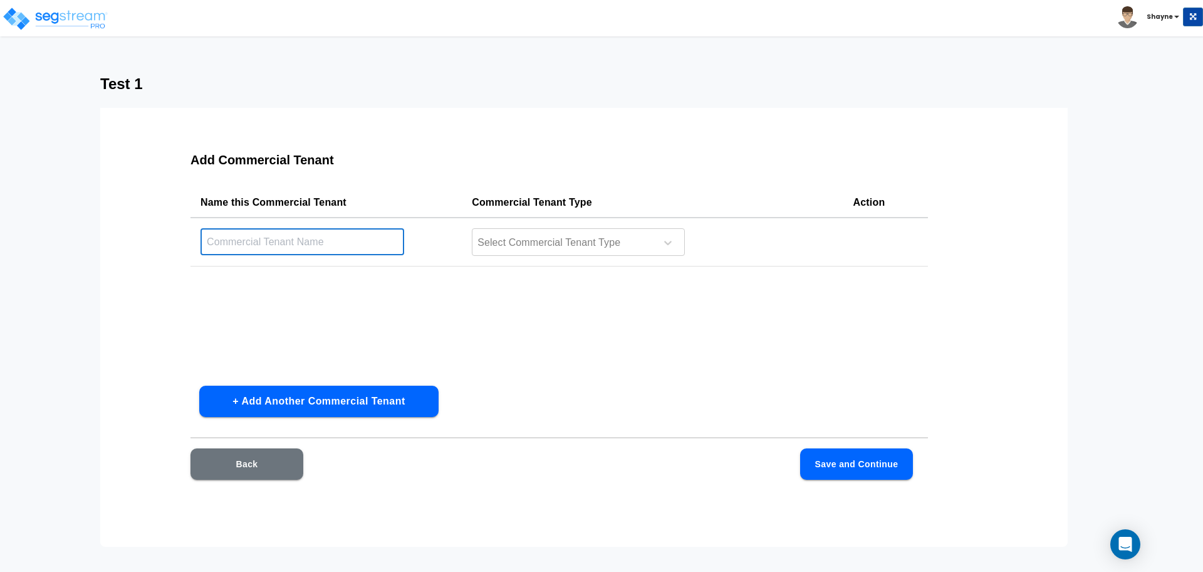
click at [366, 249] on input "text" at bounding box center [303, 241] width 204 height 27
type input "Starbucks"
click at [466, 258] on td "Select Commercial Tenant Type" at bounding box center [652, 241] width 381 height 49
click at [516, 242] on div at bounding box center [562, 242] width 172 height 17
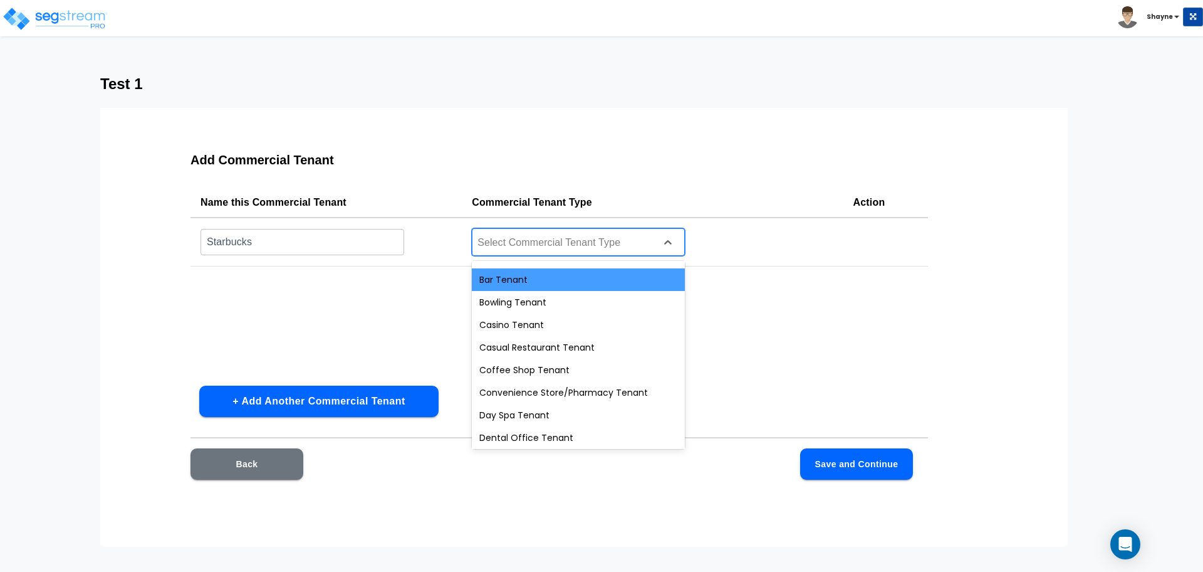
scroll to position [63, 0]
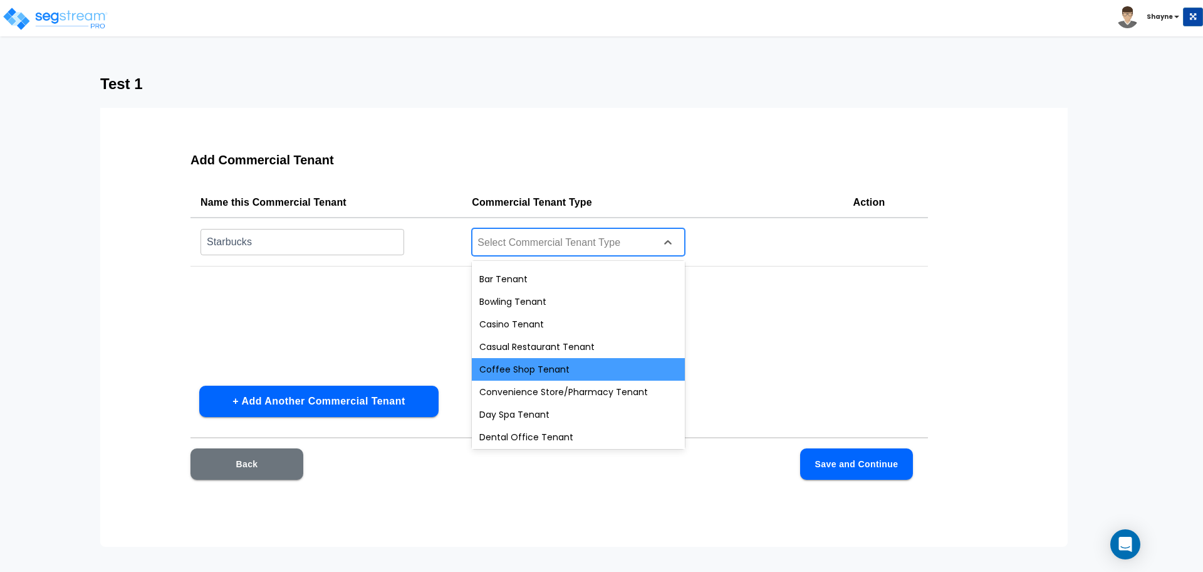
click at [536, 370] on div "Coffee Shop Tenant" at bounding box center [578, 369] width 213 height 23
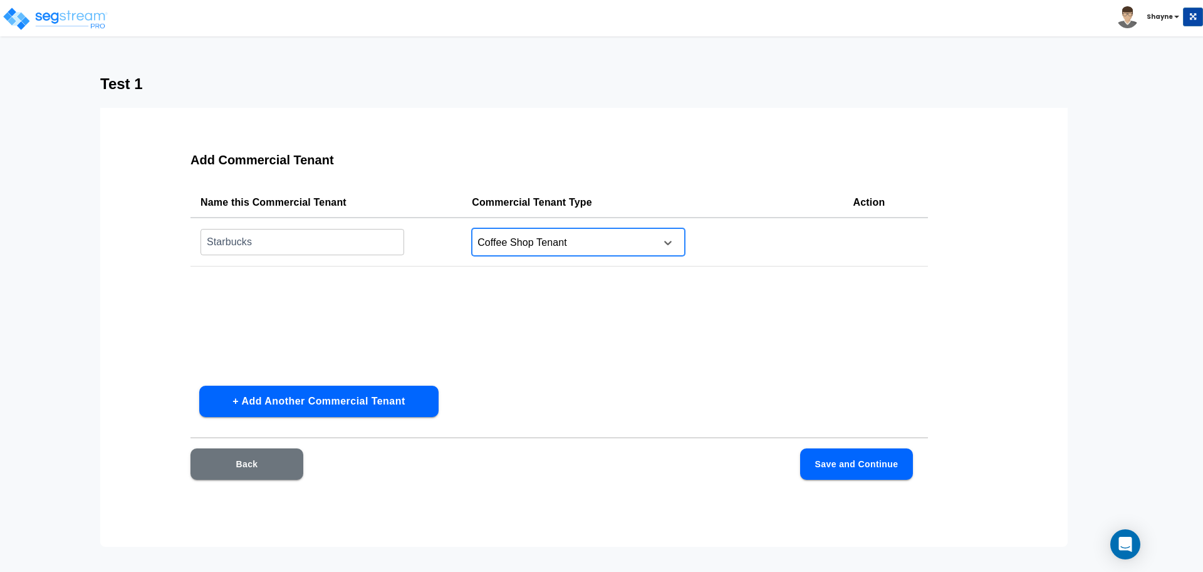
click at [589, 245] on div at bounding box center [562, 242] width 172 height 17
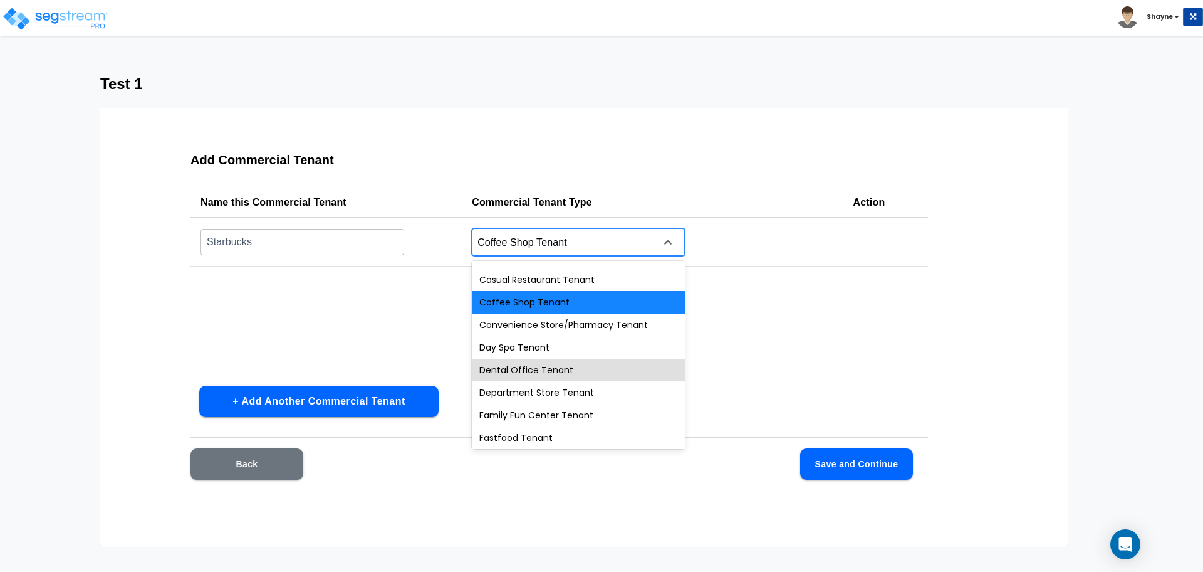
scroll to position [78, 0]
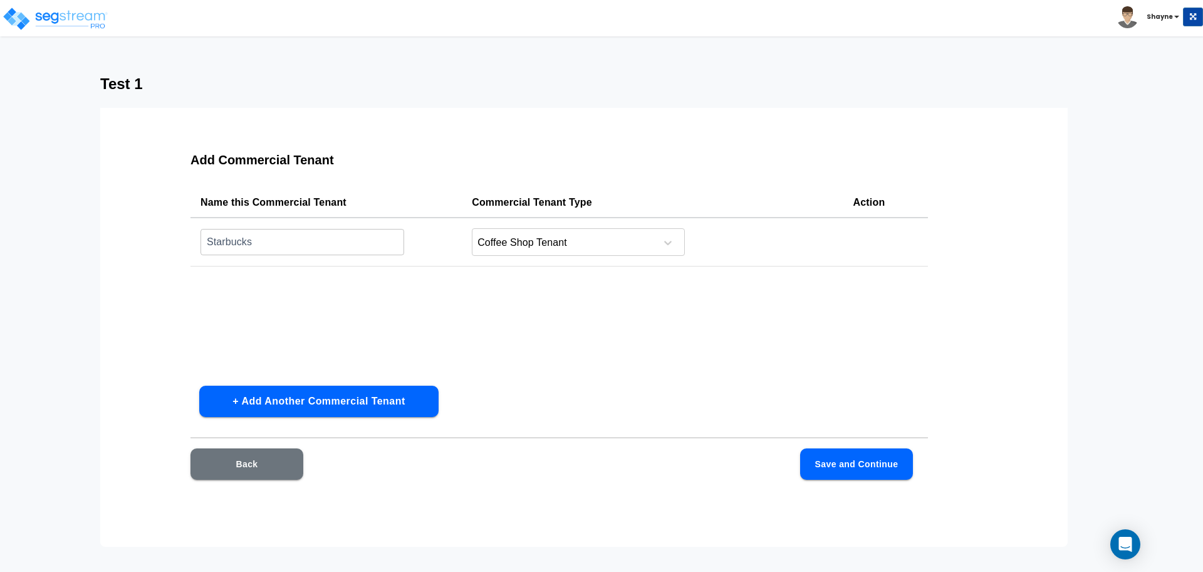
drag, startPoint x: 560, startPoint y: 357, endPoint x: 494, endPoint y: 422, distance: 93.5
click at [494, 422] on div "Add Commercial Tenant Name this Commercial Tenant Commercial Tenant Type Action…" at bounding box center [559, 323] width 818 height 376
click at [837, 465] on button "Save and Continue" at bounding box center [856, 463] width 113 height 31
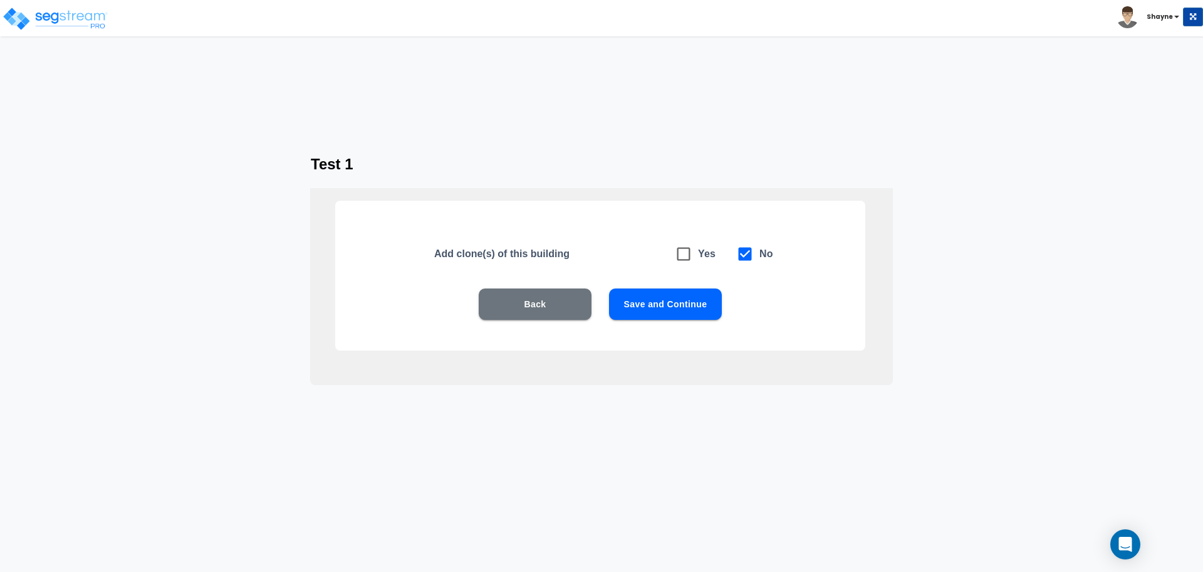
click at [652, 294] on button "Save and Continue" at bounding box center [665, 303] width 113 height 31
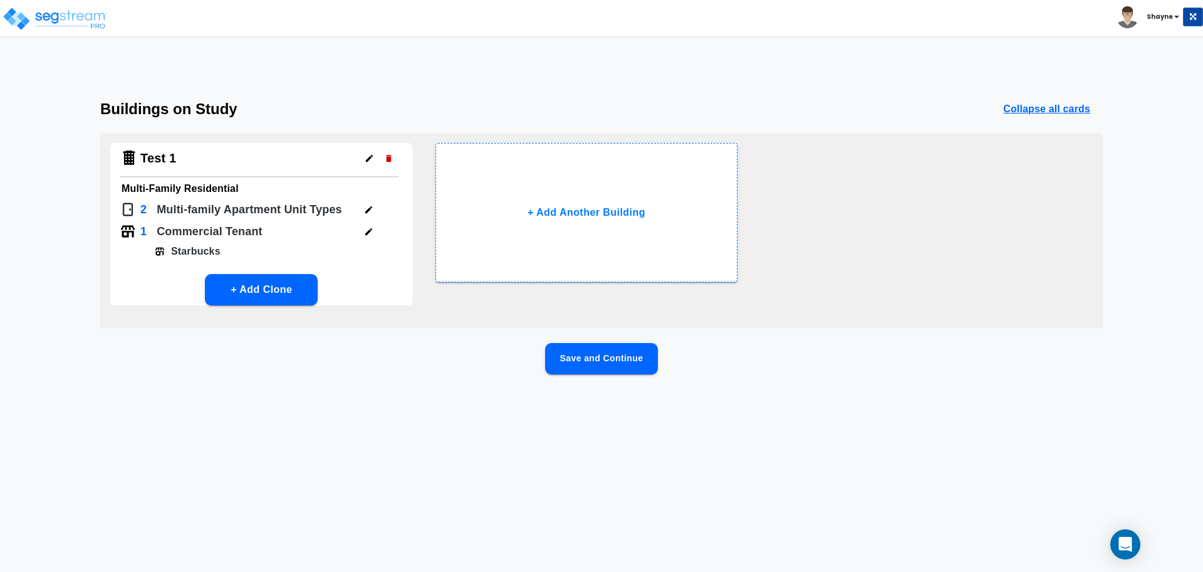
click at [587, 366] on button "Save and Continue" at bounding box center [601, 358] width 113 height 31
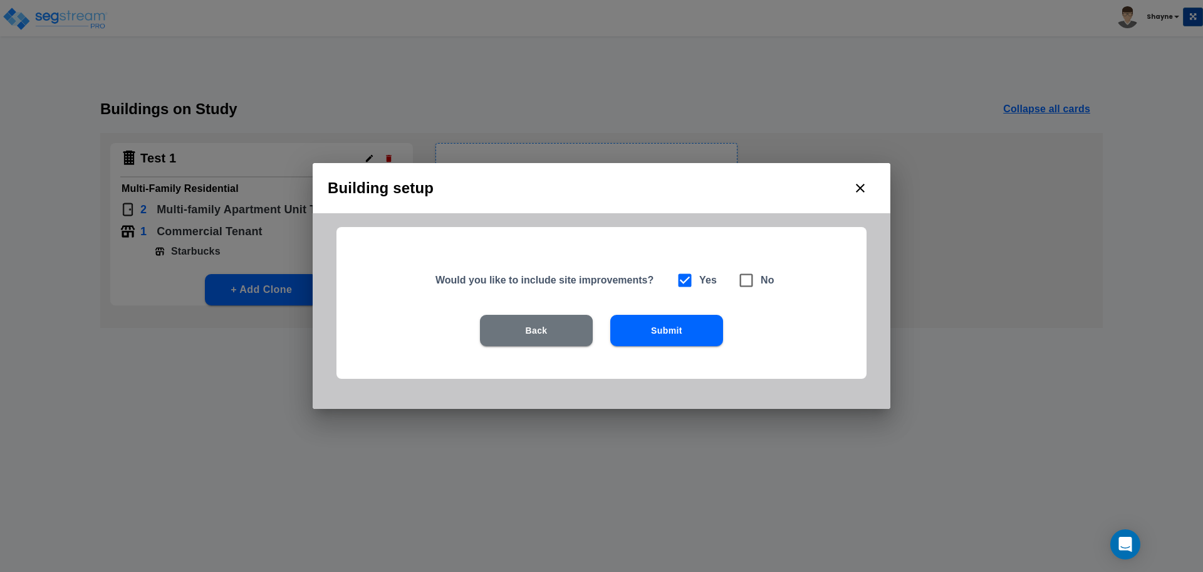
click at [862, 185] on icon "close" at bounding box center [860, 187] width 15 height 15
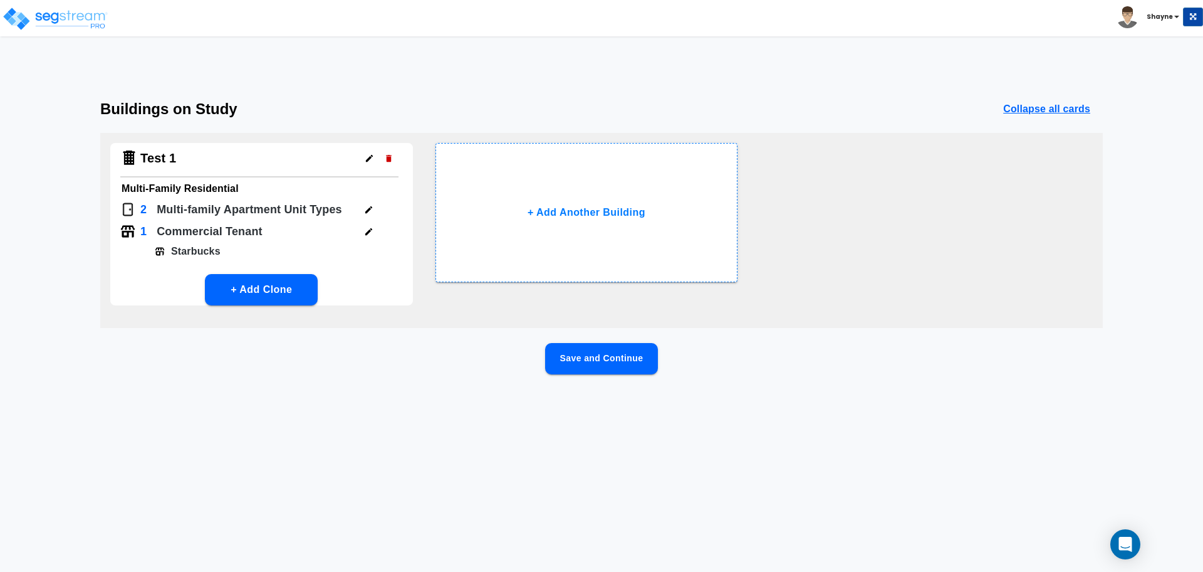
click at [614, 363] on button "Save and Continue" at bounding box center [601, 358] width 113 height 31
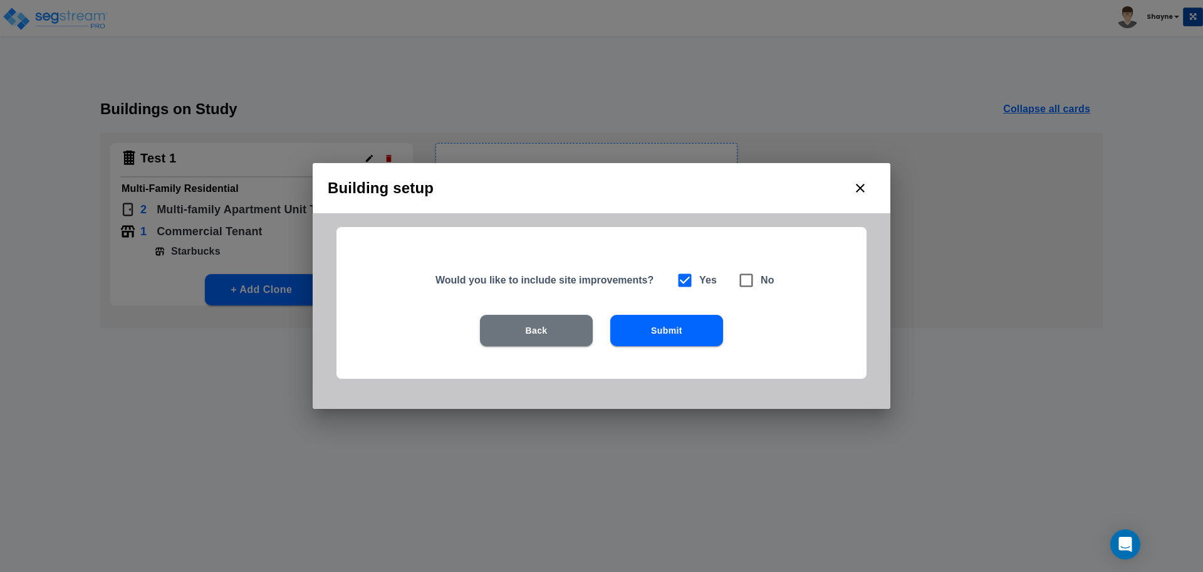
click at [655, 333] on button "Submit" at bounding box center [666, 330] width 113 height 31
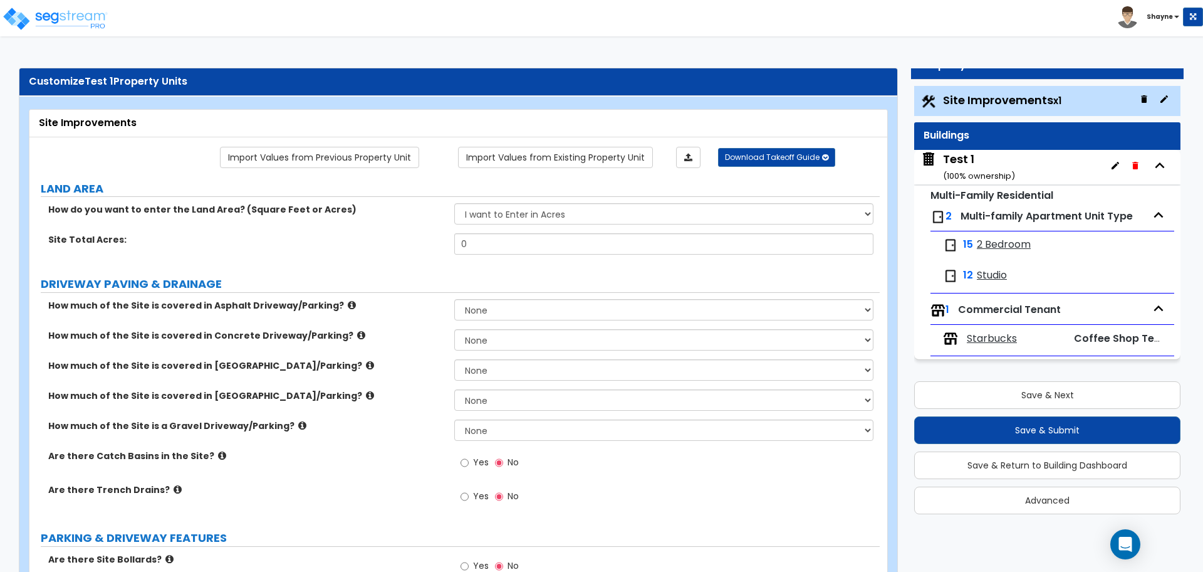
scroll to position [0, 0]
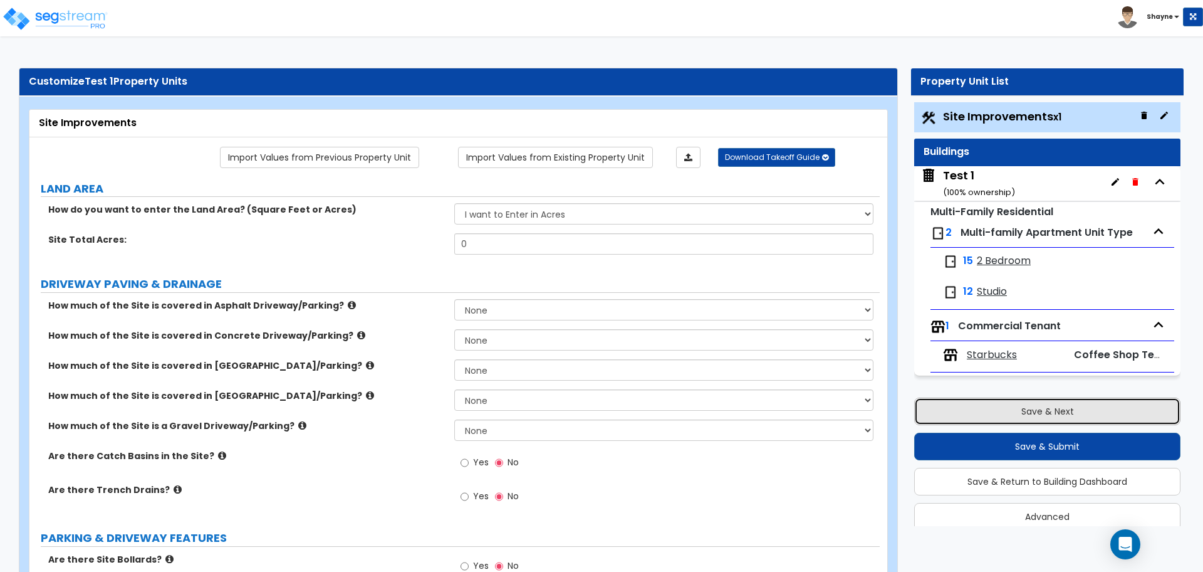
click at [957, 414] on button "Save & Next" at bounding box center [1047, 411] width 266 height 28
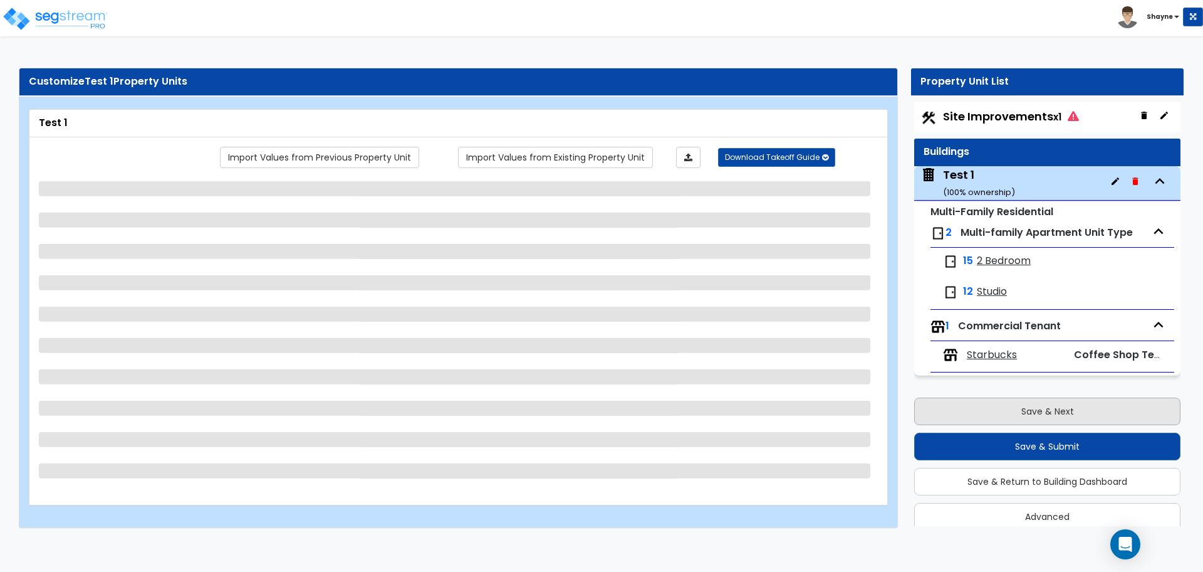
scroll to position [16, 0]
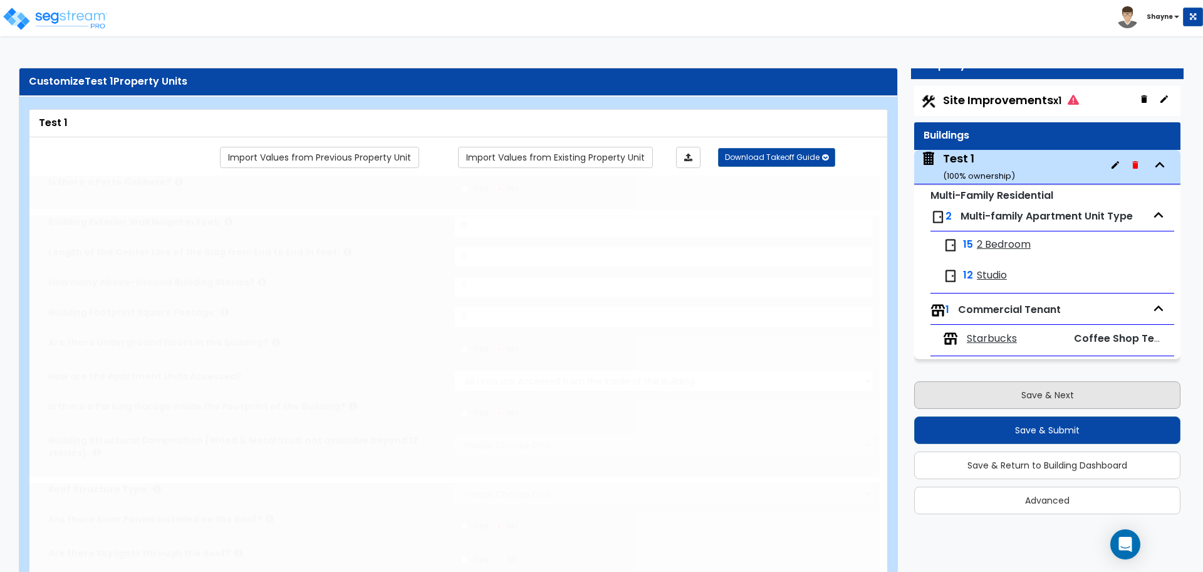
type input "1"
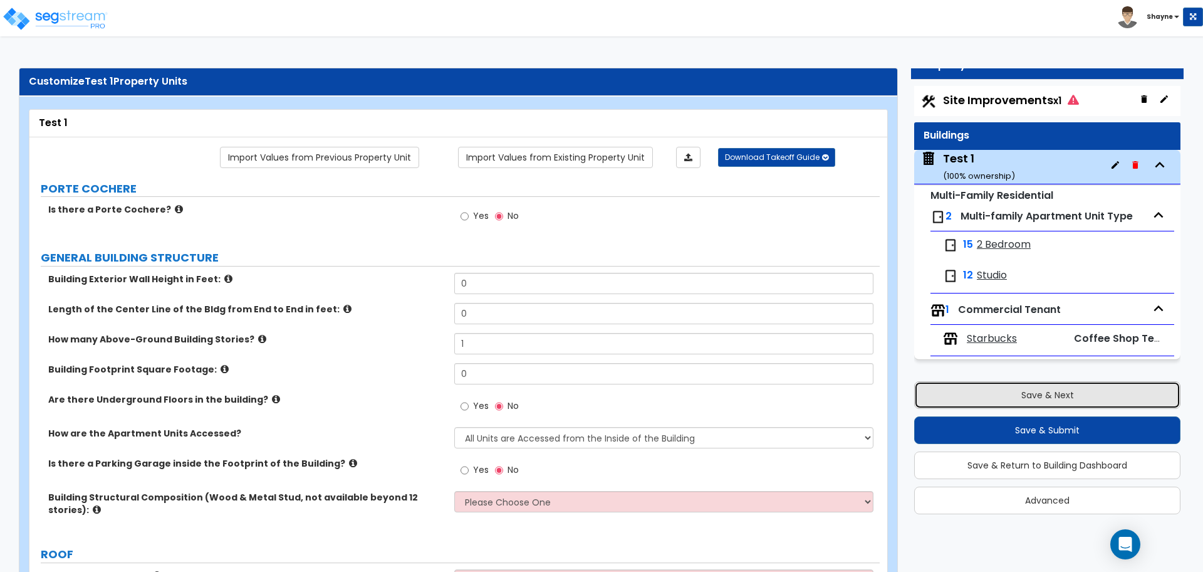
click at [953, 397] on button "Save & Next" at bounding box center [1047, 395] width 266 height 28
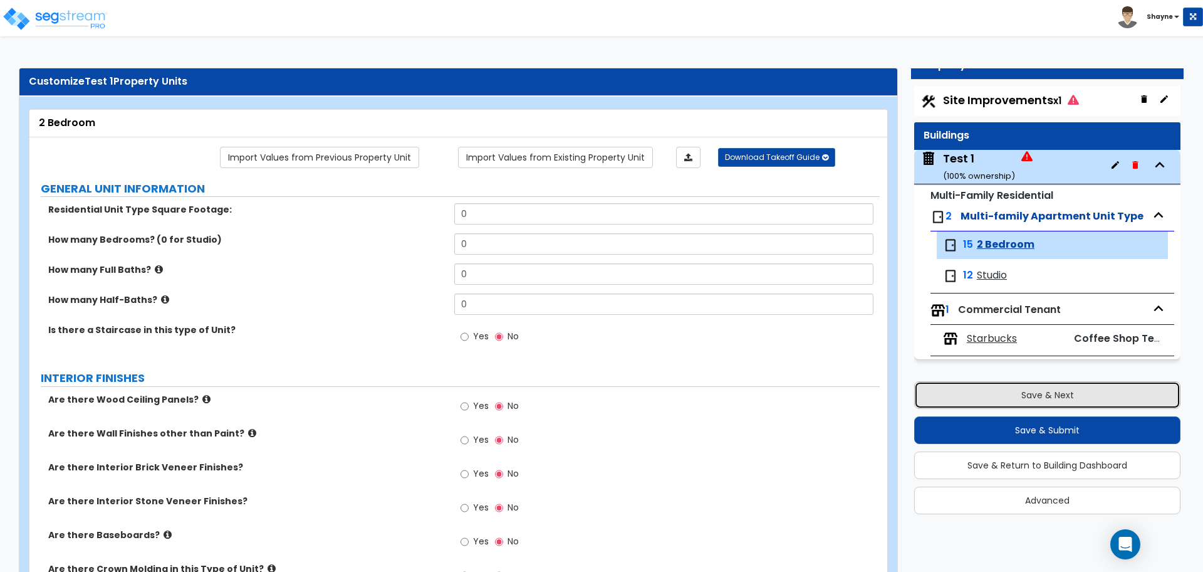
click at [953, 397] on button "Save & Next" at bounding box center [1047, 395] width 266 height 28
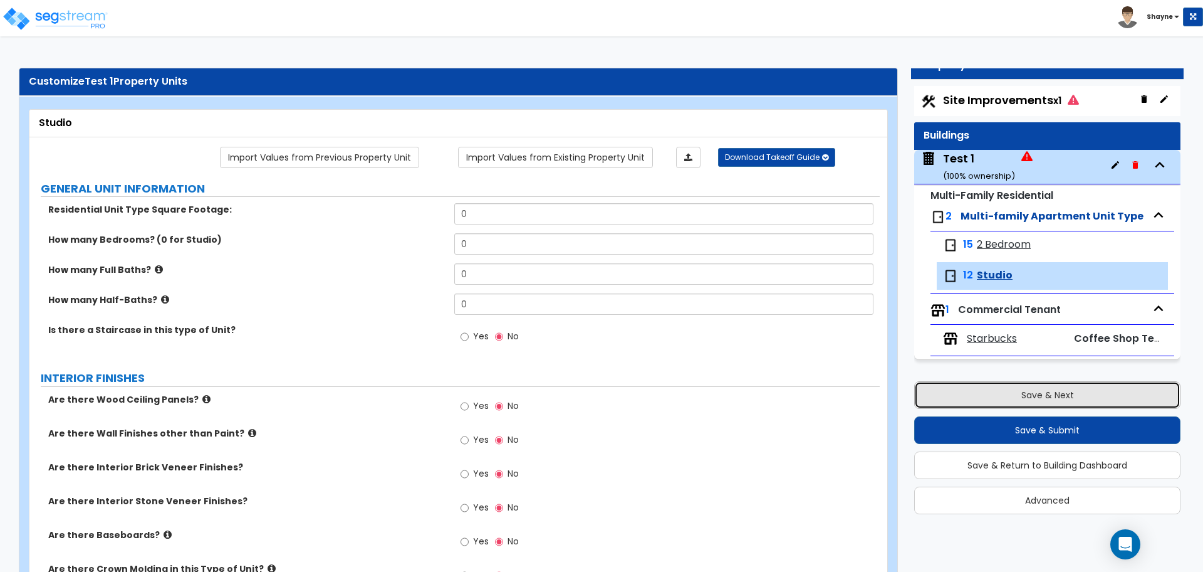
click at [953, 397] on button "Save & Next" at bounding box center [1047, 395] width 266 height 28
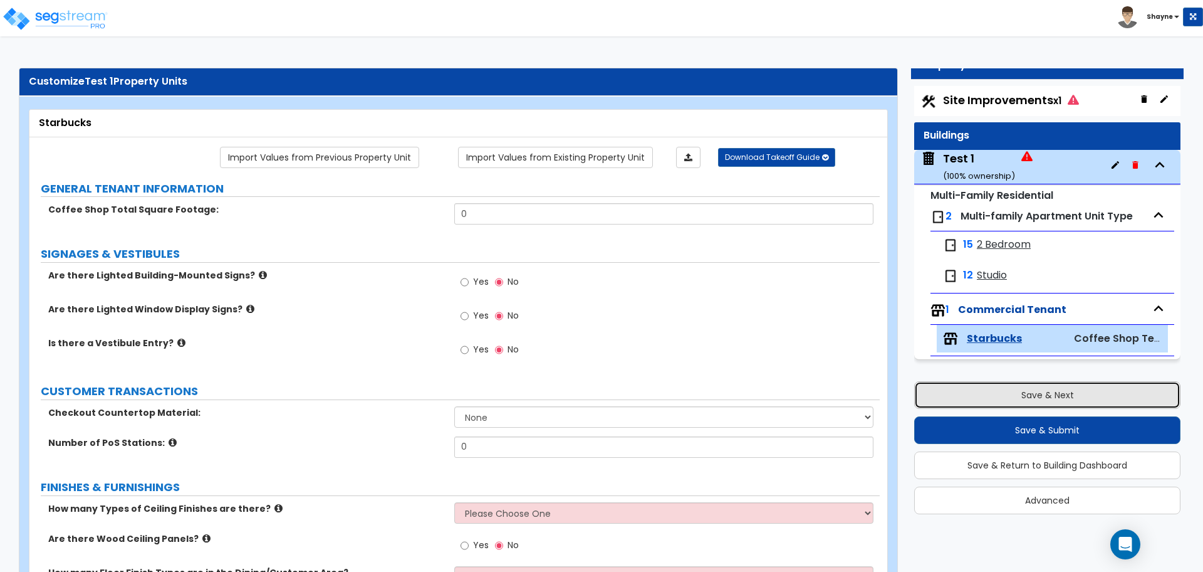
click at [953, 397] on button "Save & Next" at bounding box center [1047, 395] width 266 height 28
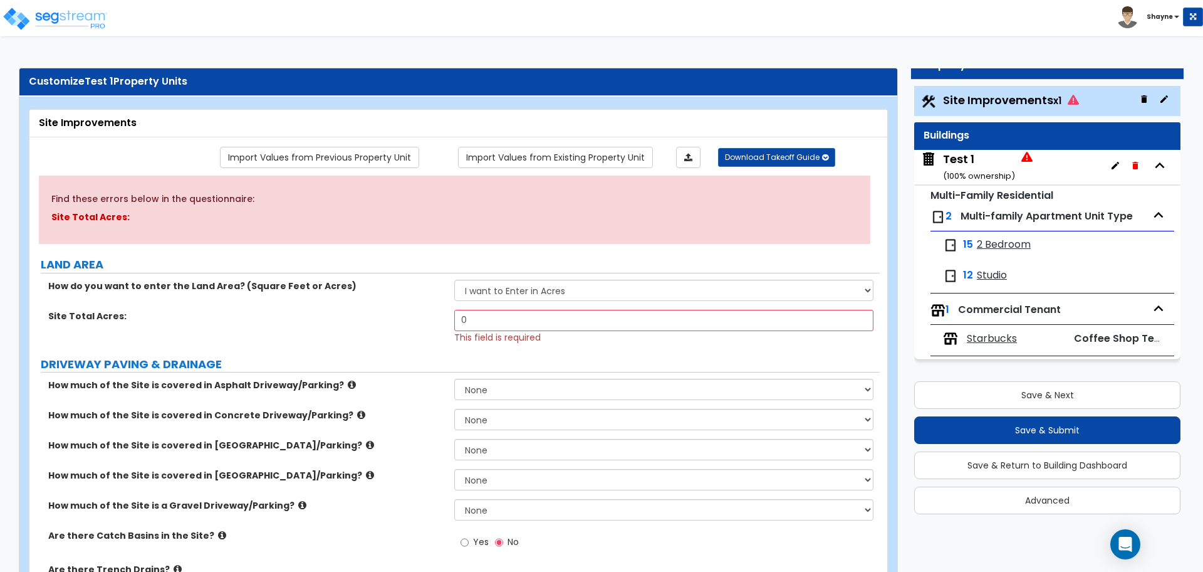
scroll to position [0, 0]
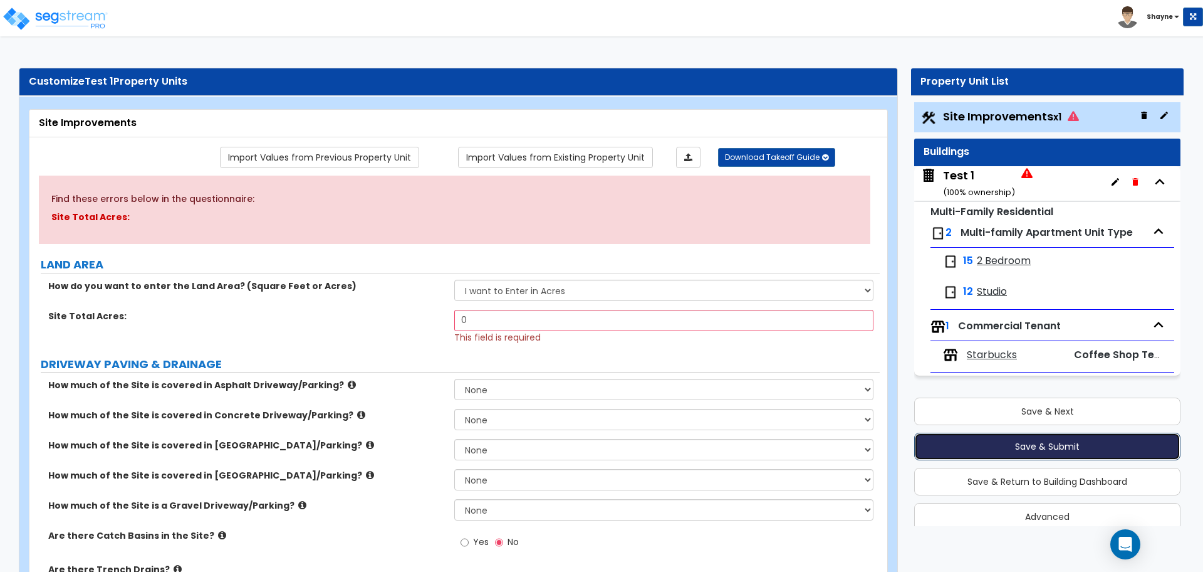
click at [1044, 442] on button "Save & Submit" at bounding box center [1047, 446] width 266 height 28
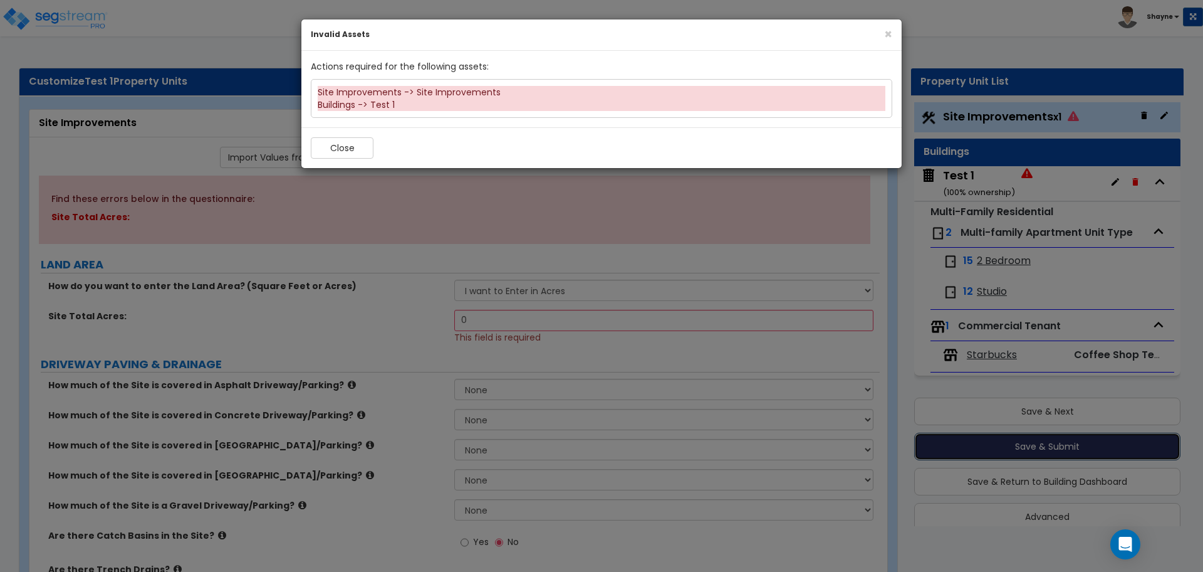
scroll to position [16, 0]
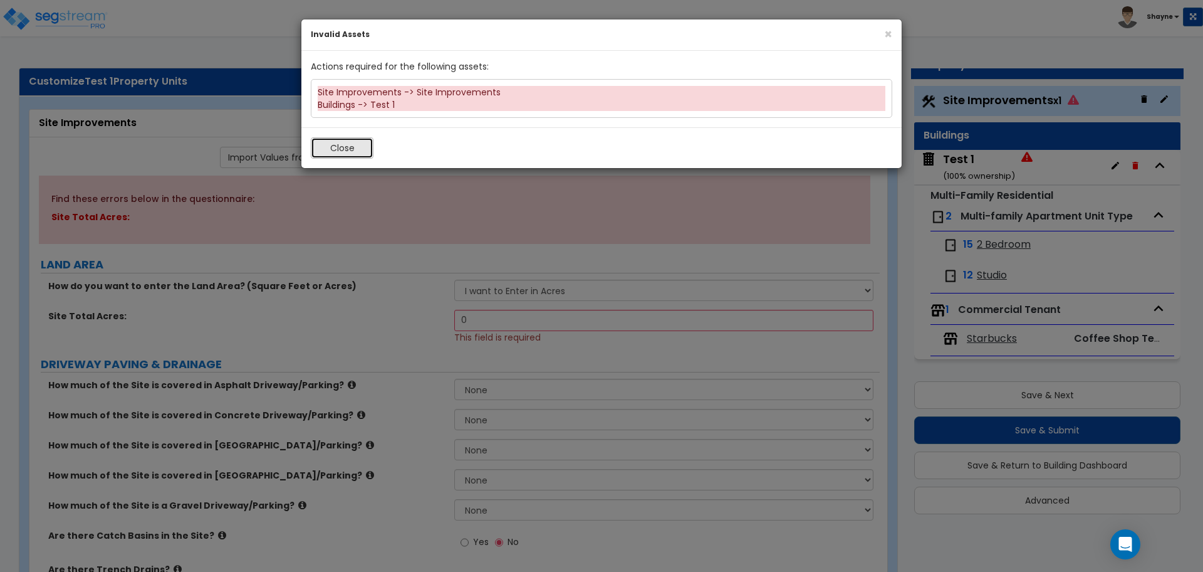
click at [353, 139] on button "Close" at bounding box center [342, 147] width 63 height 21
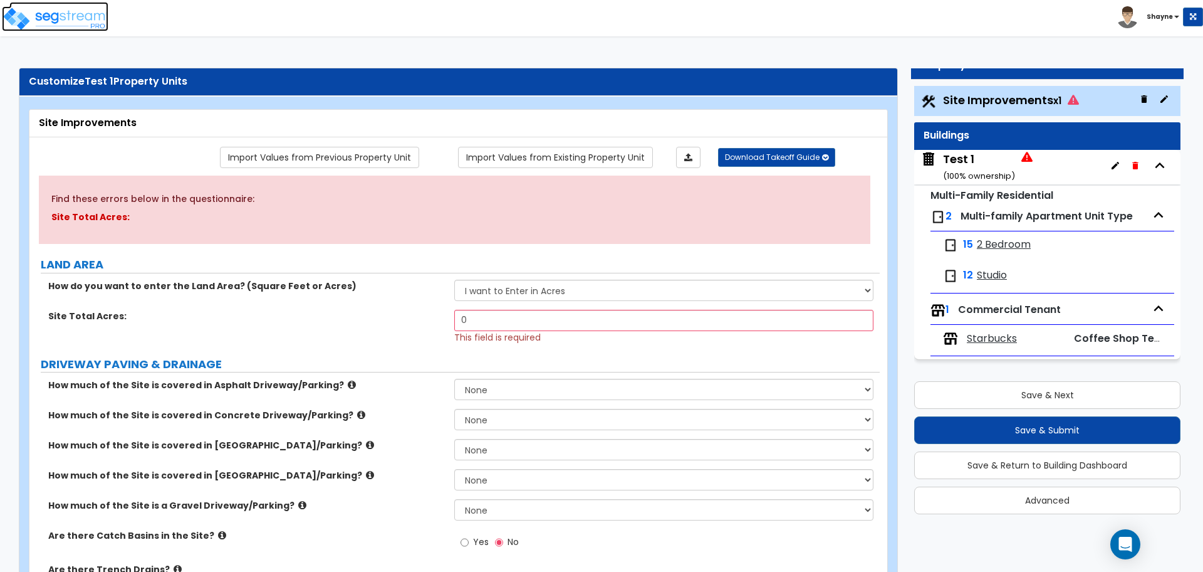
click at [48, 14] on img at bounding box center [55, 18] width 107 height 25
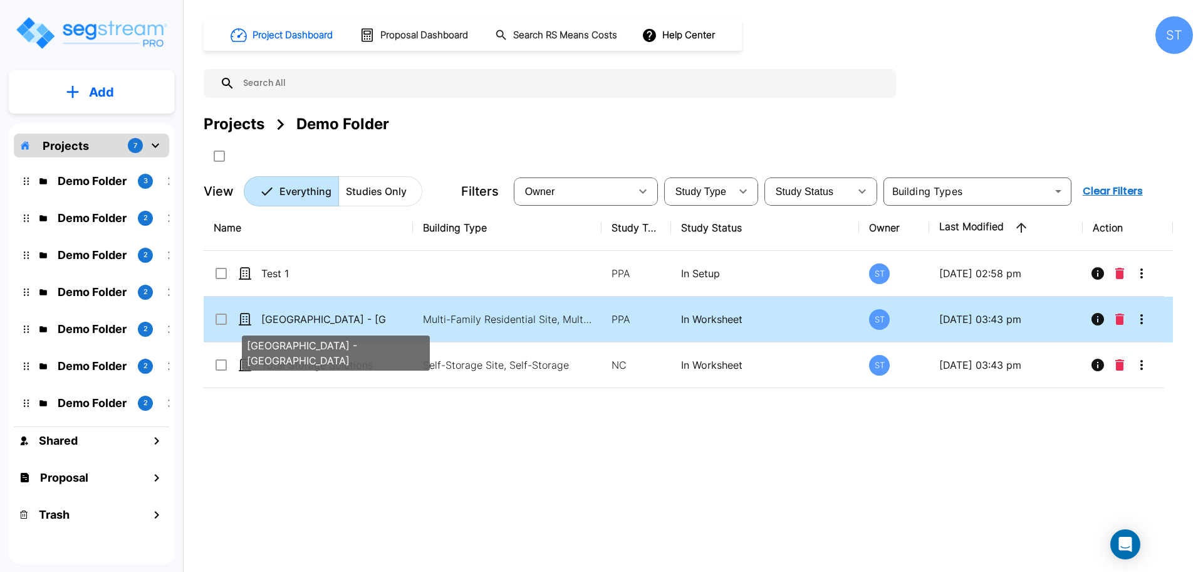
click at [330, 318] on p "[GEOGRAPHIC_DATA] - [GEOGRAPHIC_DATA]" at bounding box center [323, 318] width 125 height 15
checkbox input "false"
click at [330, 318] on p "[GEOGRAPHIC_DATA] - [GEOGRAPHIC_DATA]" at bounding box center [323, 318] width 125 height 15
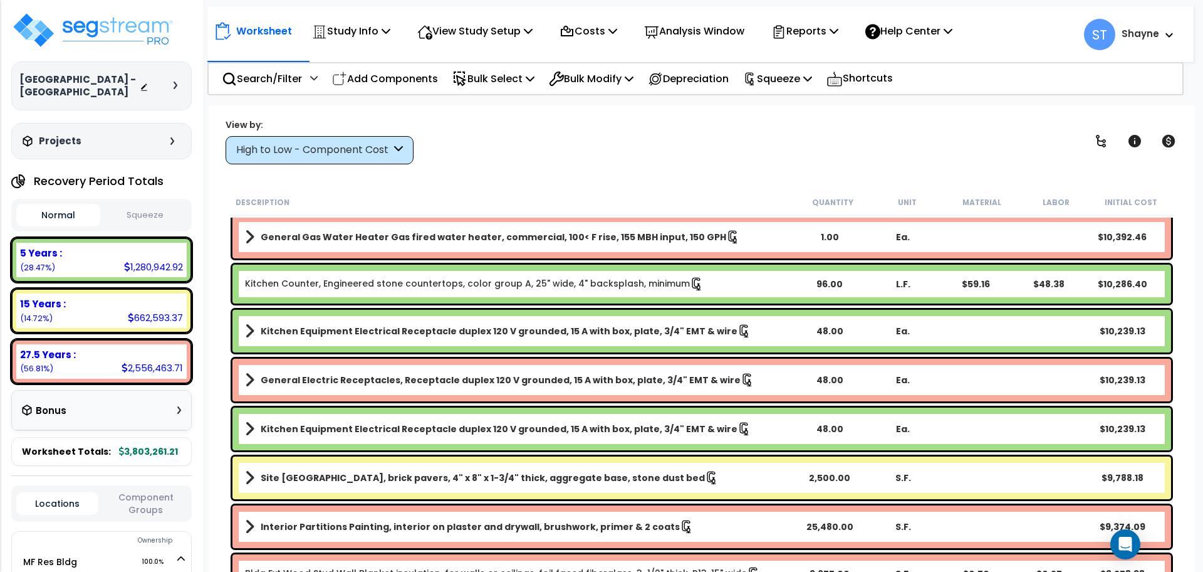
scroll to position [4837, 0]
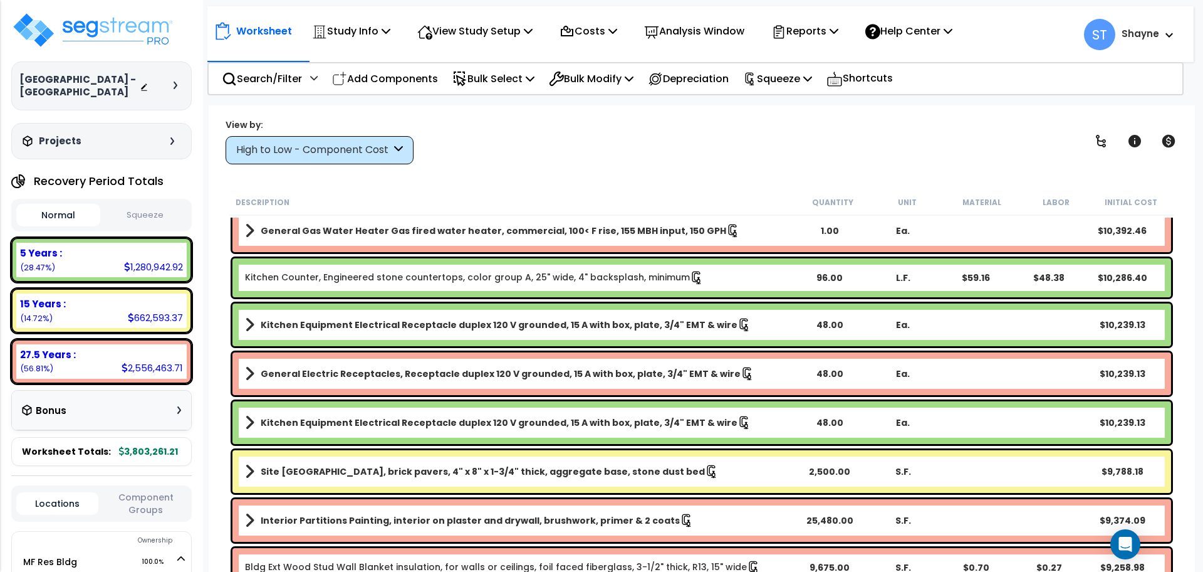
click at [144, 216] on button "Squeeze" at bounding box center [145, 215] width 84 height 22
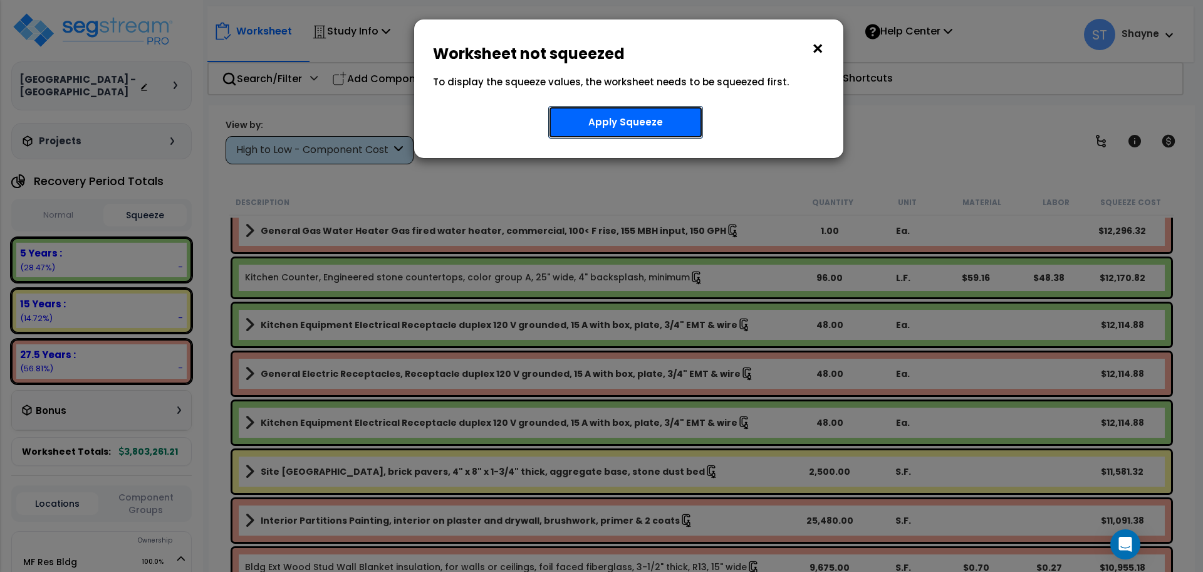
drag, startPoint x: 595, startPoint y: 121, endPoint x: 703, endPoint y: 195, distance: 130.7
click at [703, 195] on div "× Worksheet not squeezed To display the squeeze values, the worksheet needs to …" at bounding box center [601, 286] width 1203 height 572
click at [649, 116] on button "Apply Squeeze" at bounding box center [625, 122] width 155 height 33
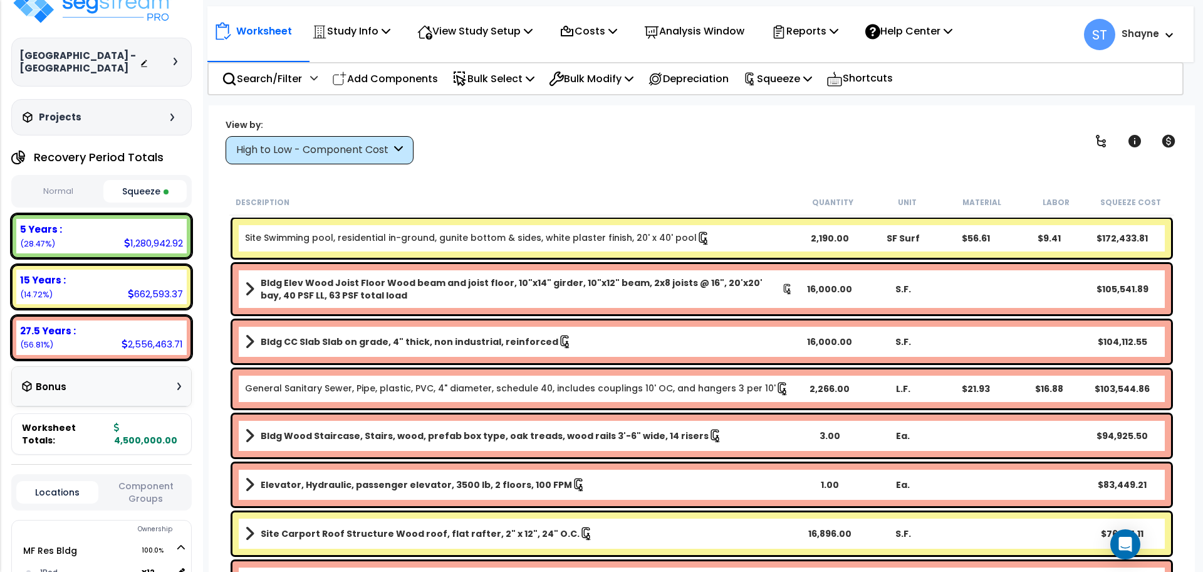
scroll to position [29, 0]
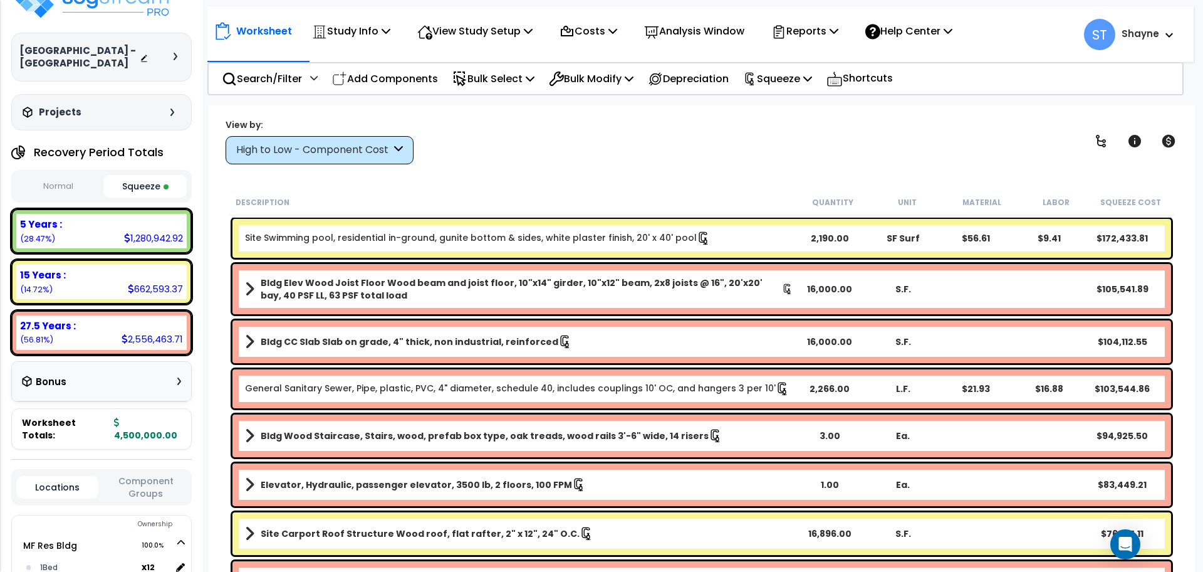
click at [164, 384] on div "Bonus" at bounding box center [101, 381] width 159 height 24
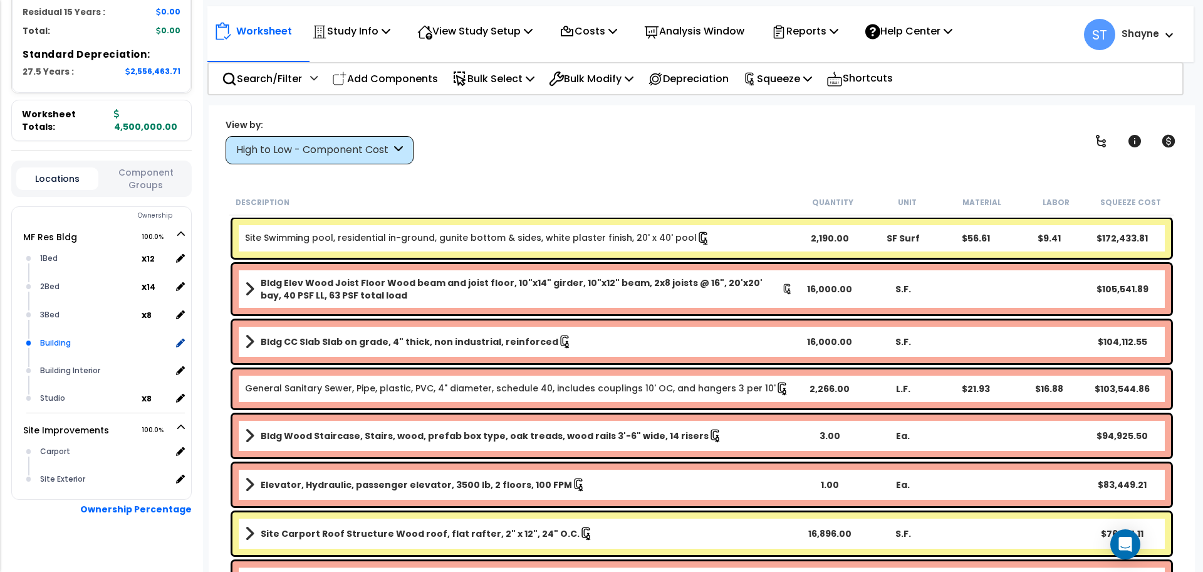
scroll to position [554, 0]
click at [98, 278] on div "2Bed" at bounding box center [89, 285] width 105 height 15
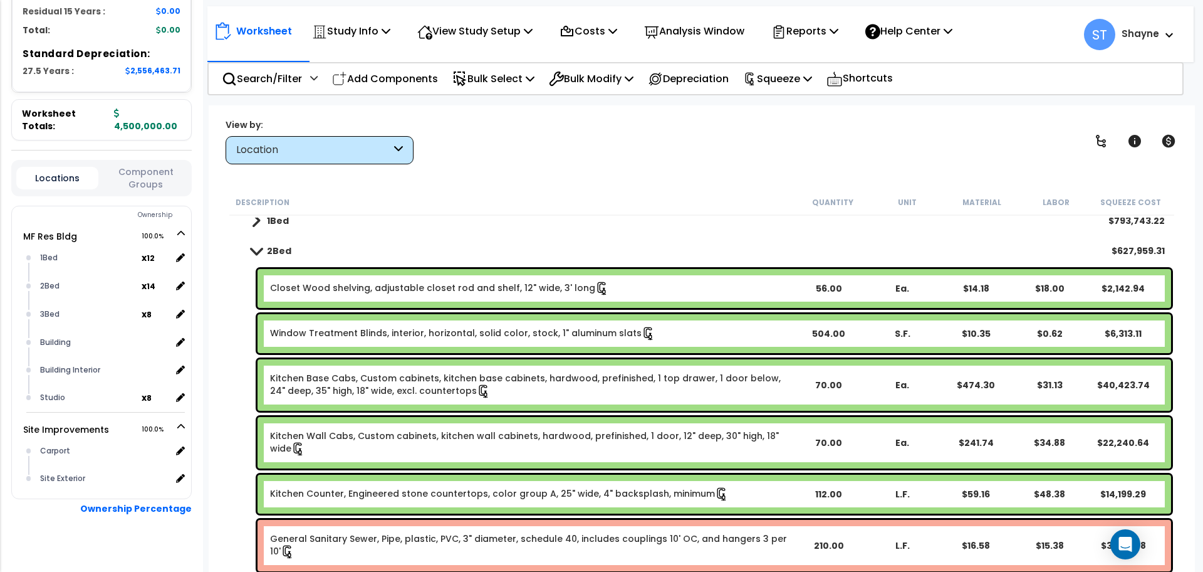
scroll to position [119, 0]
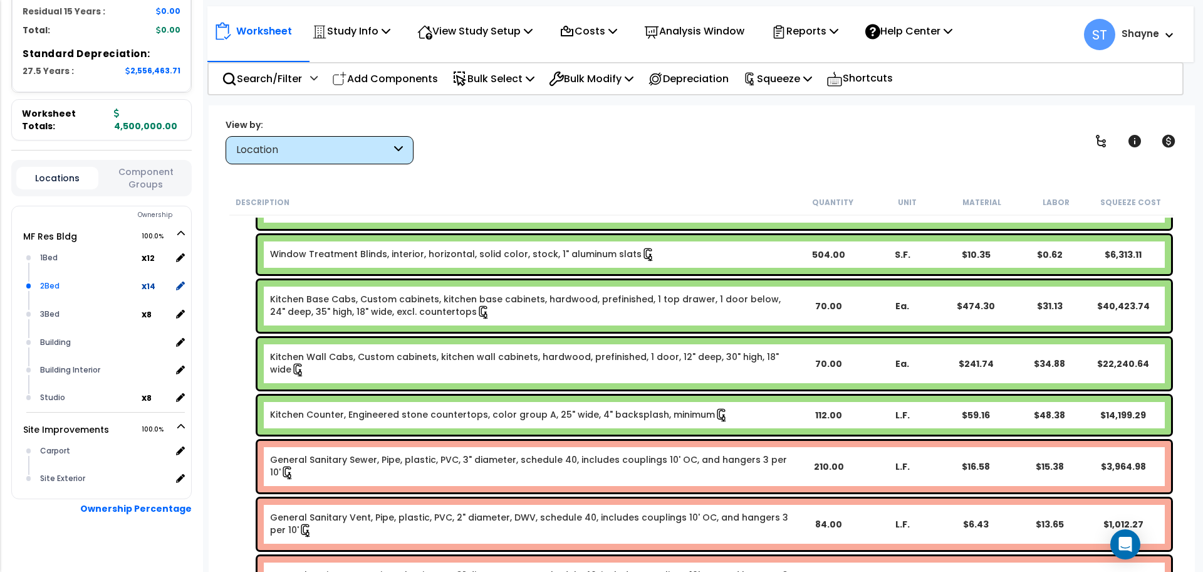
click at [100, 272] on div "2Bed x 14" at bounding box center [111, 286] width 148 height 28
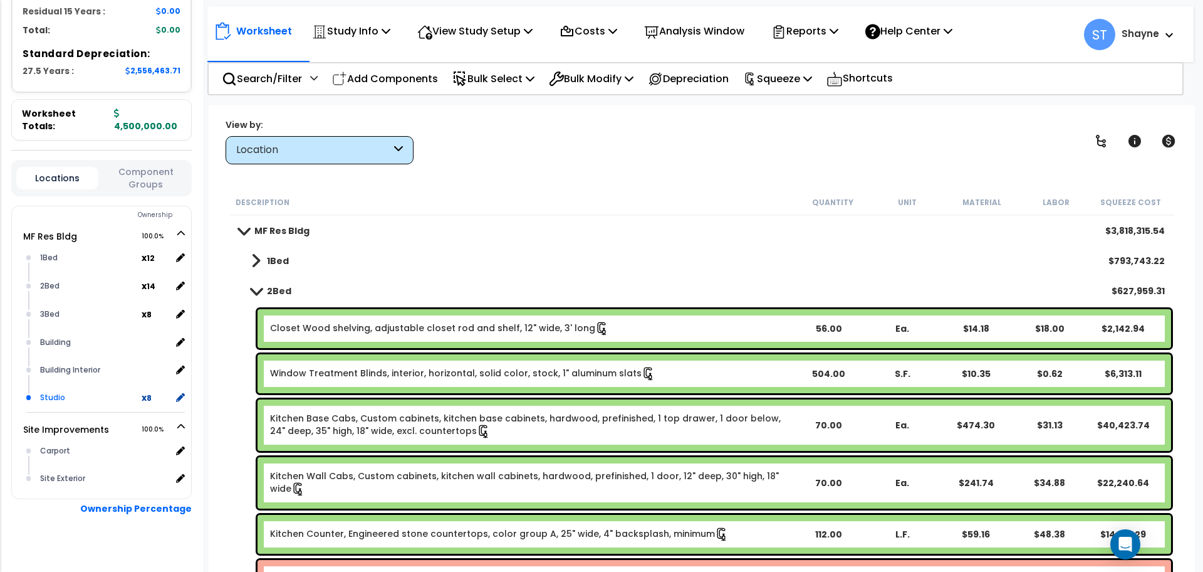
scroll to position [558, 0]
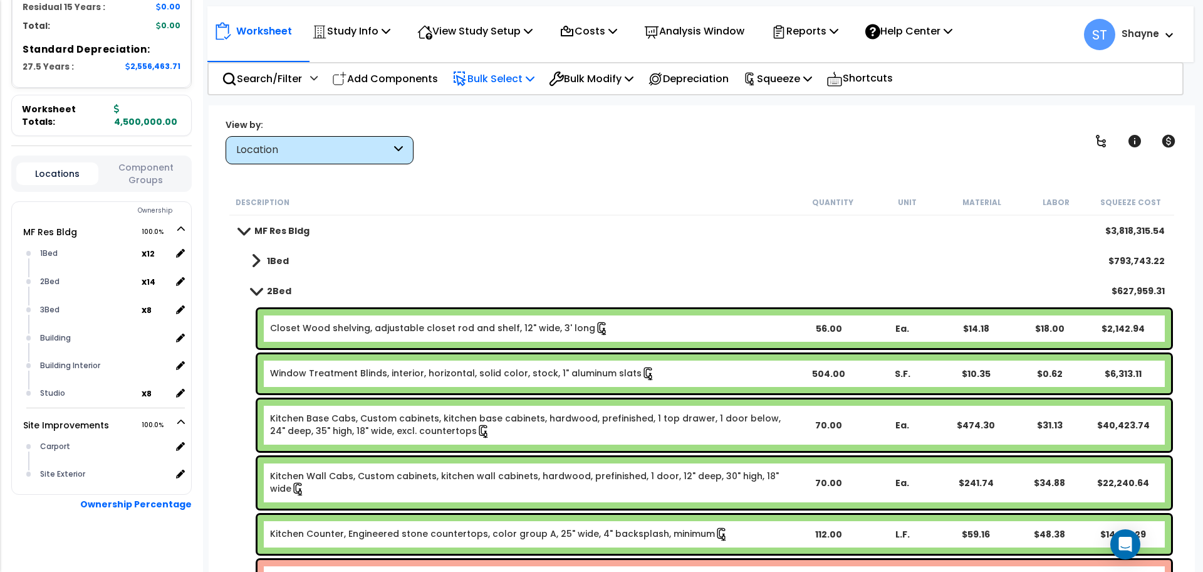
click at [505, 70] on p "Bulk Select" at bounding box center [493, 78] width 82 height 17
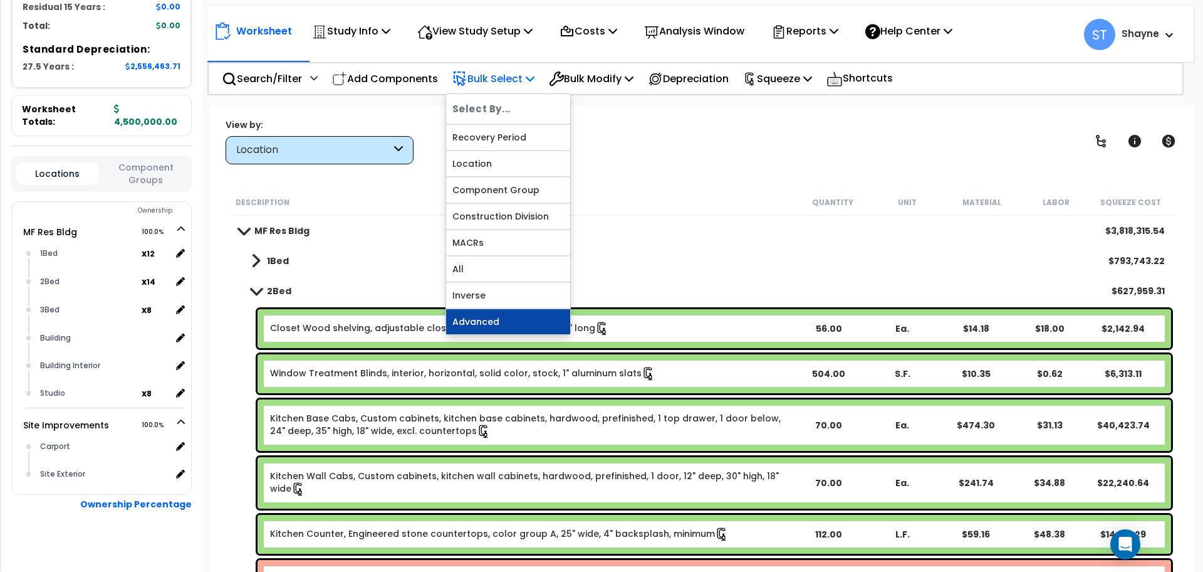
click at [485, 315] on link "Advanced" at bounding box center [508, 321] width 124 height 25
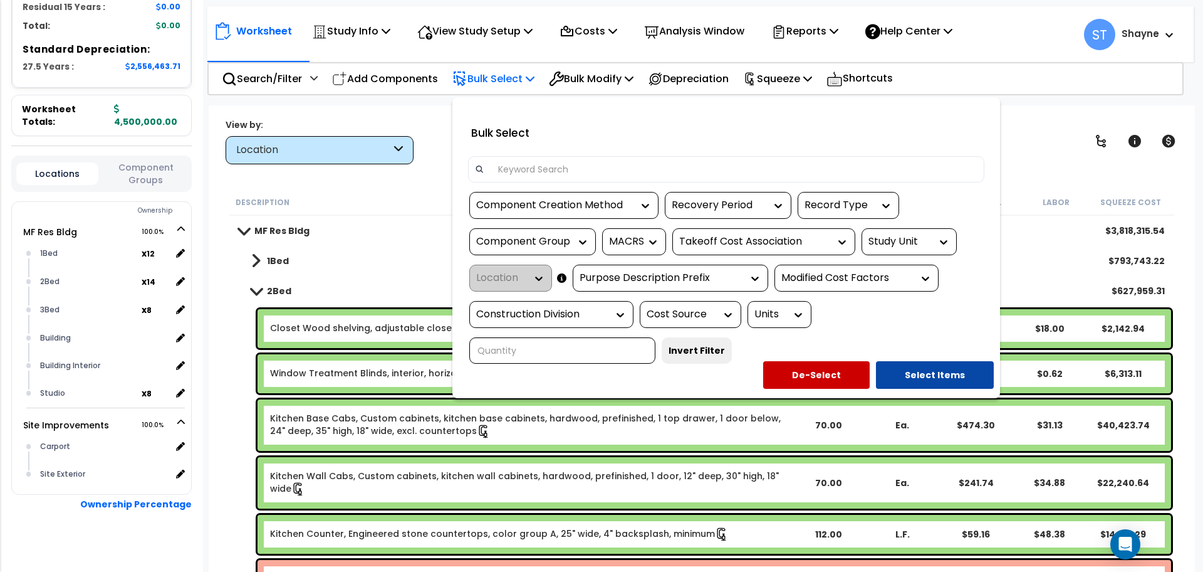
click at [578, 168] on input at bounding box center [734, 169] width 487 height 19
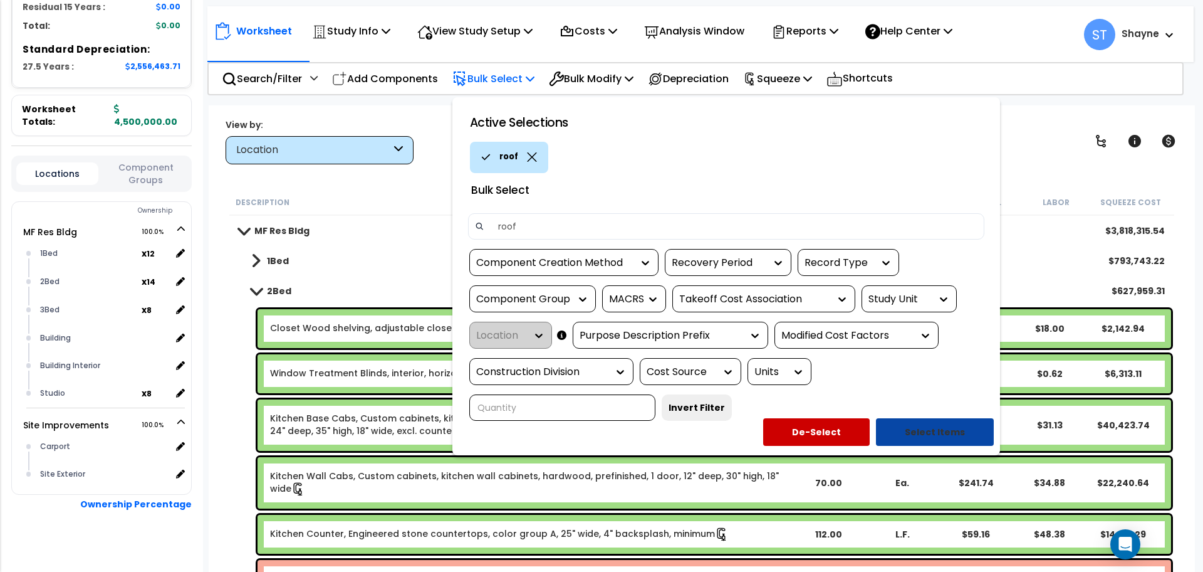
type input "roof"
click at [921, 436] on button "Select Items" at bounding box center [935, 432] width 118 height 28
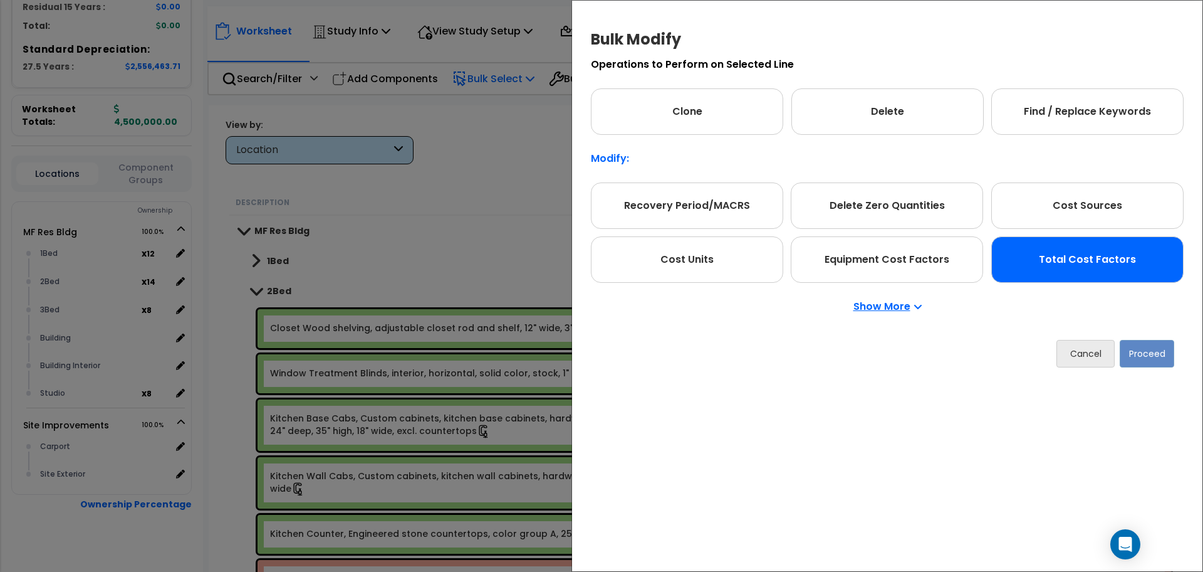
click at [1033, 270] on div "Total Cost Factors" at bounding box center [1087, 259] width 192 height 46
click at [1155, 352] on button "Proceed" at bounding box center [1147, 354] width 55 height 28
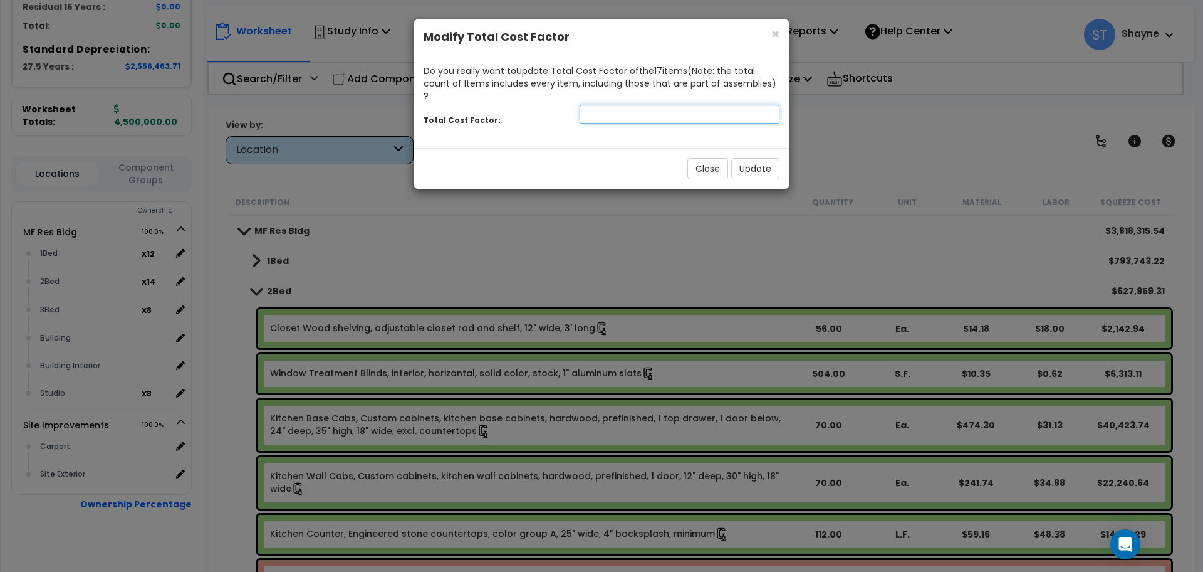
click at [606, 105] on input "number" at bounding box center [680, 114] width 200 height 19
type input ".05"
click at [645, 148] on div "Close Update" at bounding box center [601, 168] width 375 height 41
click at [750, 158] on button "Update" at bounding box center [755, 168] width 48 height 21
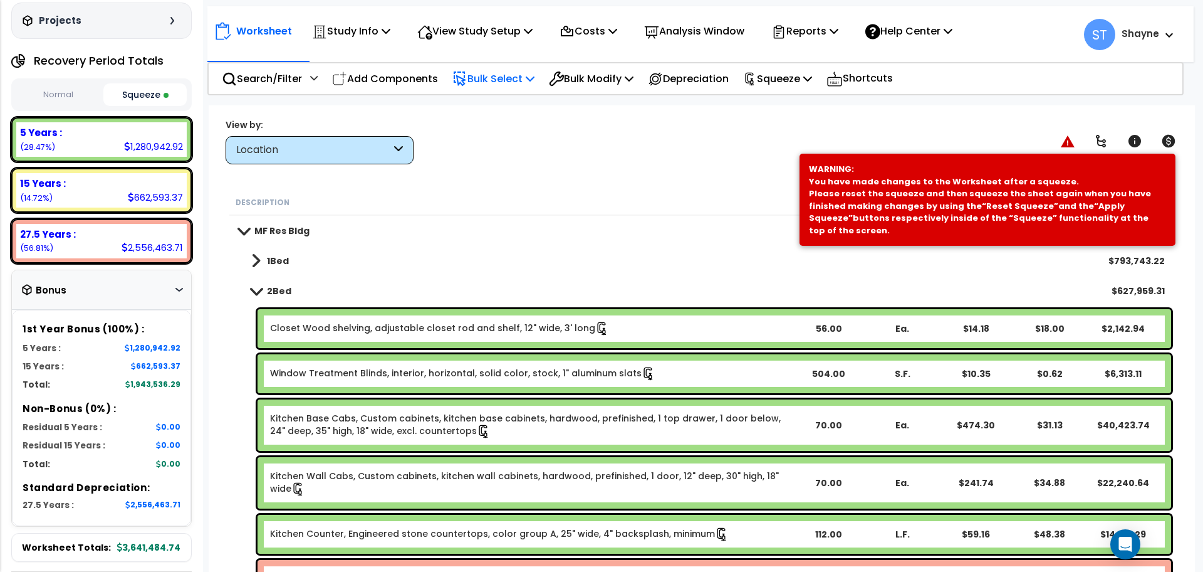
scroll to position [120, 0]
click at [783, 81] on p "Squeeze" at bounding box center [777, 78] width 69 height 17
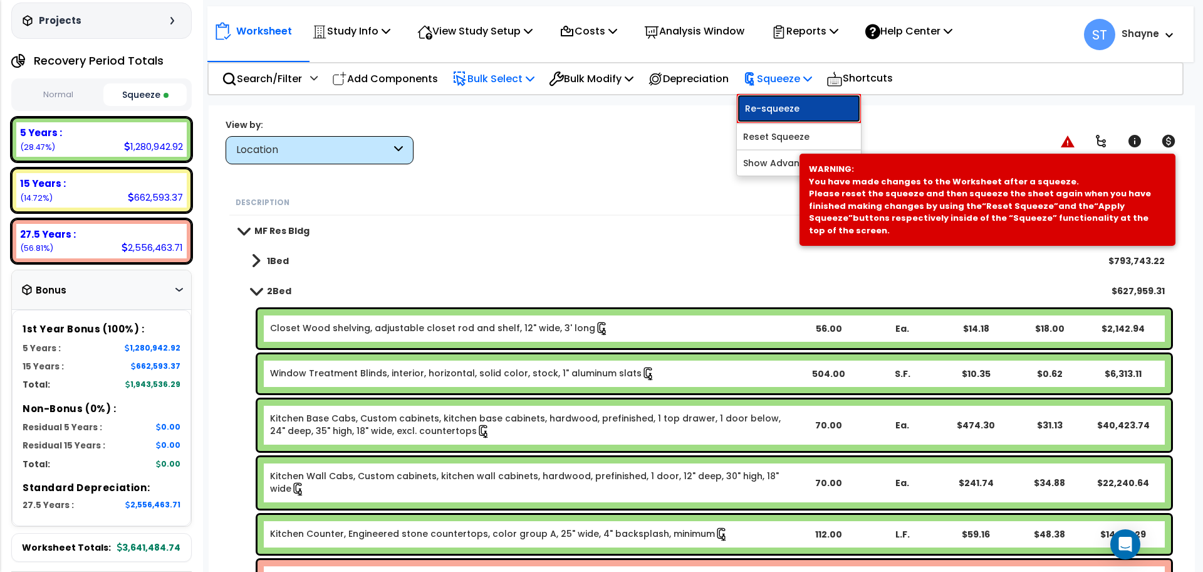
click at [794, 110] on link "Re-squeeze" at bounding box center [799, 108] width 124 height 29
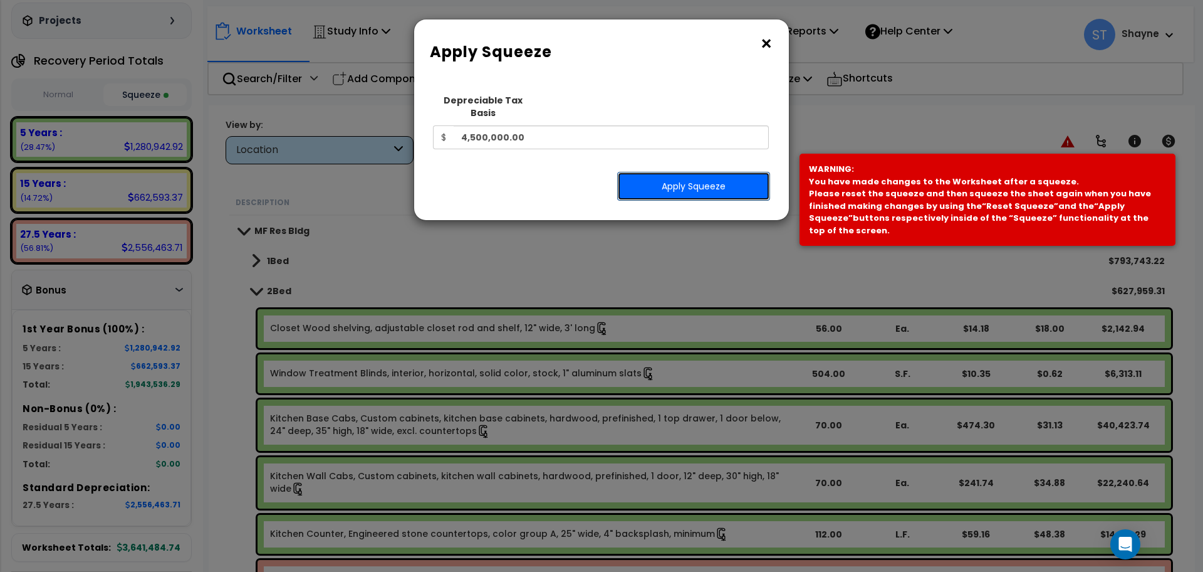
click at [669, 174] on button "Apply Squeeze" at bounding box center [693, 186] width 153 height 29
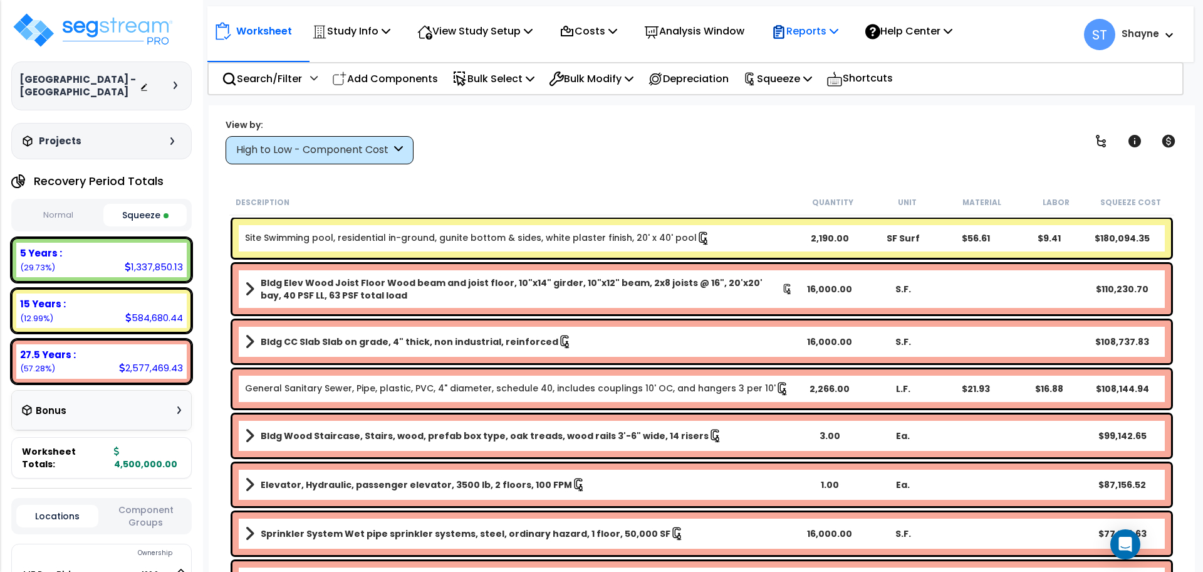
click at [820, 29] on p "Reports" at bounding box center [804, 31] width 67 height 17
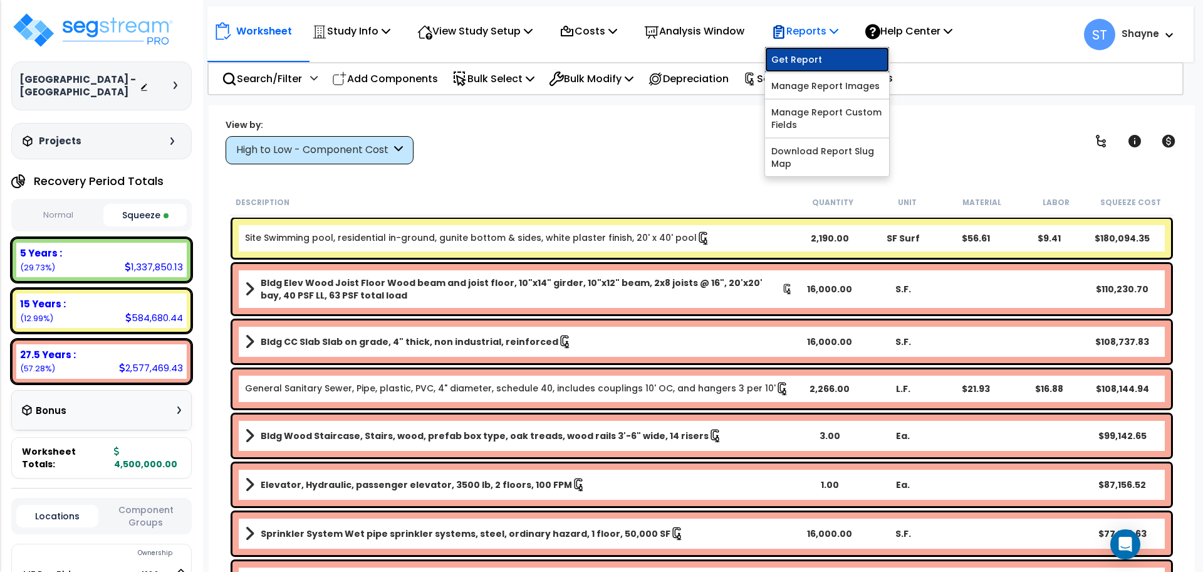
click at [833, 58] on link "Get Report" at bounding box center [827, 59] width 124 height 25
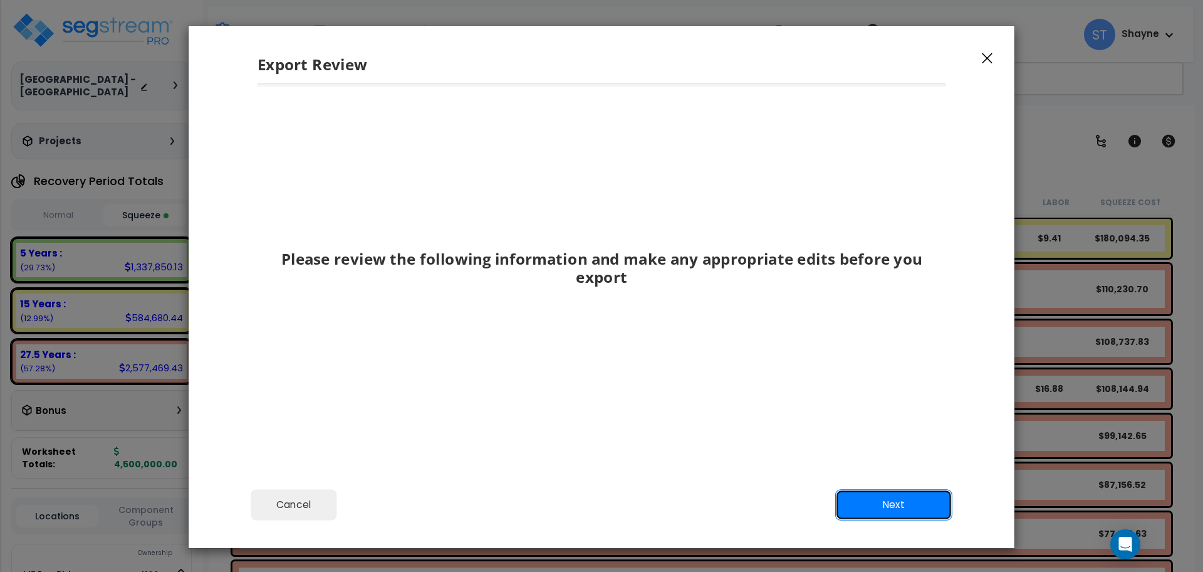
click at [872, 506] on button "Next" at bounding box center [893, 504] width 117 height 31
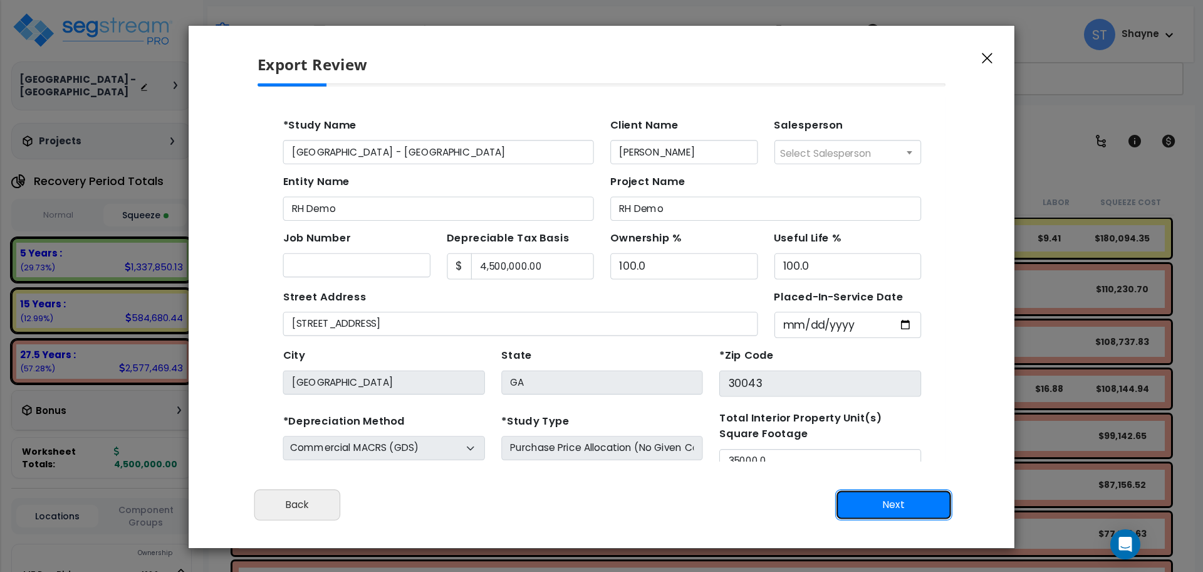
scroll to position [211, 0]
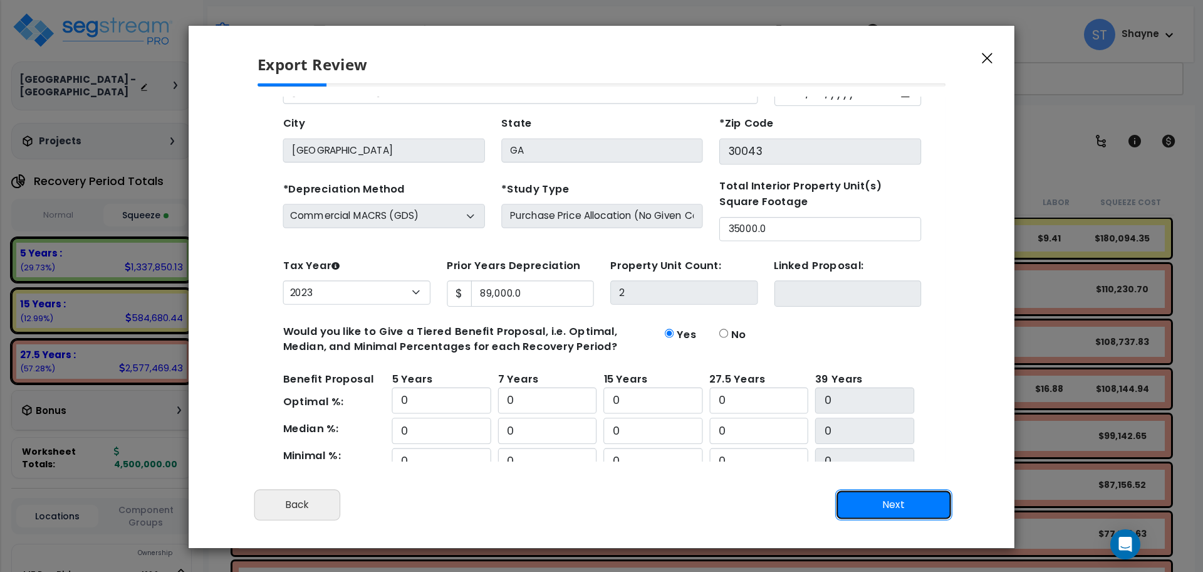
click at [846, 499] on button "Next" at bounding box center [893, 504] width 117 height 31
type input "89000"
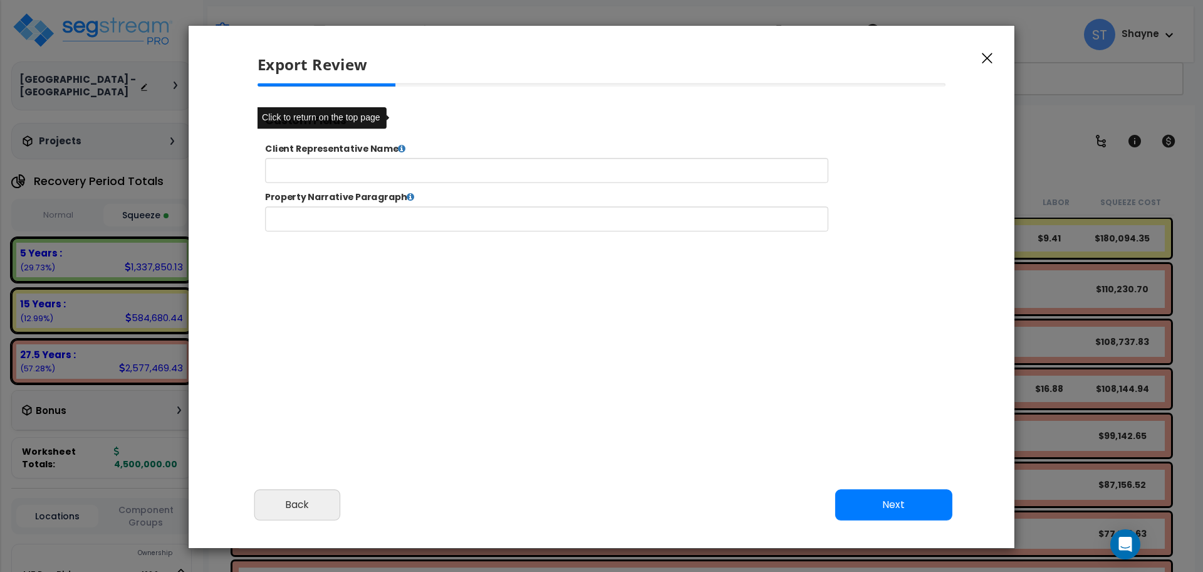
select select "2023"
click at [364, 122] on div "Click to return on the top page" at bounding box center [329, 119] width 149 height 24
click at [433, 124] on div "Custom Fields" at bounding box center [652, 122] width 790 height 31
click at [431, 168] on input "text" at bounding box center [586, 179] width 640 height 28
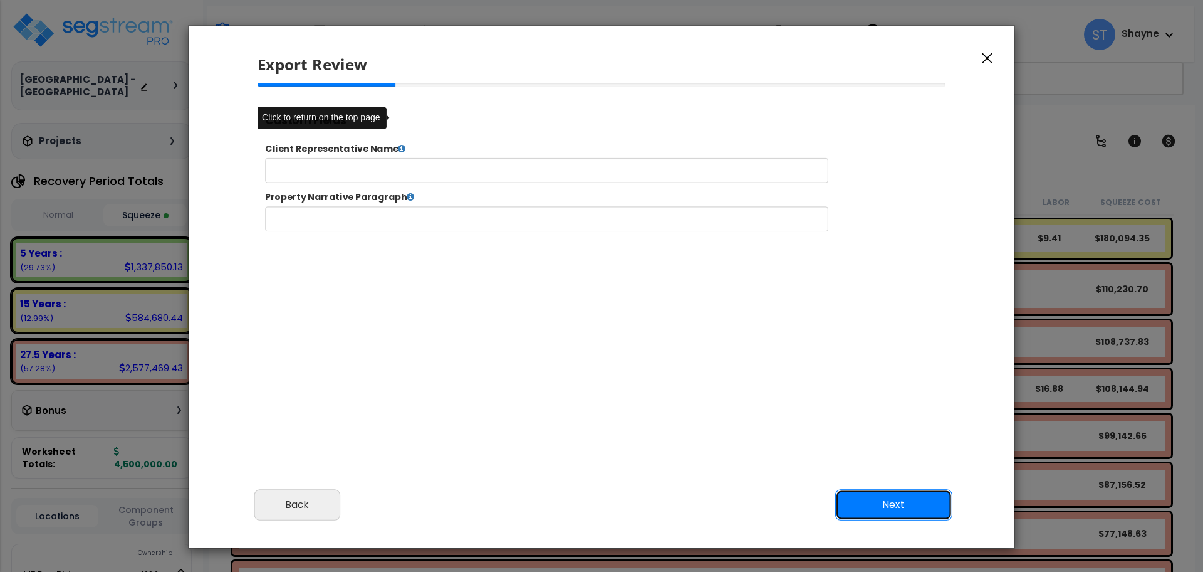
click at [886, 518] on button "Next" at bounding box center [893, 504] width 117 height 31
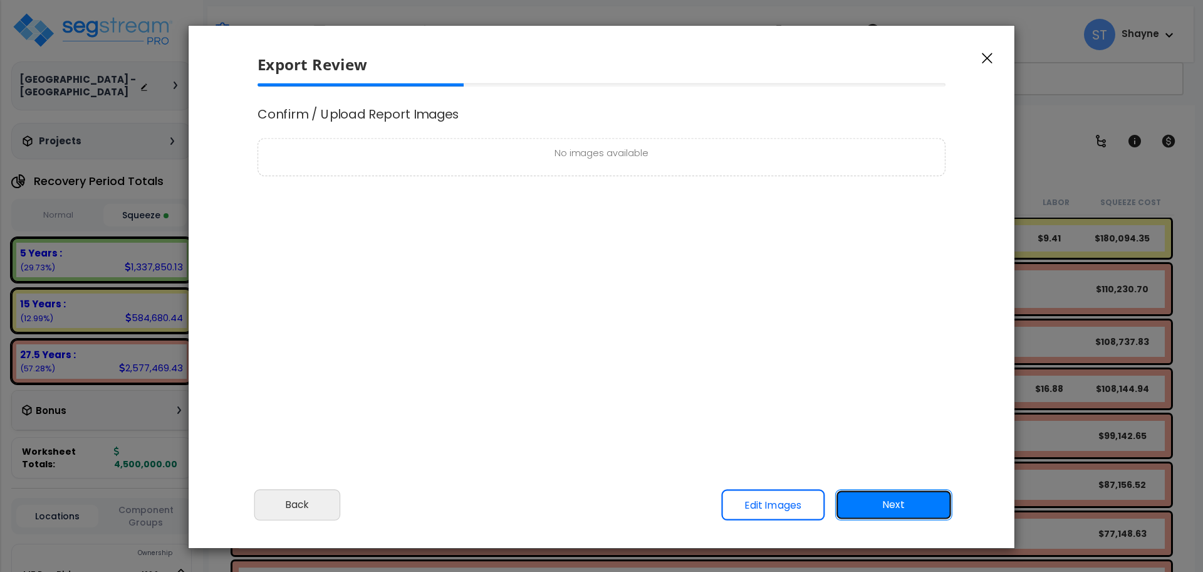
scroll to position [0, 0]
click at [883, 502] on button "Next" at bounding box center [893, 504] width 117 height 31
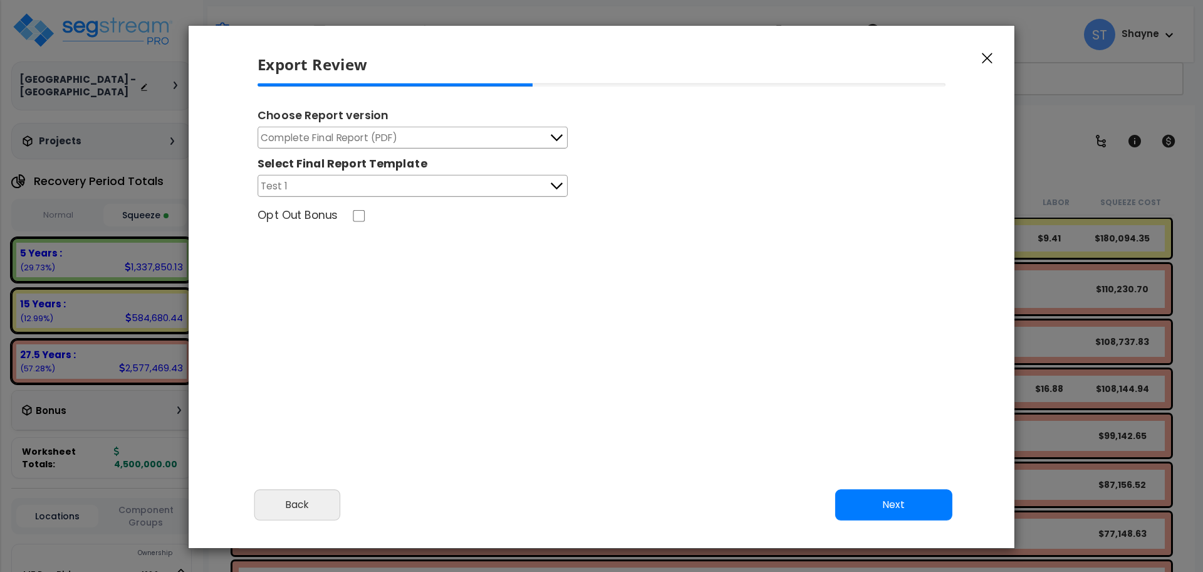
click at [481, 145] on button "Complete Final Report (PDF)" at bounding box center [413, 138] width 310 height 22
click at [449, 163] on li "Complete Final Report (PDF)" at bounding box center [412, 164] width 309 height 31
click at [422, 191] on button "Test 1" at bounding box center [413, 186] width 310 height 22
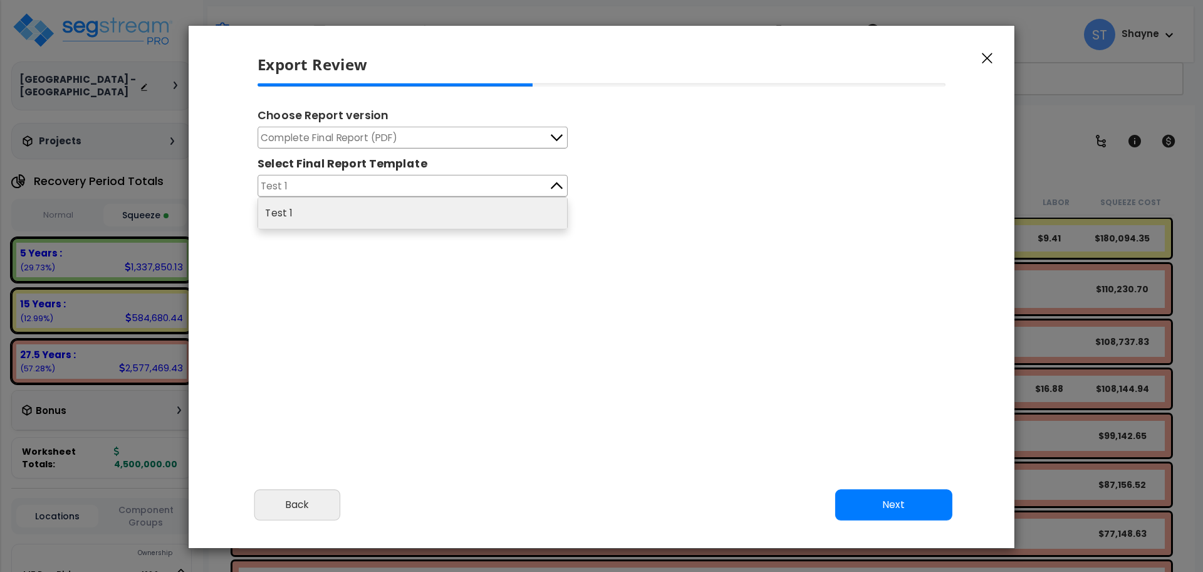
click at [421, 192] on button "Test 1" at bounding box center [413, 186] width 310 height 22
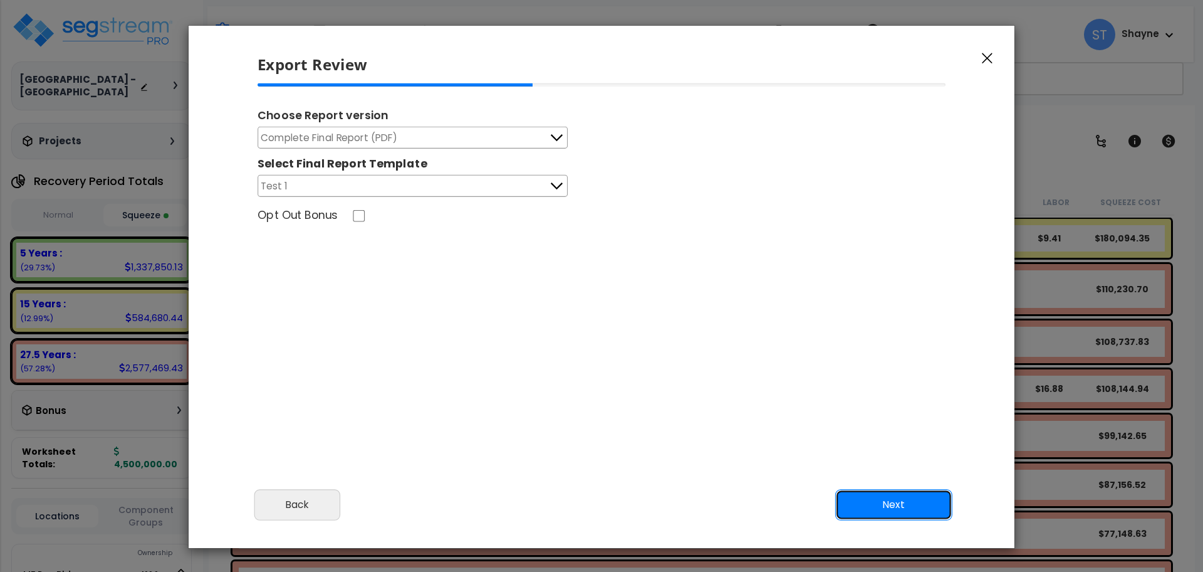
drag, startPoint x: 869, startPoint y: 498, endPoint x: 865, endPoint y: 409, distance: 88.4
click at [865, 409] on div "Export Review Please review the following information and make any appropriate …" at bounding box center [601, 286] width 827 height 523
click at [893, 500] on button "Next" at bounding box center [893, 504] width 117 height 31
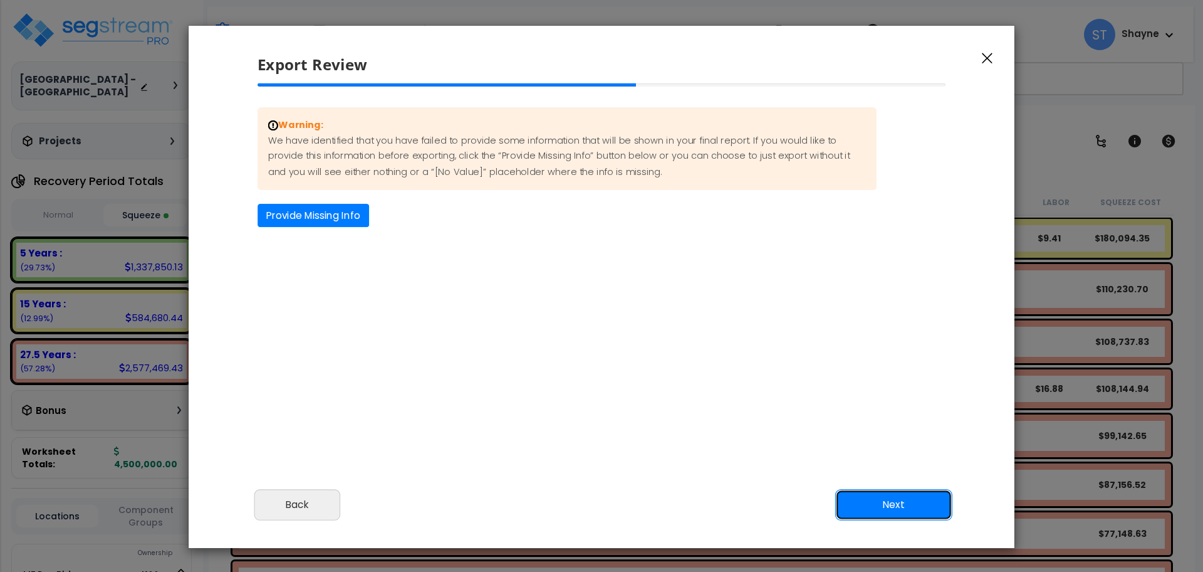
click at [882, 496] on button "Next" at bounding box center [893, 504] width 117 height 31
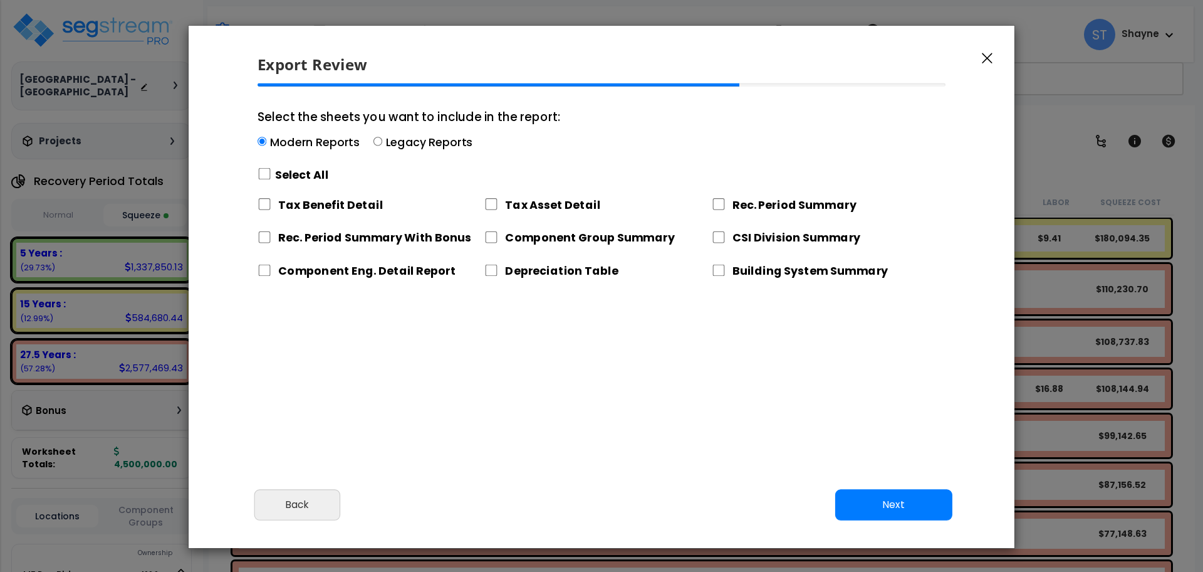
click at [525, 273] on label "Depreciation Table" at bounding box center [561, 271] width 113 height 16
click at [498, 273] on input "Depreciation Table" at bounding box center [491, 270] width 14 height 12
checkbox input "true"
click at [875, 499] on button "Next" at bounding box center [893, 504] width 117 height 31
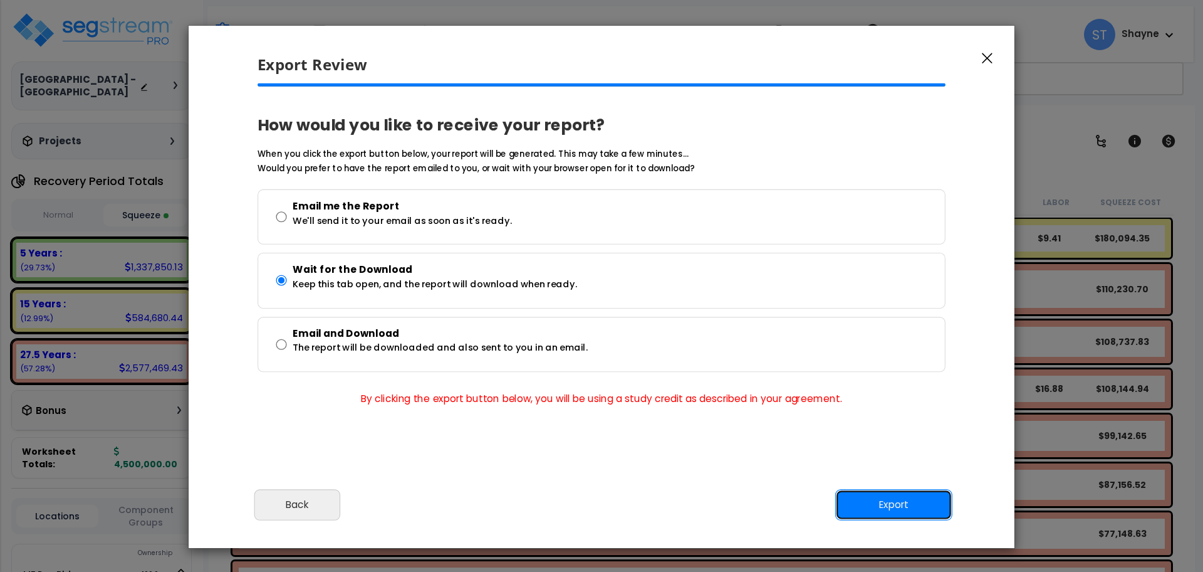
click at [903, 504] on button "Export" at bounding box center [893, 504] width 117 height 31
